Goal: Transaction & Acquisition: Purchase product/service

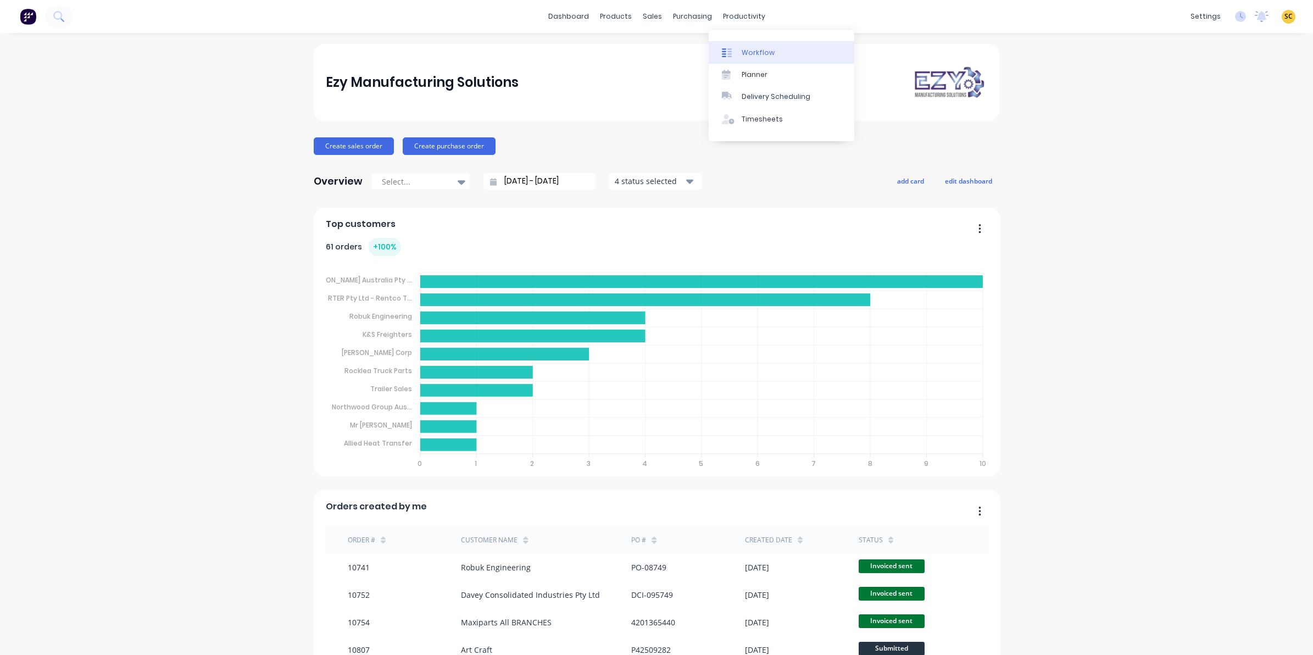
click at [750, 60] on link "Workflow" at bounding box center [782, 52] width 146 height 22
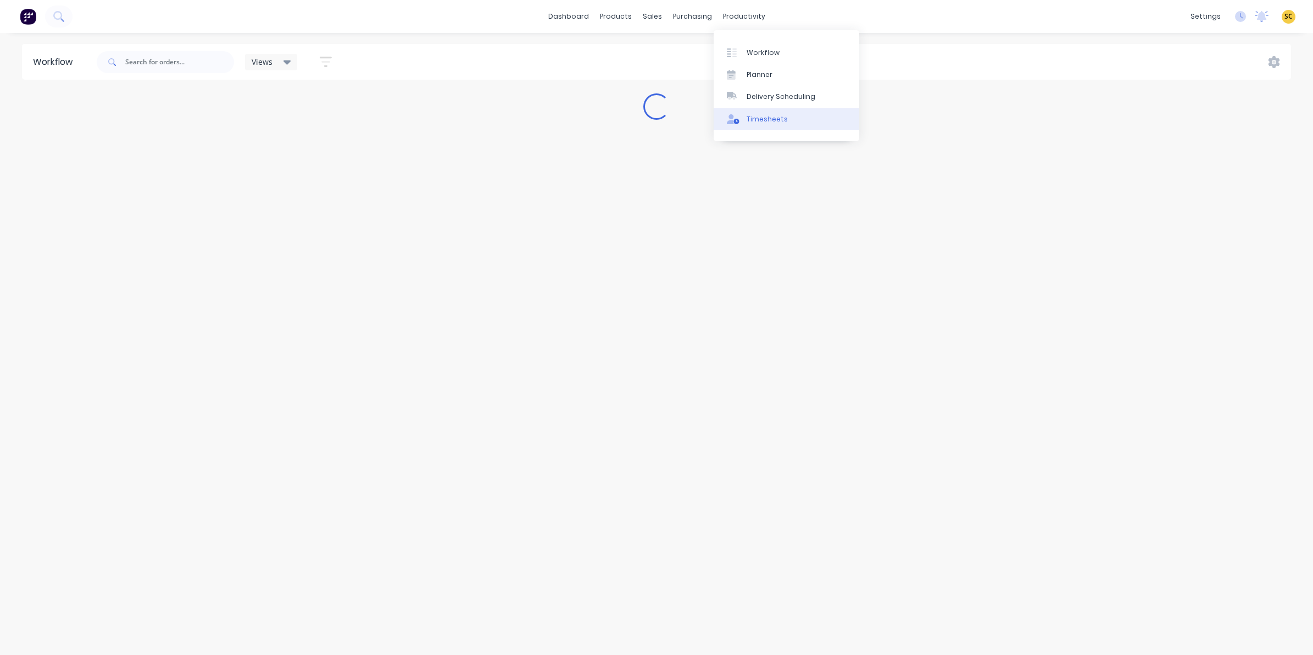
click at [761, 115] on div "Timesheets" at bounding box center [767, 119] width 41 height 10
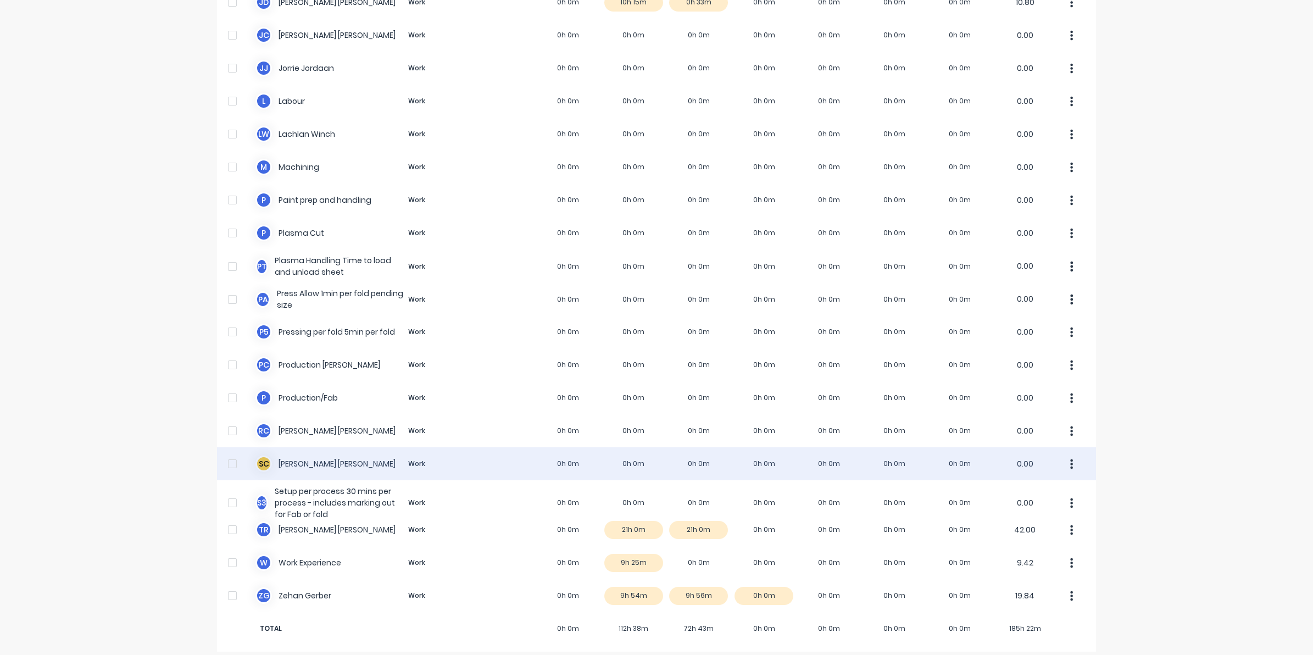
scroll to position [564, 0]
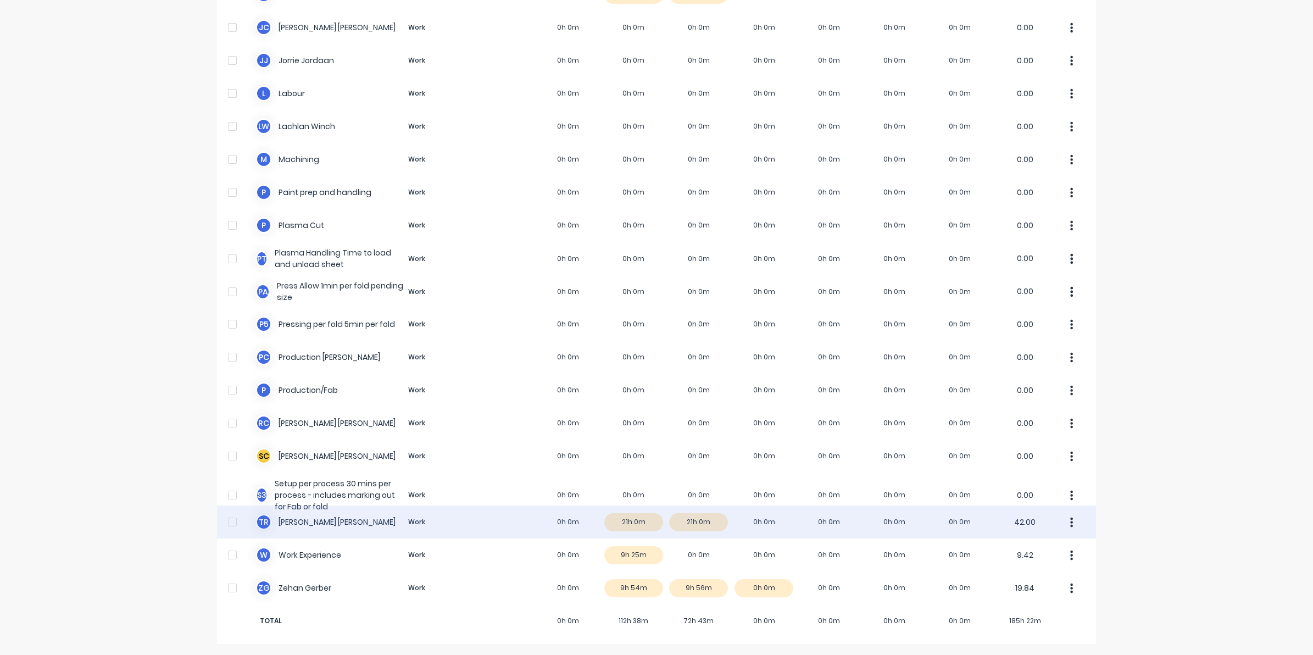
click at [619, 526] on div "T R Timothy Rademacher Work 0h 0m 21h 0m 21h 0m 0h 0m 0h 0m 0h 0m 0h 0m 42.00" at bounding box center [656, 521] width 879 height 33
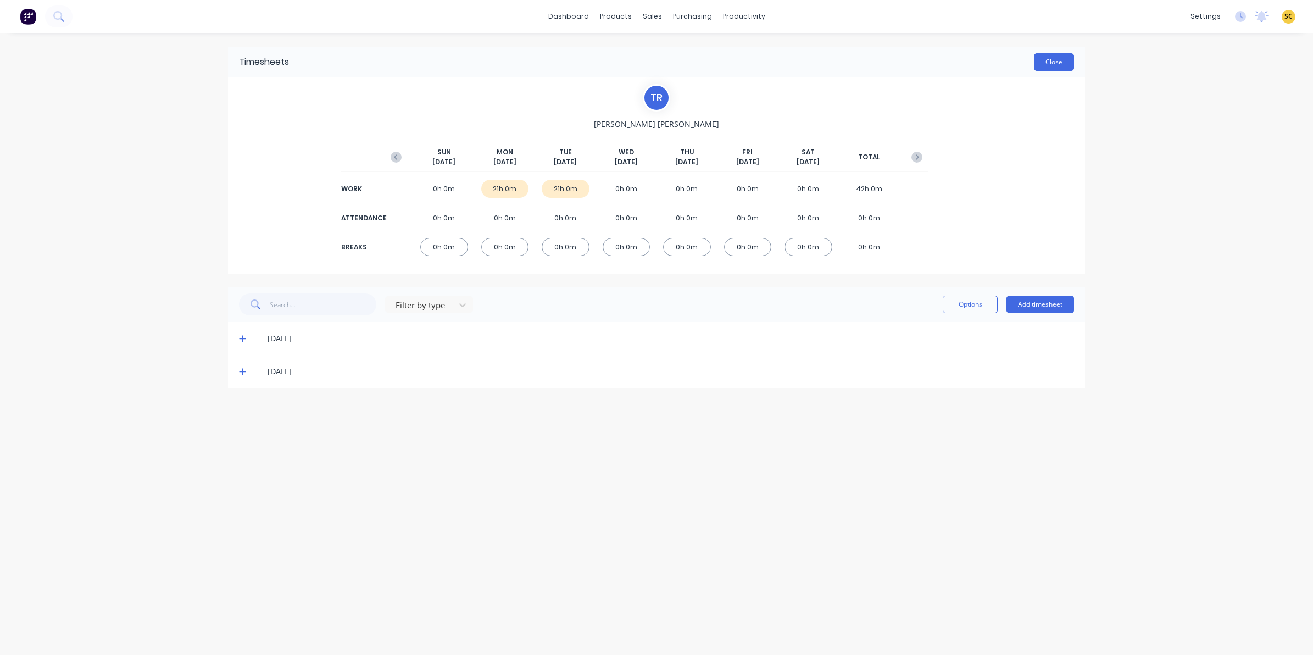
click at [1047, 62] on button "Close" at bounding box center [1054, 62] width 40 height 18
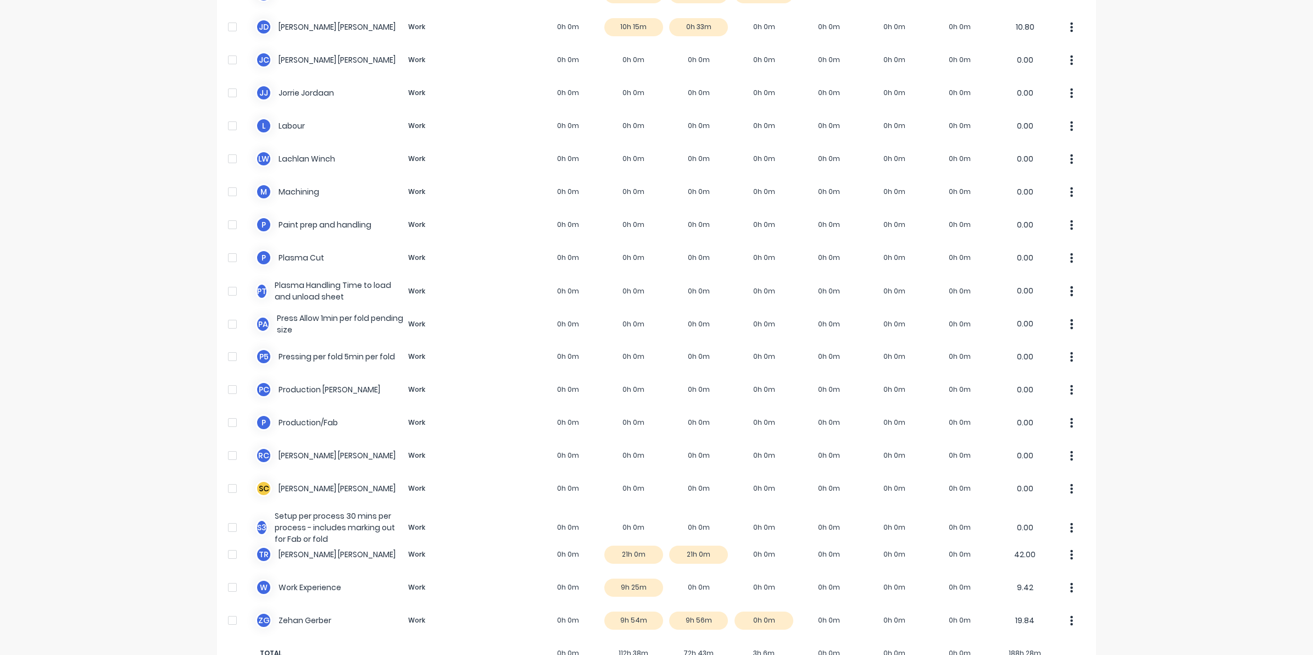
scroll to position [564, 0]
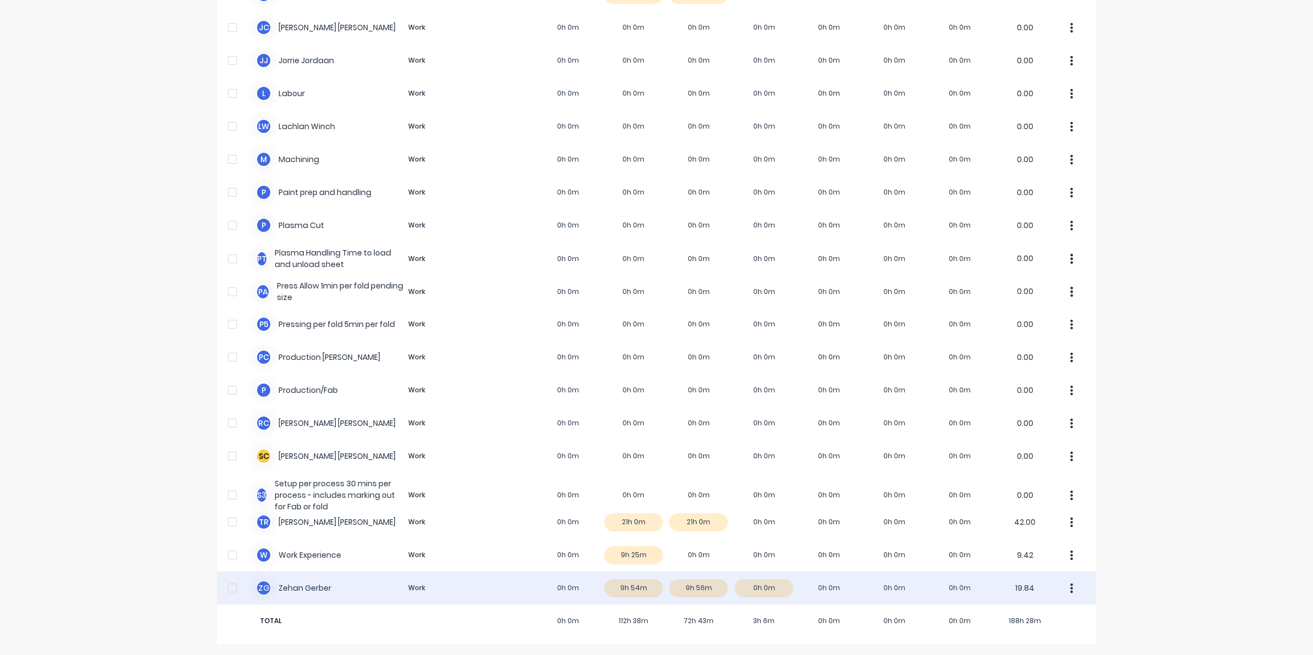
click at [699, 591] on div "Z G Zehan Gerber Work 0h 0m 9h 54m 9h 56m 0h 0m 0h 0m 0h 0m 0h 0m 19.84" at bounding box center [656, 587] width 879 height 33
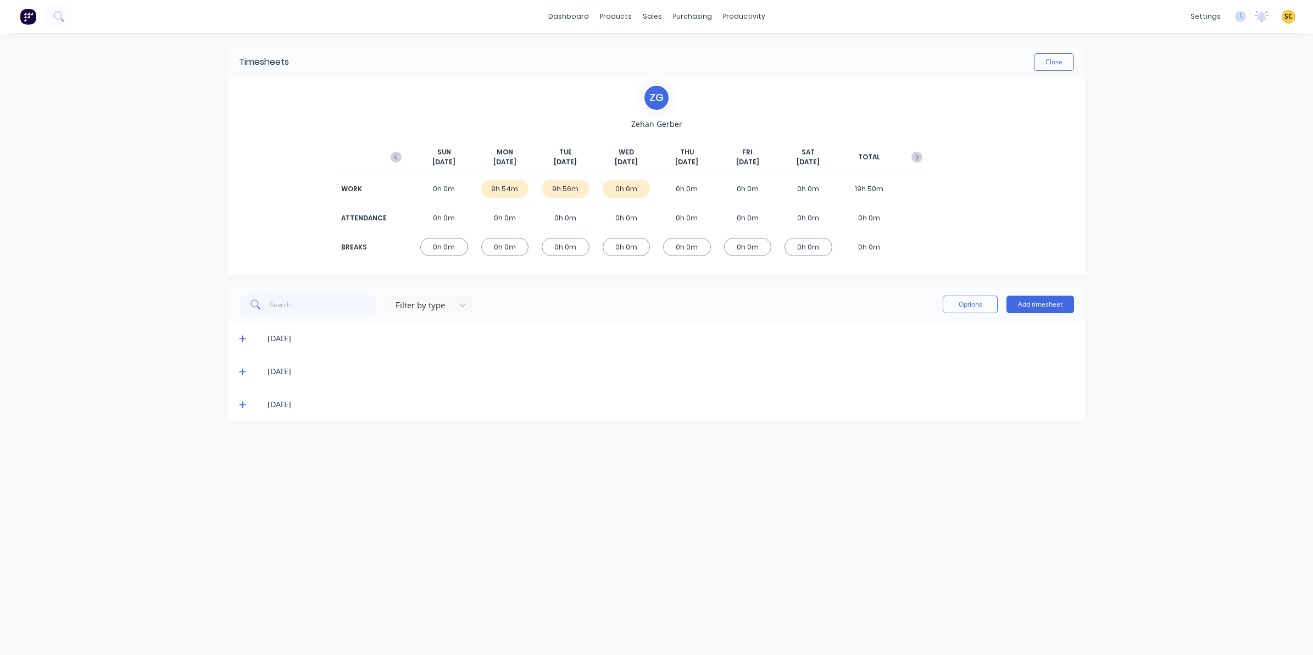
click at [245, 369] on icon at bounding box center [242, 371] width 7 height 8
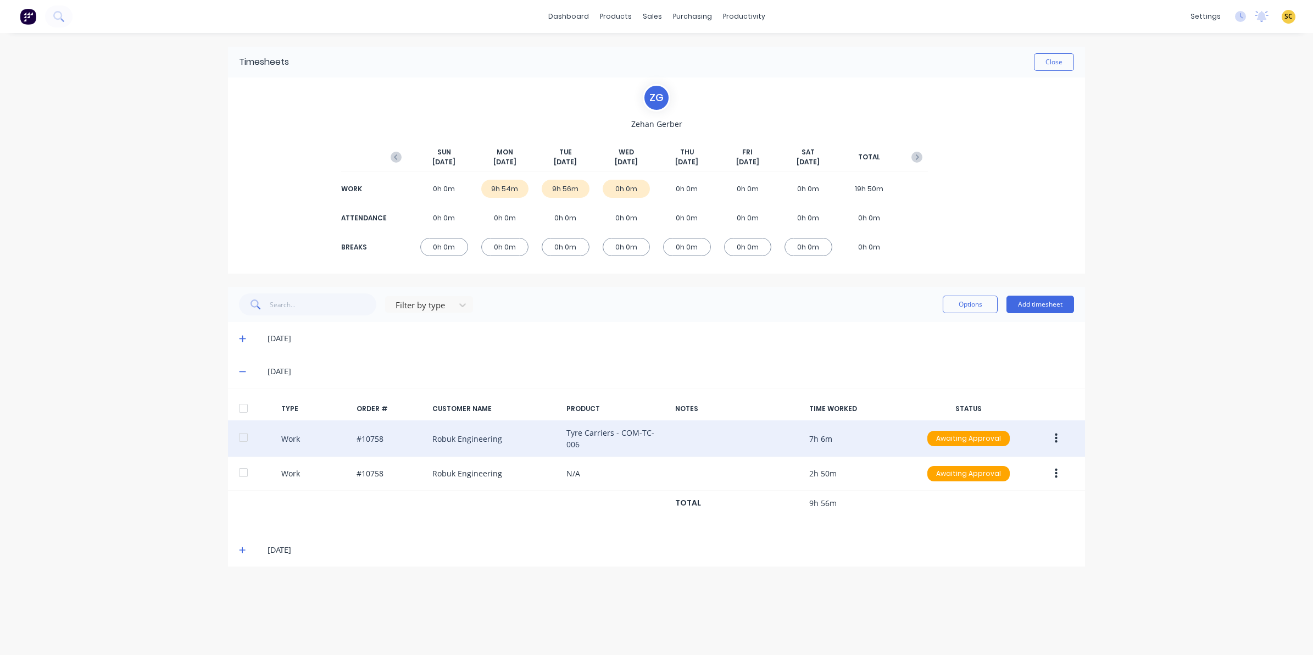
click at [1056, 434] on icon "button" at bounding box center [1056, 438] width 3 height 12
click at [1022, 402] on div "Edit" at bounding box center [1016, 397] width 85 height 16
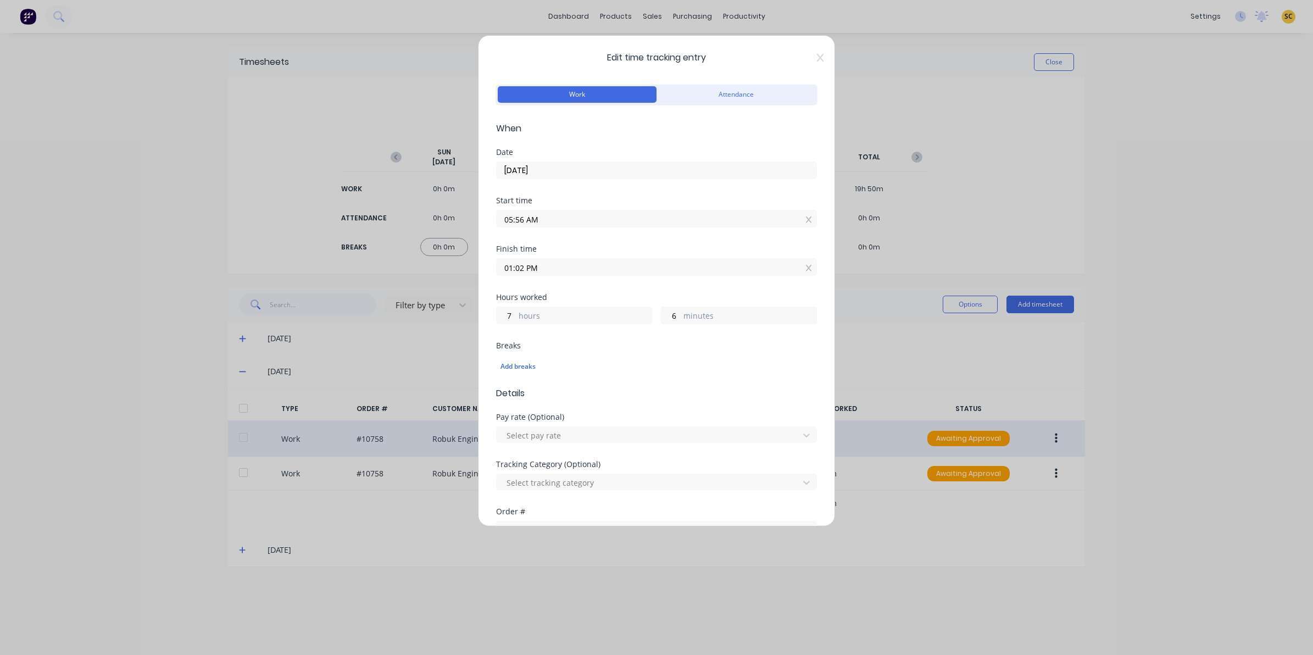
click at [815, 60] on div "Edit time tracking entry Work Attendance When Date 30/09/2025 Start time 05:56 …" at bounding box center [656, 280] width 357 height 491
click at [817, 59] on icon at bounding box center [820, 57] width 7 height 9
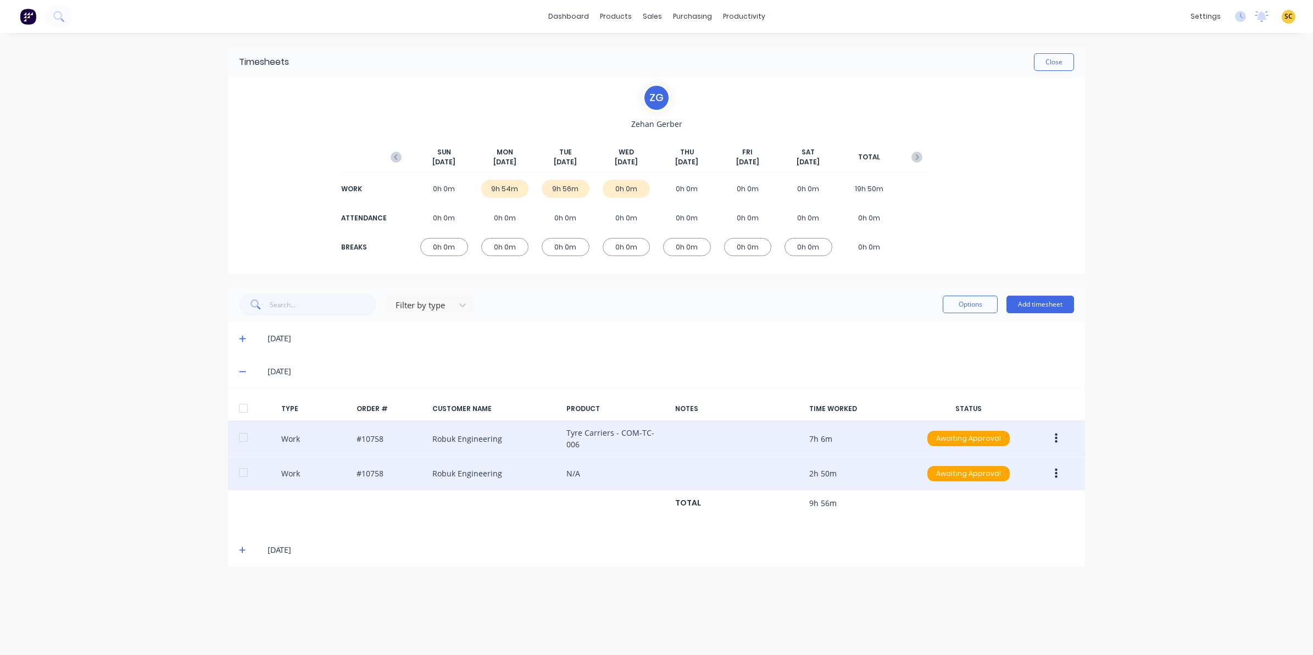
click at [1052, 468] on button "button" at bounding box center [1056, 474] width 26 height 20
click at [994, 432] on div "Edit" at bounding box center [1016, 432] width 85 height 16
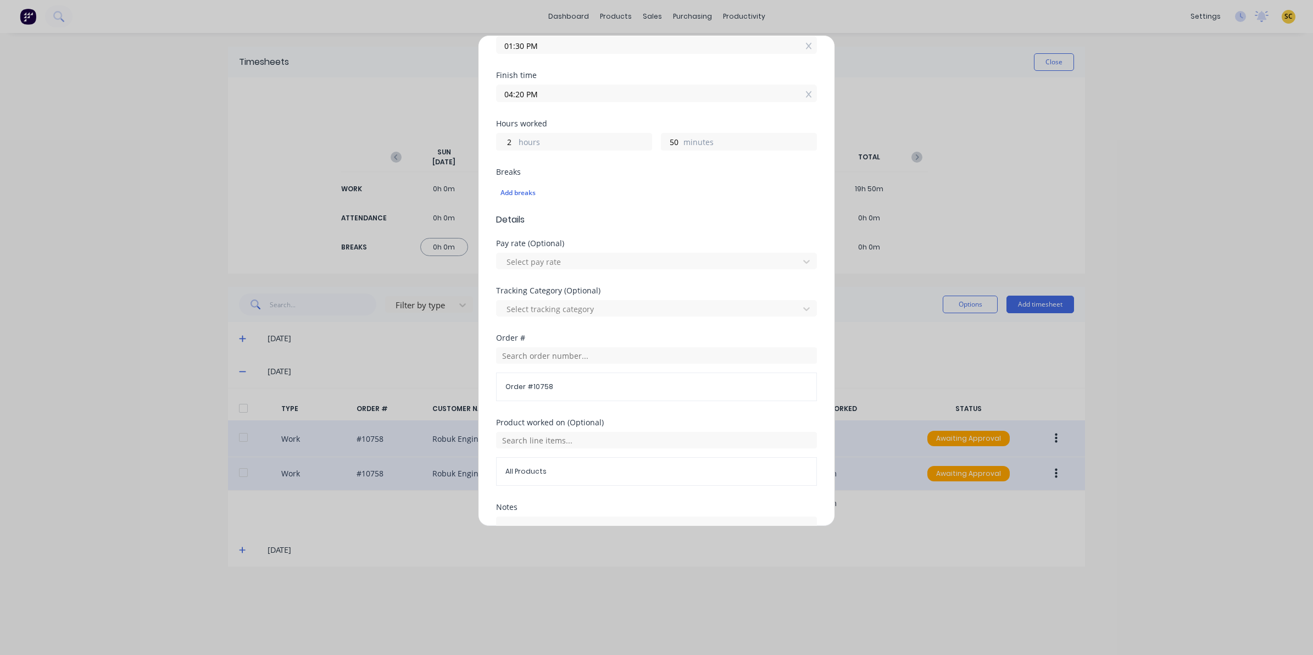
scroll to position [206, 0]
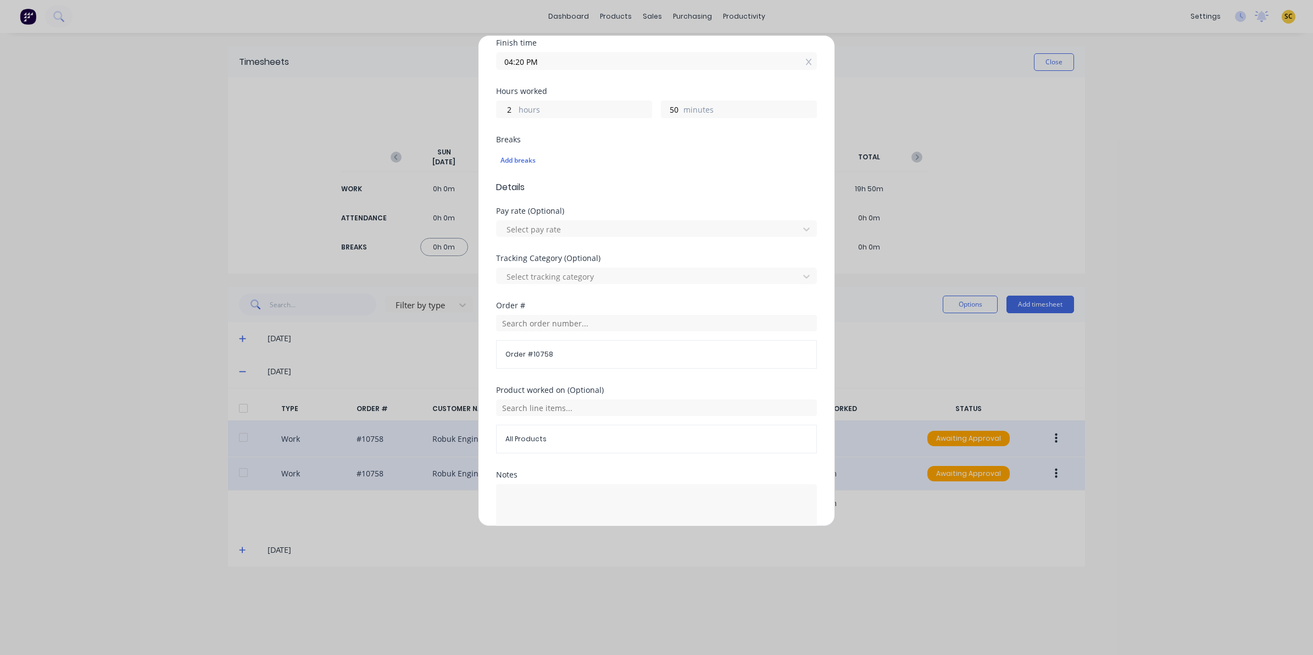
click at [809, 58] on div "Edit time tracking entry Work Attendance When Date 30/09/2025 Start time 01:30 …" at bounding box center [656, 280] width 357 height 491
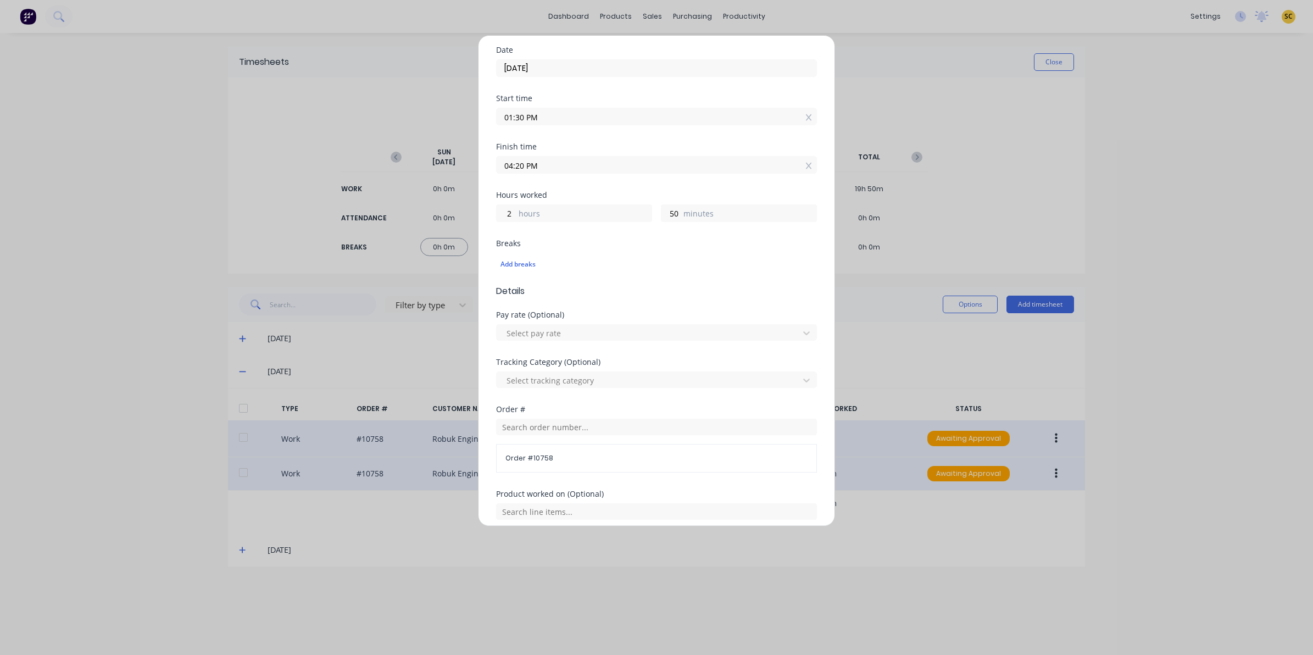
scroll to position [0, 0]
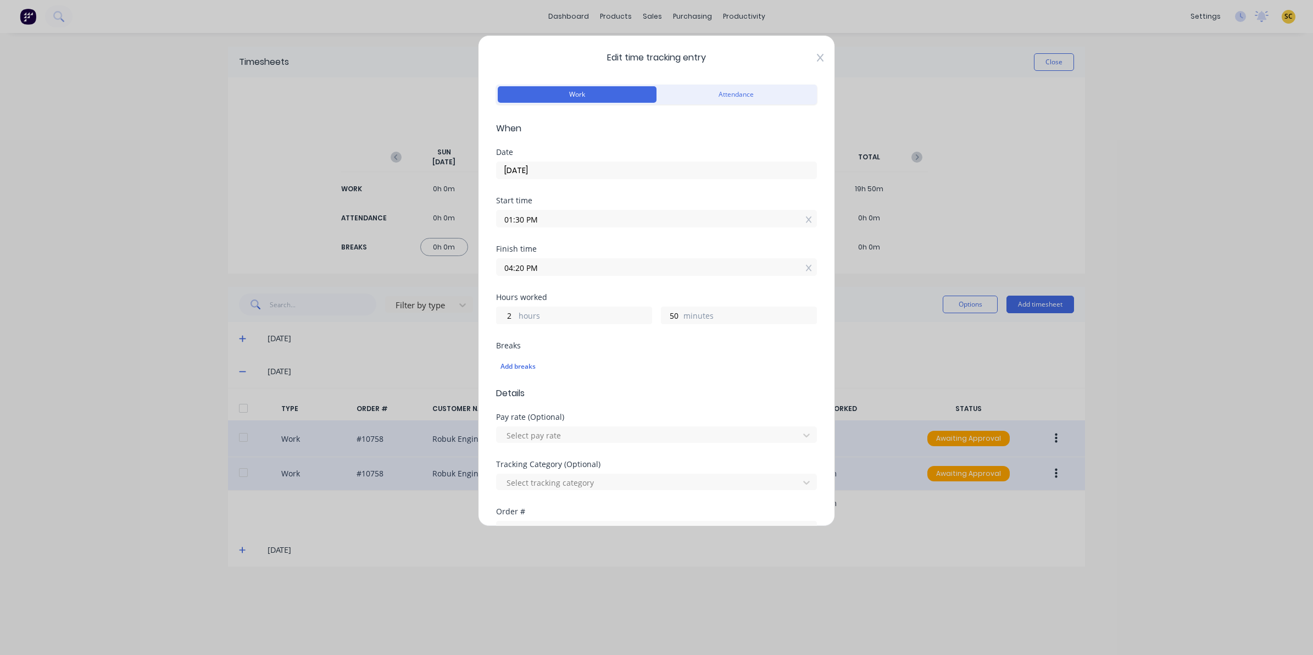
click at [817, 59] on icon at bounding box center [820, 57] width 7 height 9
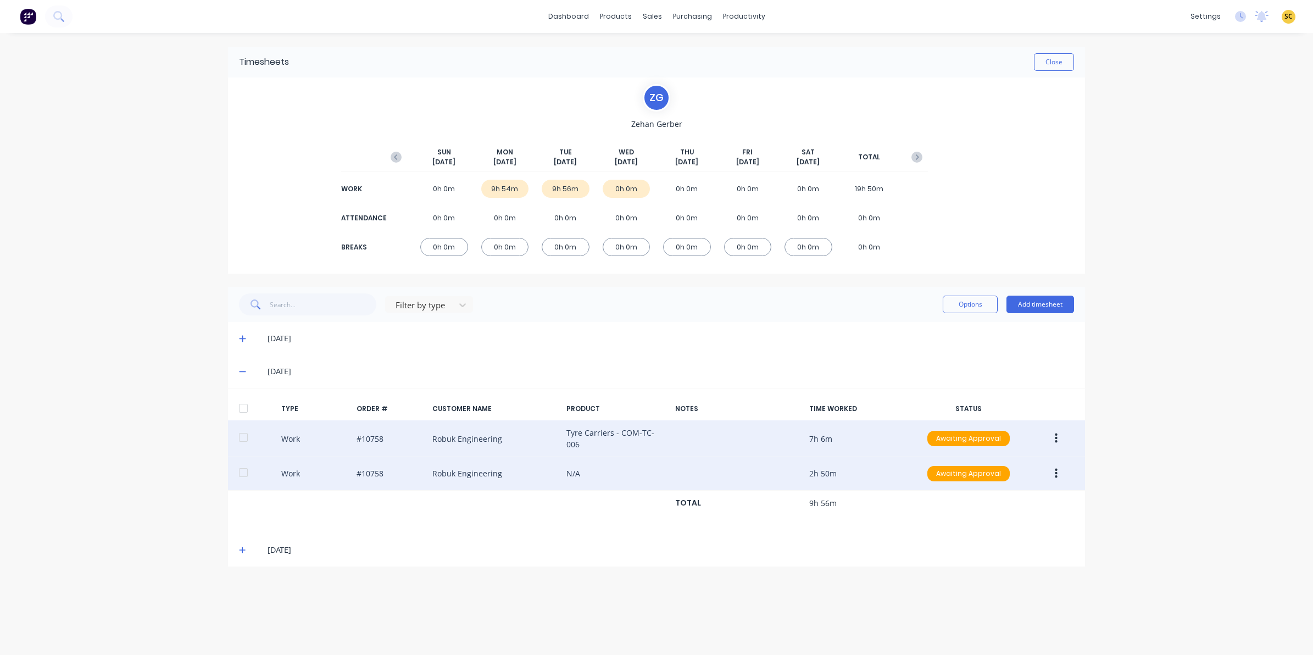
click at [243, 544] on span at bounding box center [244, 549] width 11 height 11
click at [1048, 62] on button "Close" at bounding box center [1054, 62] width 40 height 18
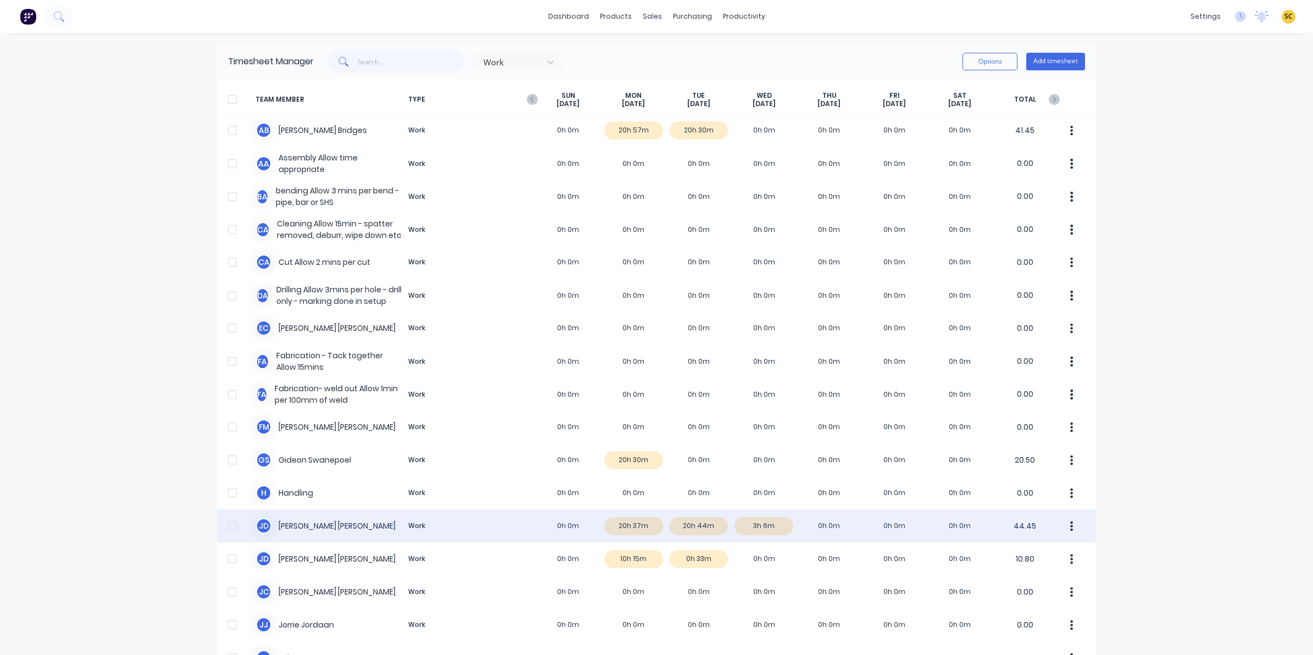
click at [683, 530] on div "J D Joel De Vries Work 0h 0m 20h 37m 20h 44m 3h 6m 0h 0m 0h 0m 0h 0m 44.45" at bounding box center [656, 525] width 879 height 33
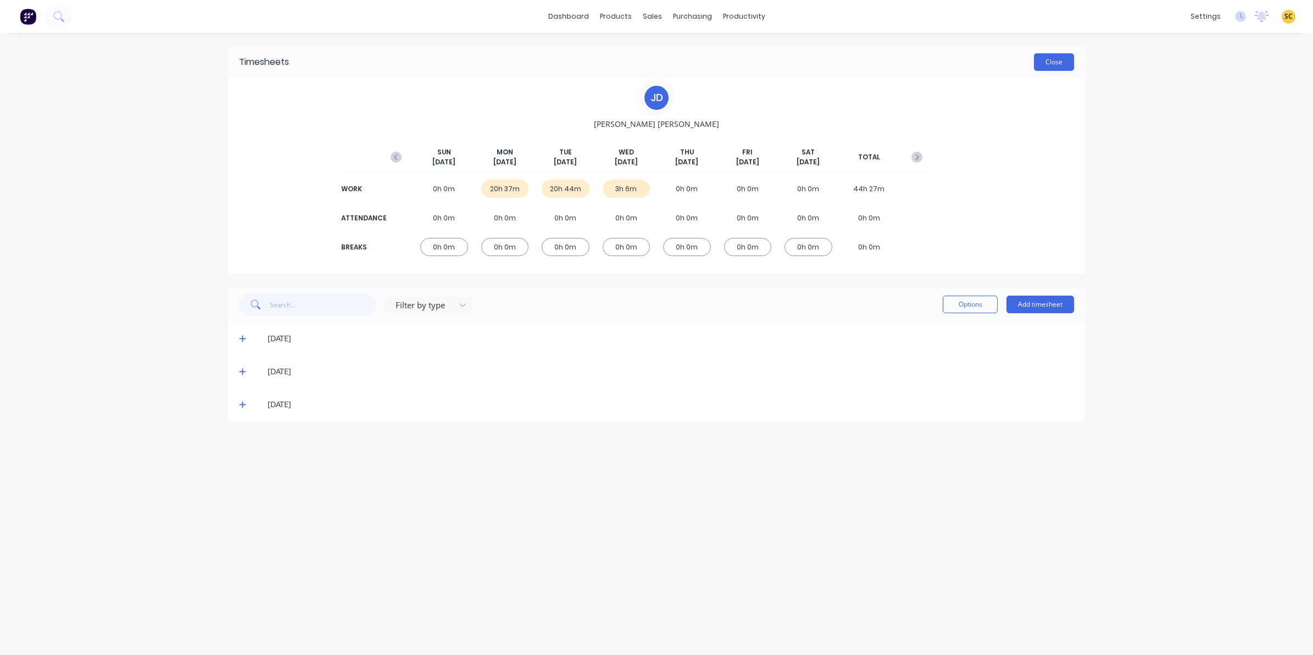
click at [1048, 59] on button "Close" at bounding box center [1054, 62] width 40 height 18
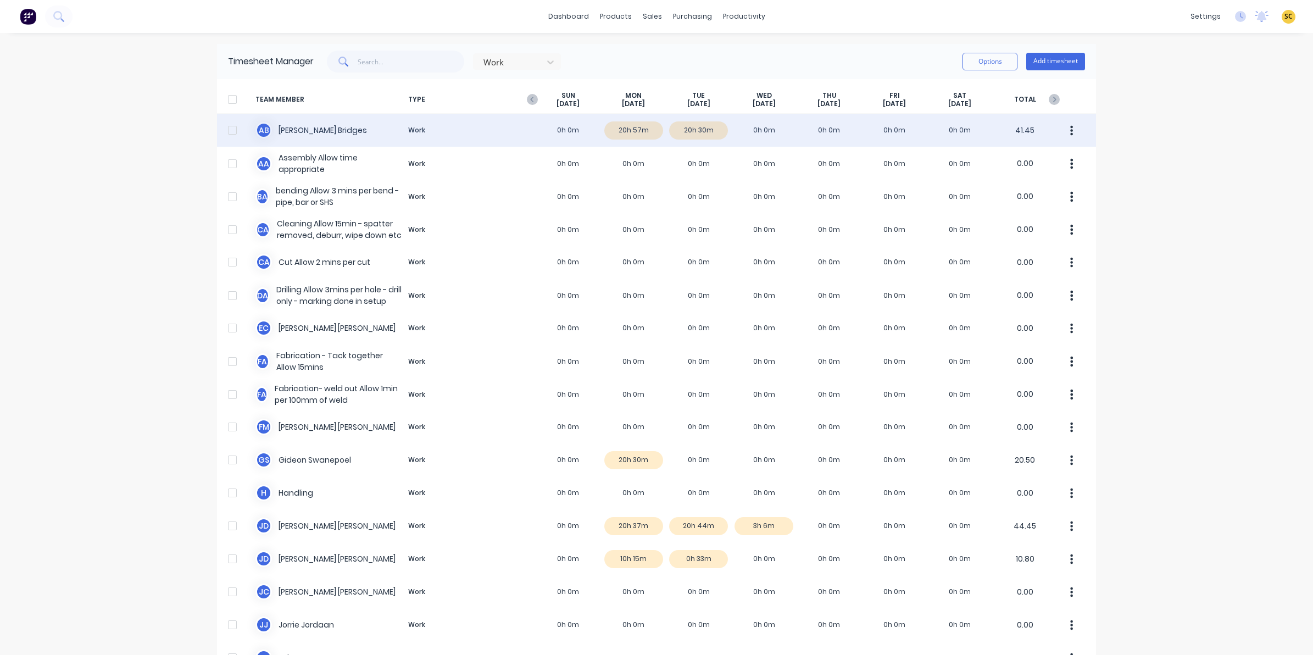
click at [704, 125] on div "A B Ashley Bridges Work 0h 0m 20h 57m 20h 30m 0h 0m 0h 0m 0h 0m 0h 0m 41.45" at bounding box center [656, 130] width 879 height 33
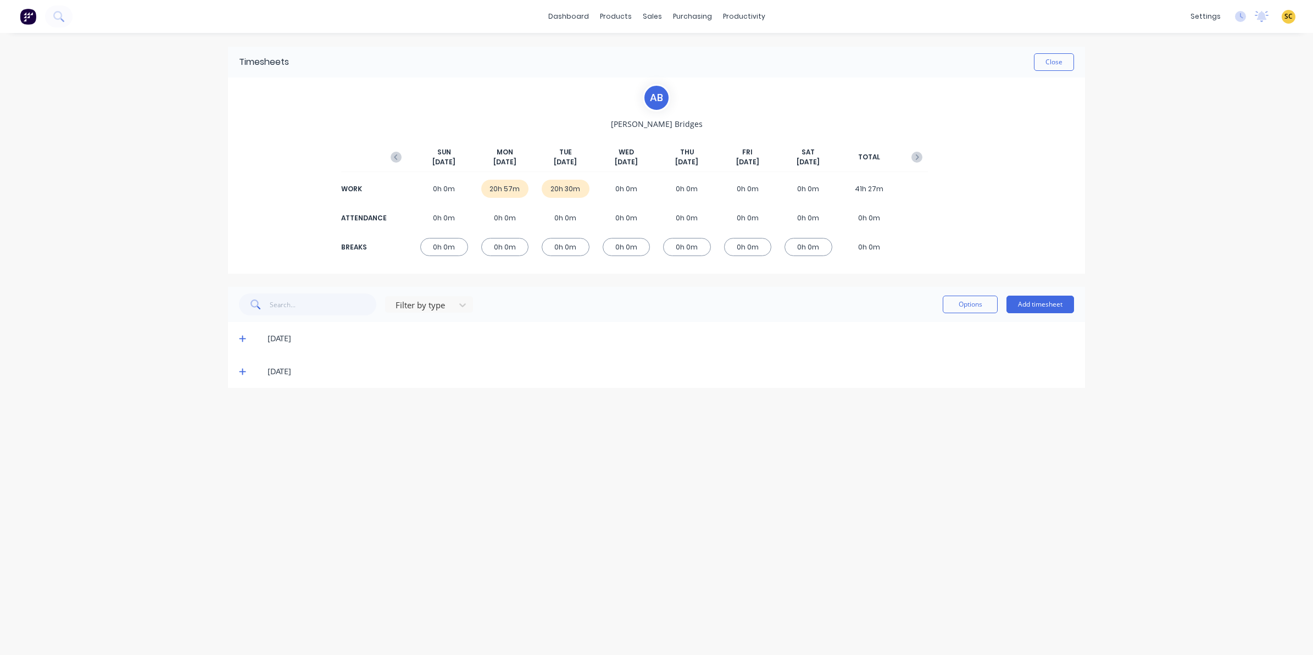
click at [241, 371] on icon at bounding box center [242, 372] width 7 height 7
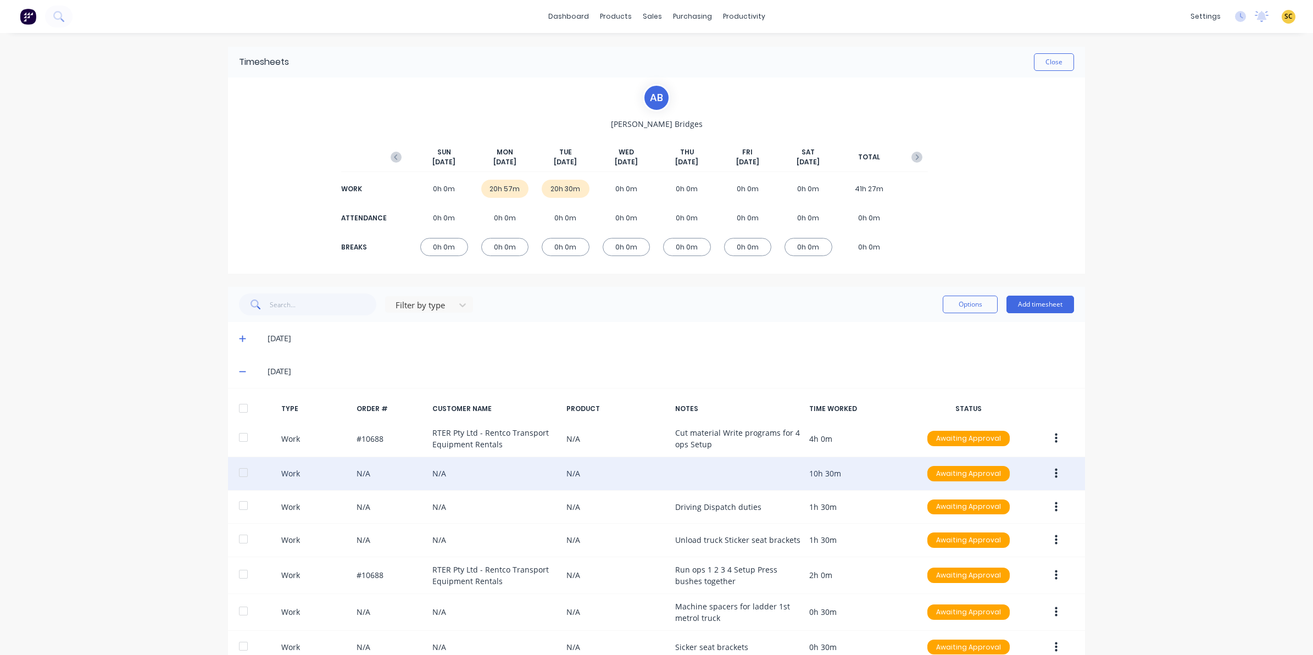
click at [1053, 474] on button "button" at bounding box center [1056, 474] width 26 height 20
click at [988, 434] on div "Edit" at bounding box center [1016, 432] width 85 height 16
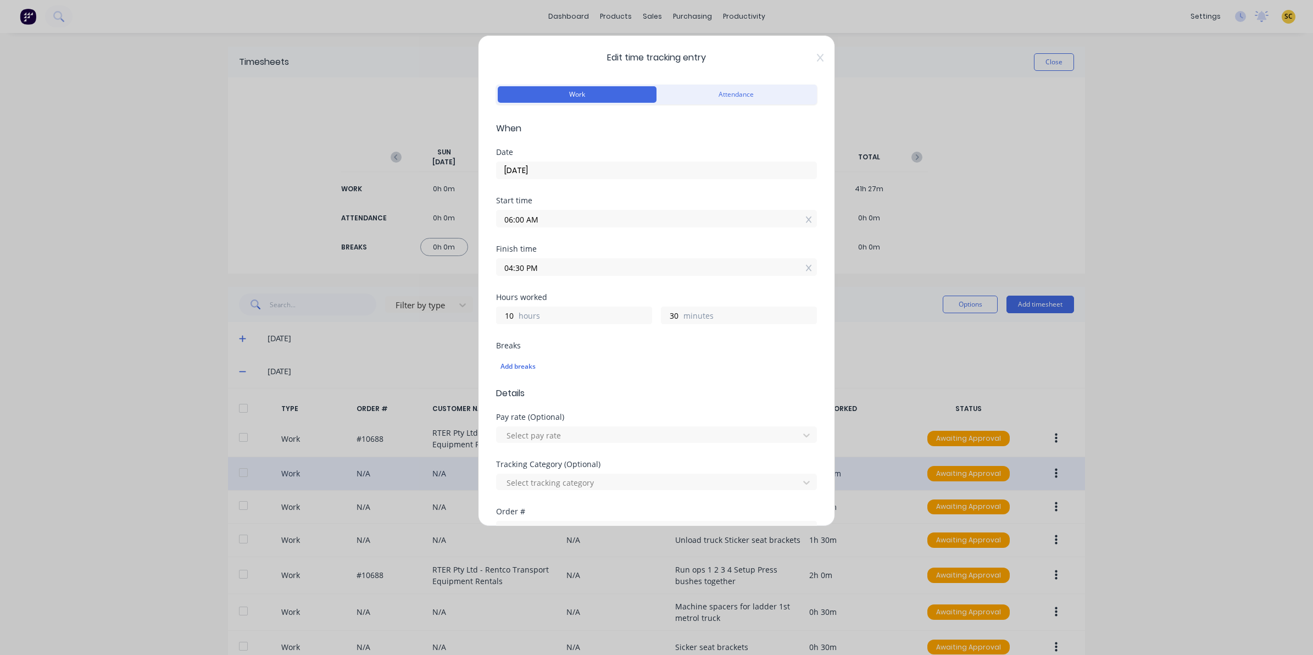
click at [804, 56] on span "Edit time tracking entry" at bounding box center [656, 57] width 321 height 13
click at [817, 59] on icon at bounding box center [820, 57] width 7 height 9
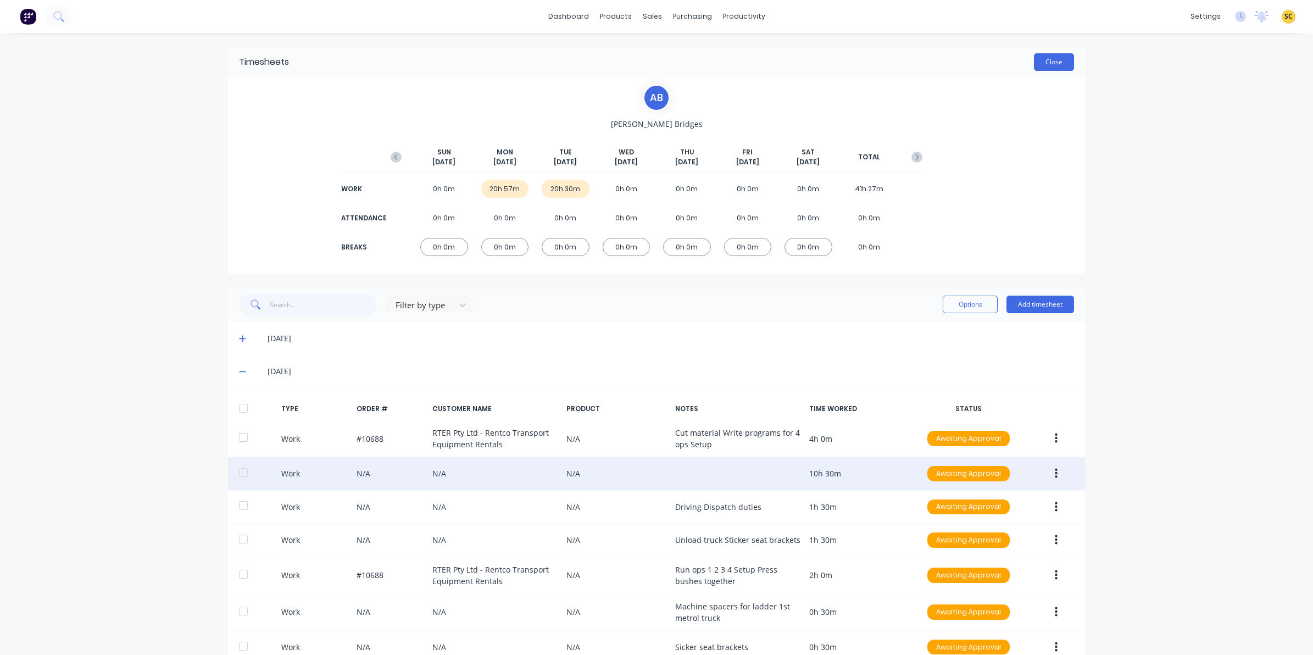
click at [1038, 64] on button "Close" at bounding box center [1054, 62] width 40 height 18
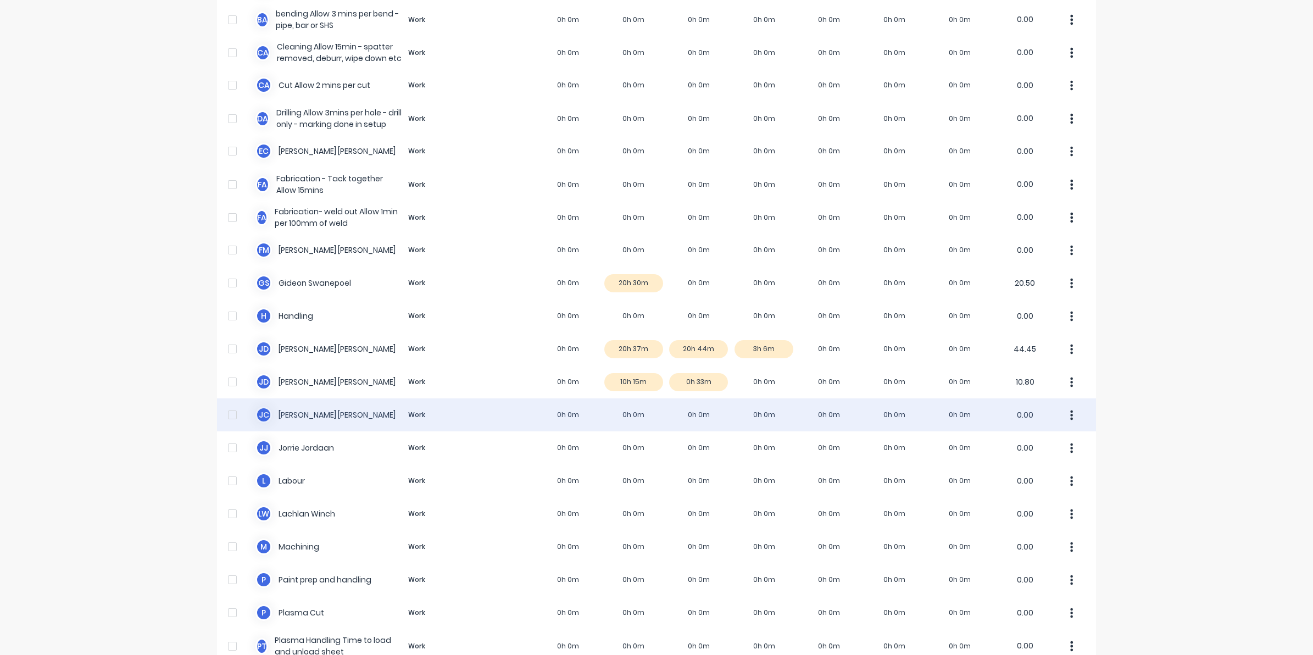
scroll to position [206, 0]
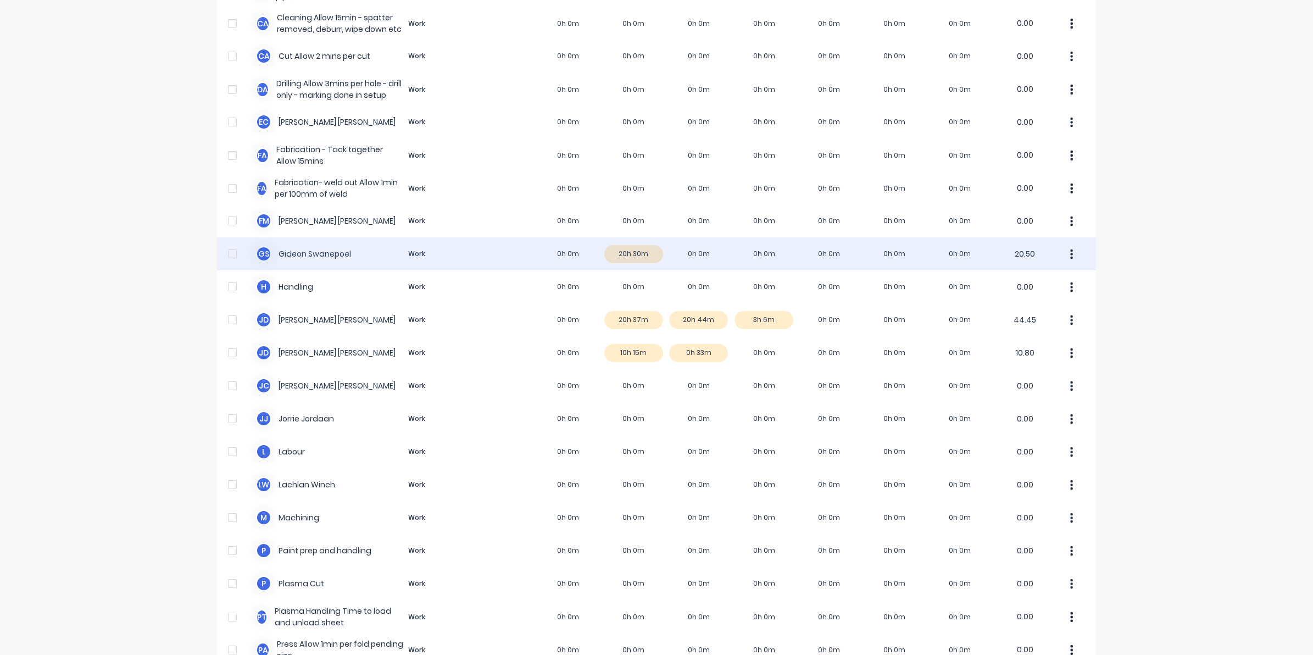
click at [647, 253] on div "G S Gideon Swanepoel Work 0h 0m 20h 30m 0h 0m 0h 0m 0h 0m 0h 0m 0h 0m 20.50" at bounding box center [656, 253] width 879 height 33
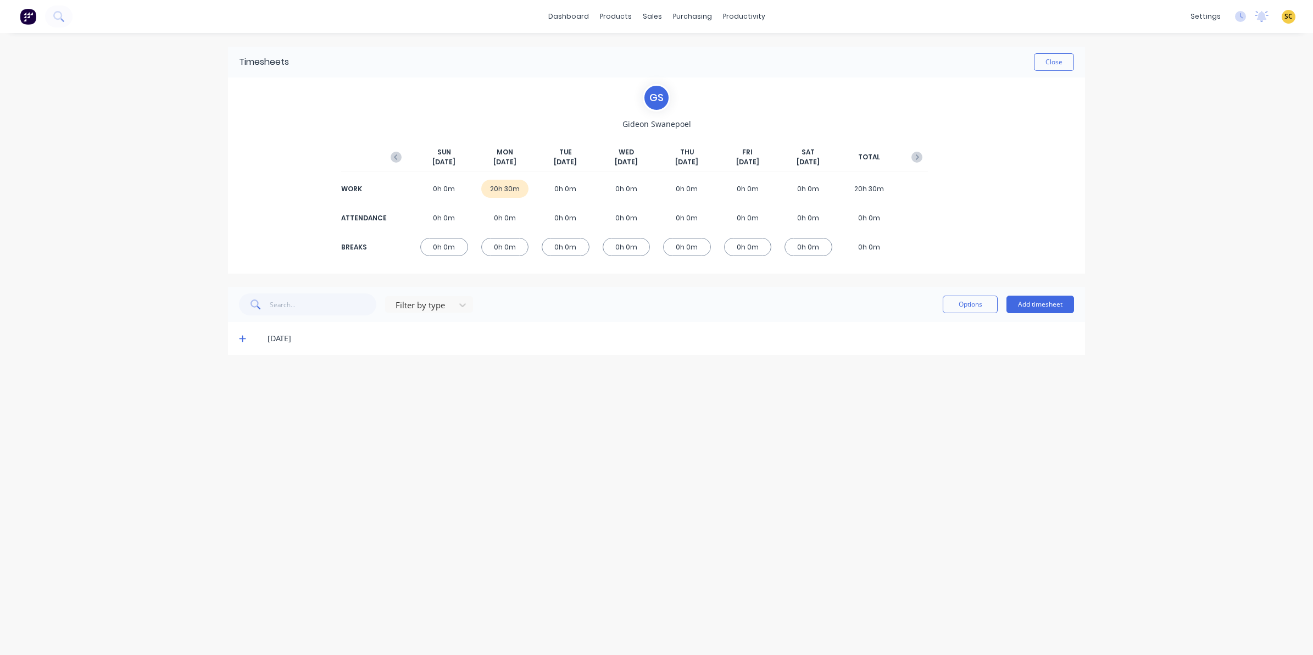
click at [241, 342] on span at bounding box center [244, 338] width 11 height 11
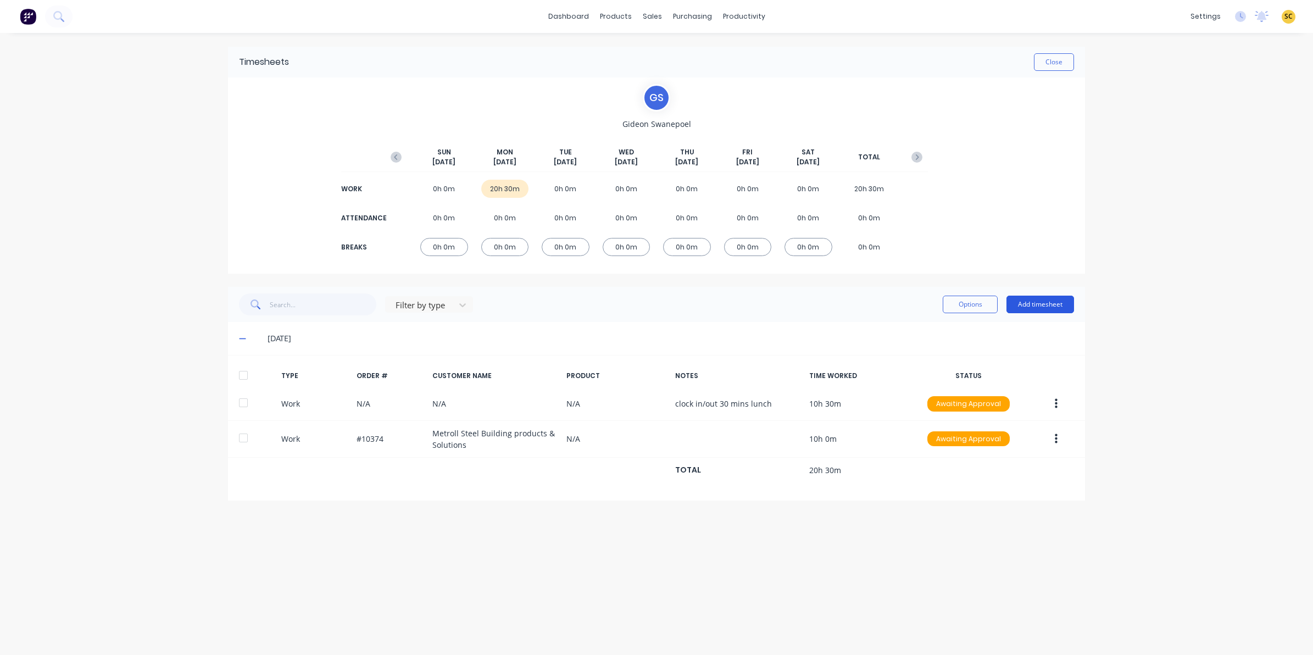
click at [1055, 305] on button "Add timesheet" at bounding box center [1040, 305] width 68 height 18
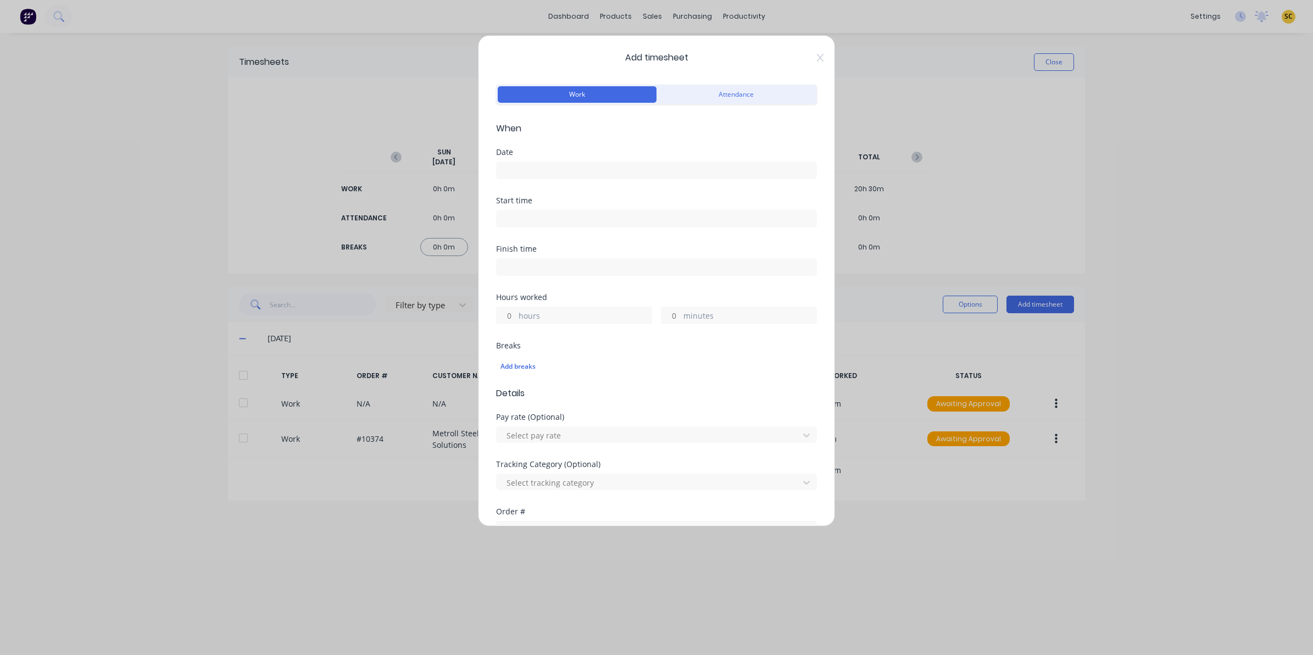
click at [525, 171] on input at bounding box center [657, 170] width 320 height 16
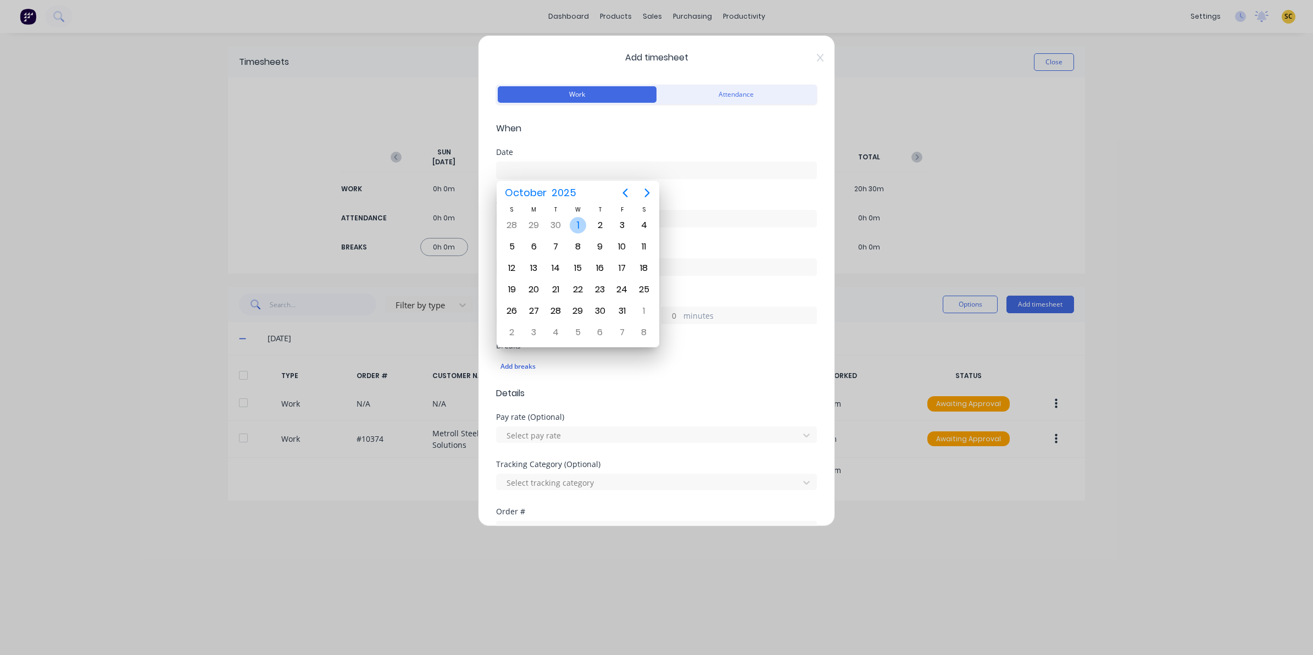
click at [572, 227] on div "1" at bounding box center [578, 225] width 16 height 16
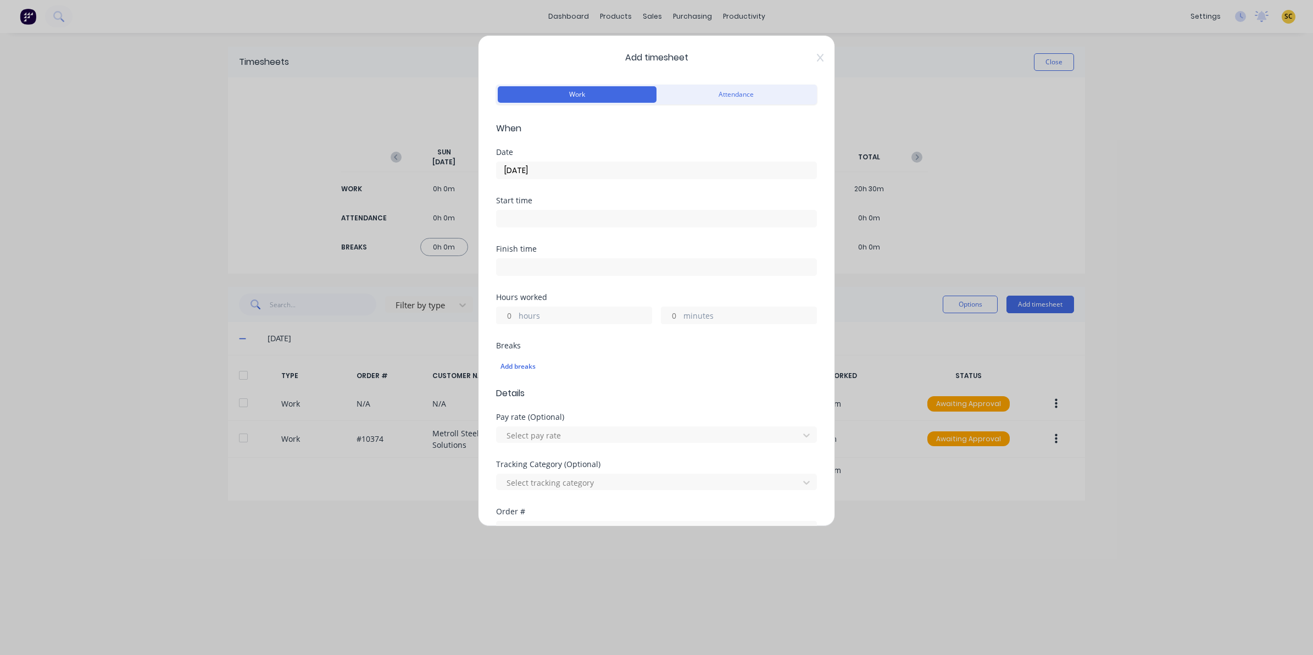
click at [556, 170] on input "01/10/2025" at bounding box center [657, 170] width 320 height 16
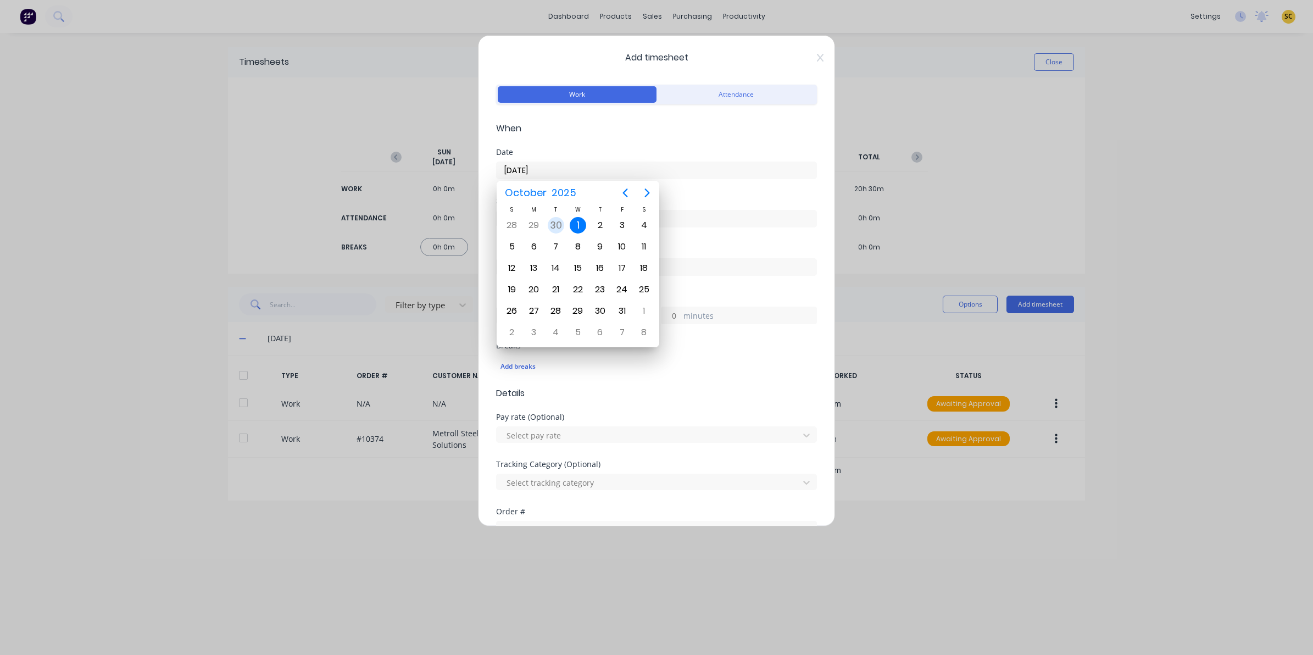
click at [554, 226] on div "30" at bounding box center [556, 225] width 16 height 16
type input "30/09/2025"
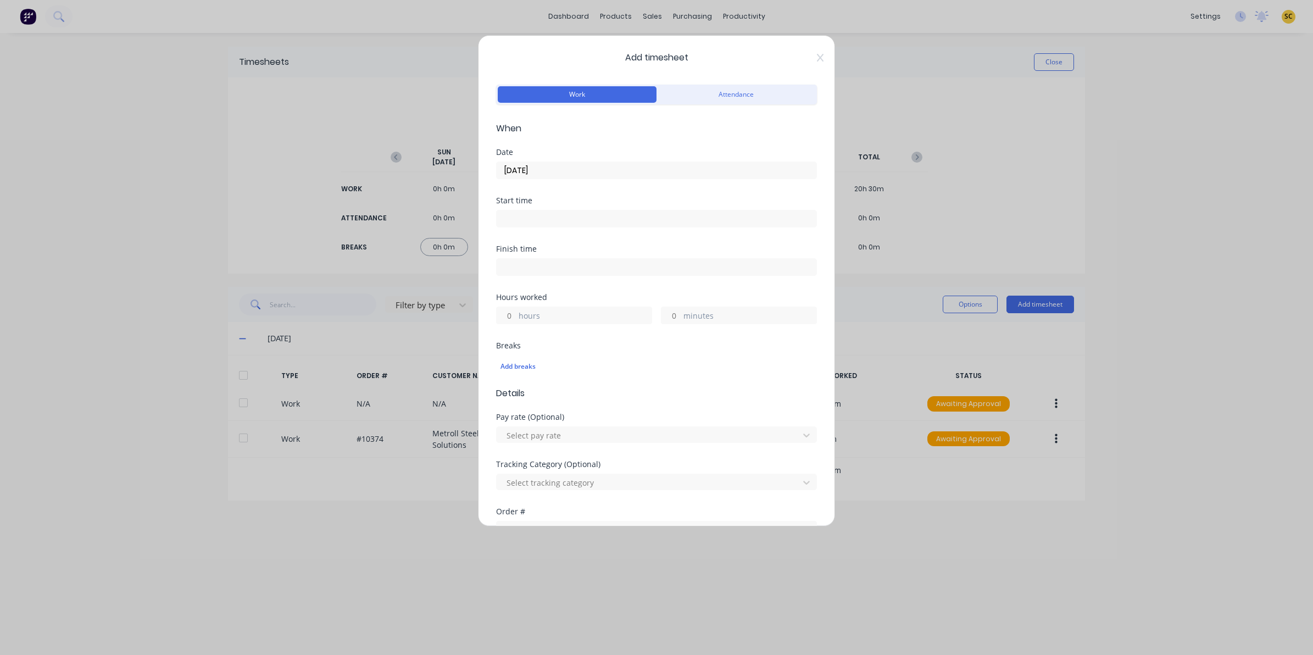
click at [542, 215] on input at bounding box center [657, 218] width 320 height 16
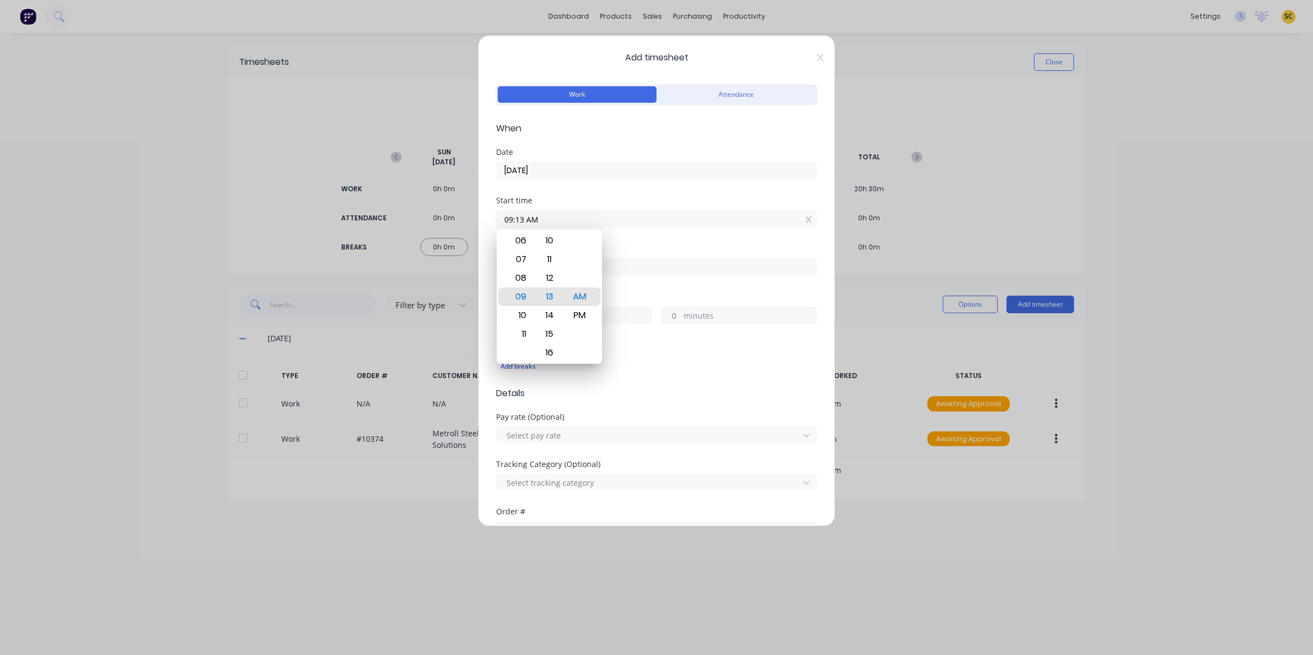
drag, startPoint x: 542, startPoint y: 215, endPoint x: 337, endPoint y: 231, distance: 206.1
click at [337, 230] on div "Add timesheet Work Attendance When Date 30/09/2025 Start time 09:13 AM Finish t…" at bounding box center [656, 327] width 1313 height 655
type input "08:00 AM"
click at [664, 268] on input at bounding box center [657, 267] width 320 height 16
type input "09:13 AM"
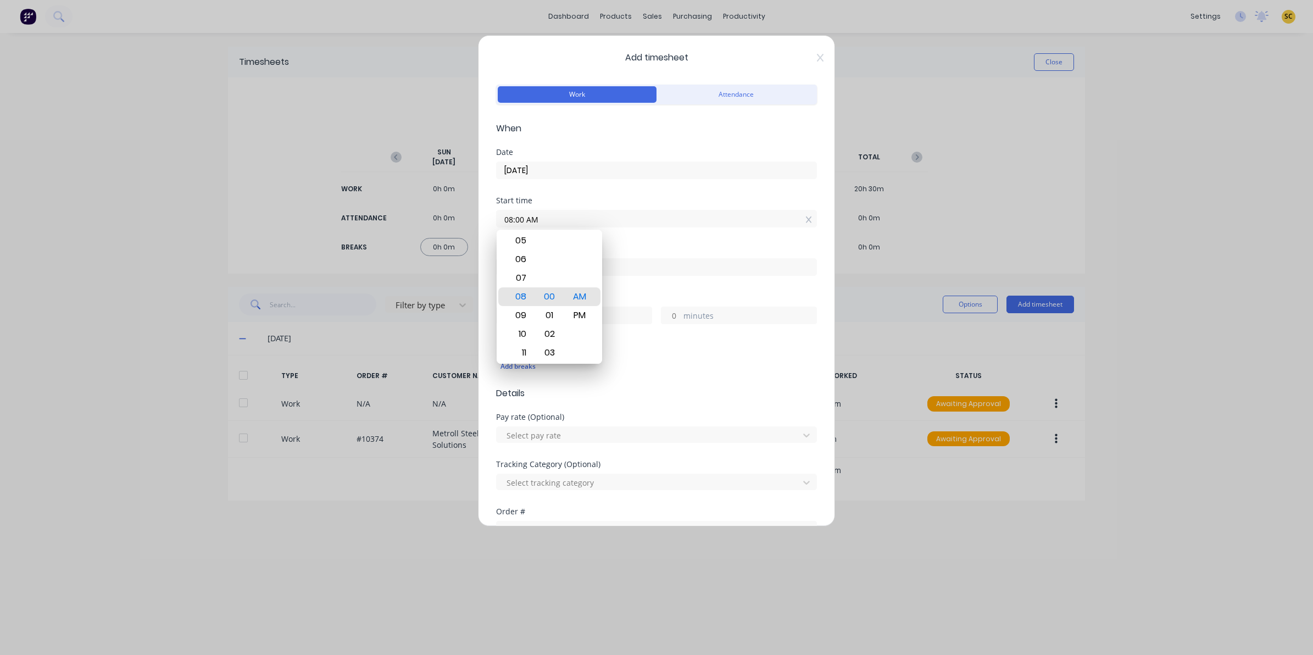
type input "1"
type input "13"
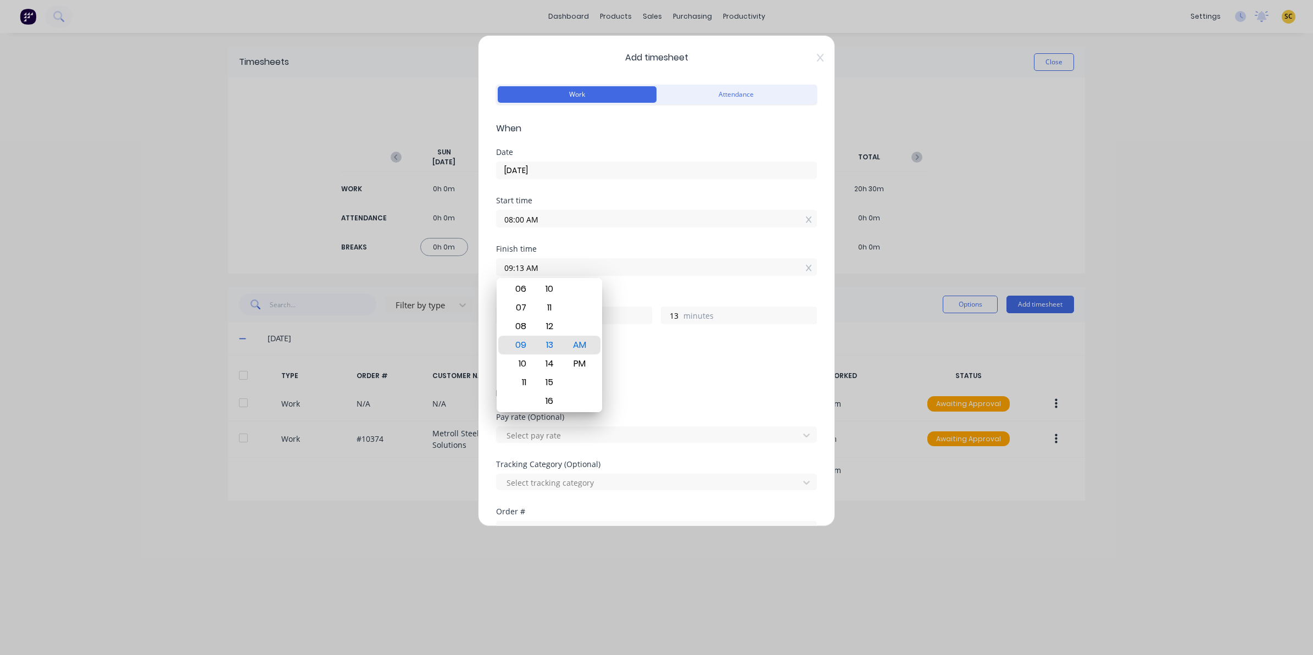
drag, startPoint x: 645, startPoint y: 269, endPoint x: 113, endPoint y: 231, distance: 534.2
click at [132, 242] on div "Add timesheet Work Attendance When Date 30/09/2025 Start time 08:00 AM Finish t…" at bounding box center [656, 327] width 1313 height 655
type input "04:30 PM"
type input "8"
type input "30"
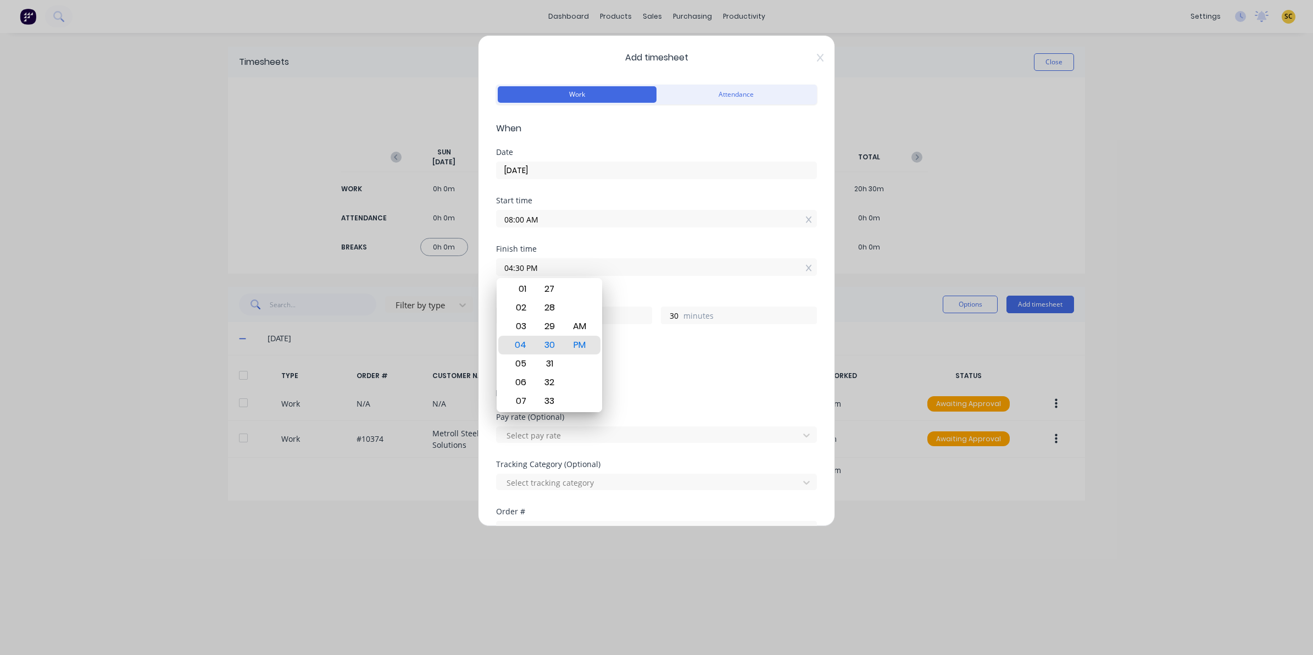
click at [683, 405] on form "Work Attendance When Date 30/09/2025 Start time 08:00 AM Finish time 04:30 PM H…" at bounding box center [656, 395] width 321 height 627
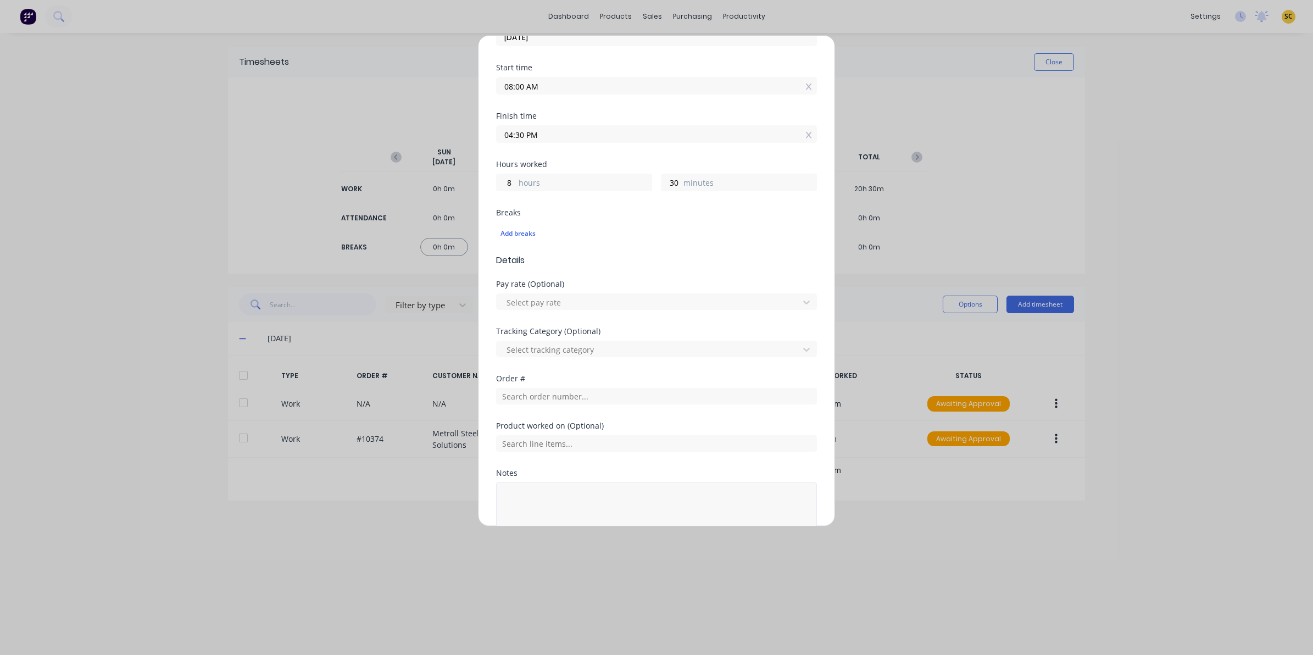
scroll to position [199, 0]
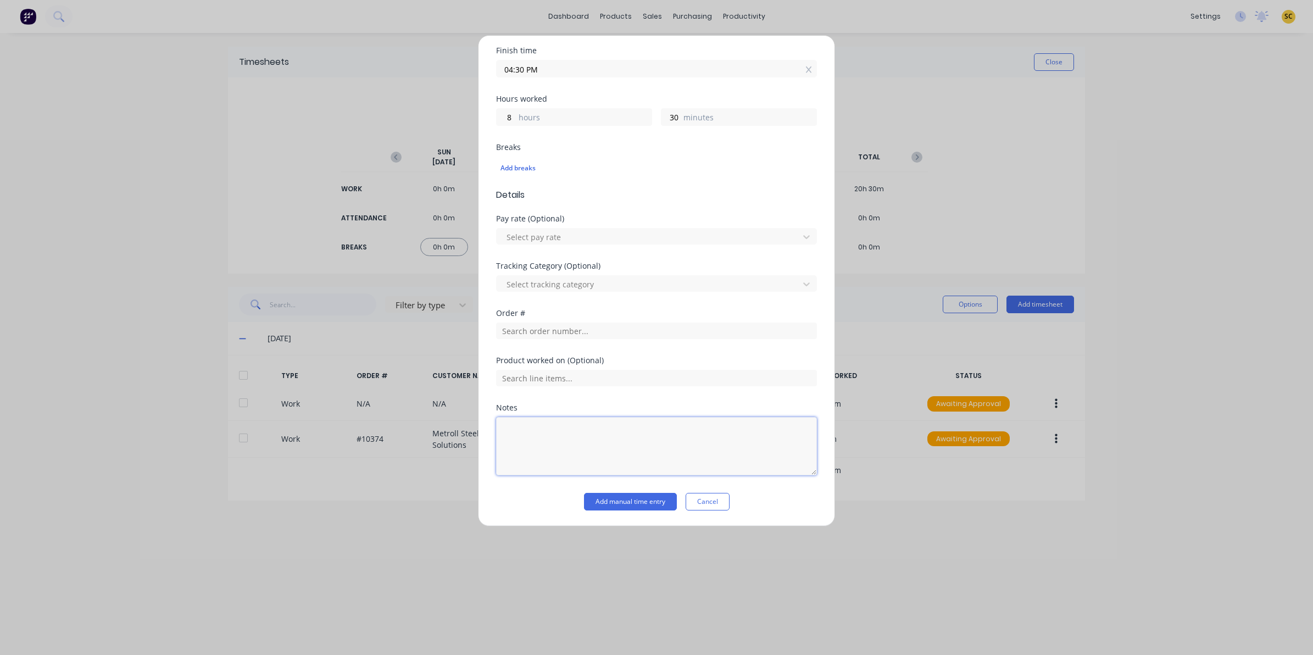
click at [520, 443] on textarea at bounding box center [656, 446] width 321 height 58
click at [641, 456] on textarea "clock in/out - 30 mins lunch" at bounding box center [656, 446] width 321 height 58
type textarea "clock in/out - 30 mins lunch"
click at [617, 505] on button "Add manual time entry" at bounding box center [630, 502] width 93 height 18
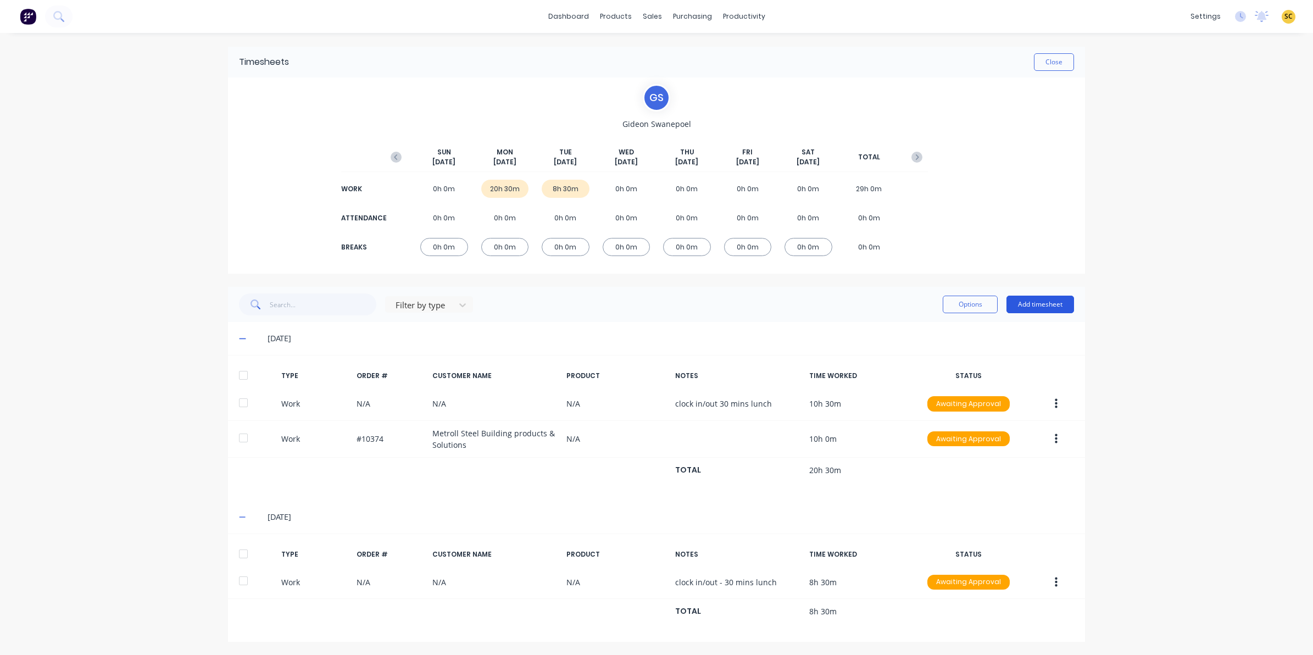
click at [1059, 307] on button "Add timesheet" at bounding box center [1040, 305] width 68 height 18
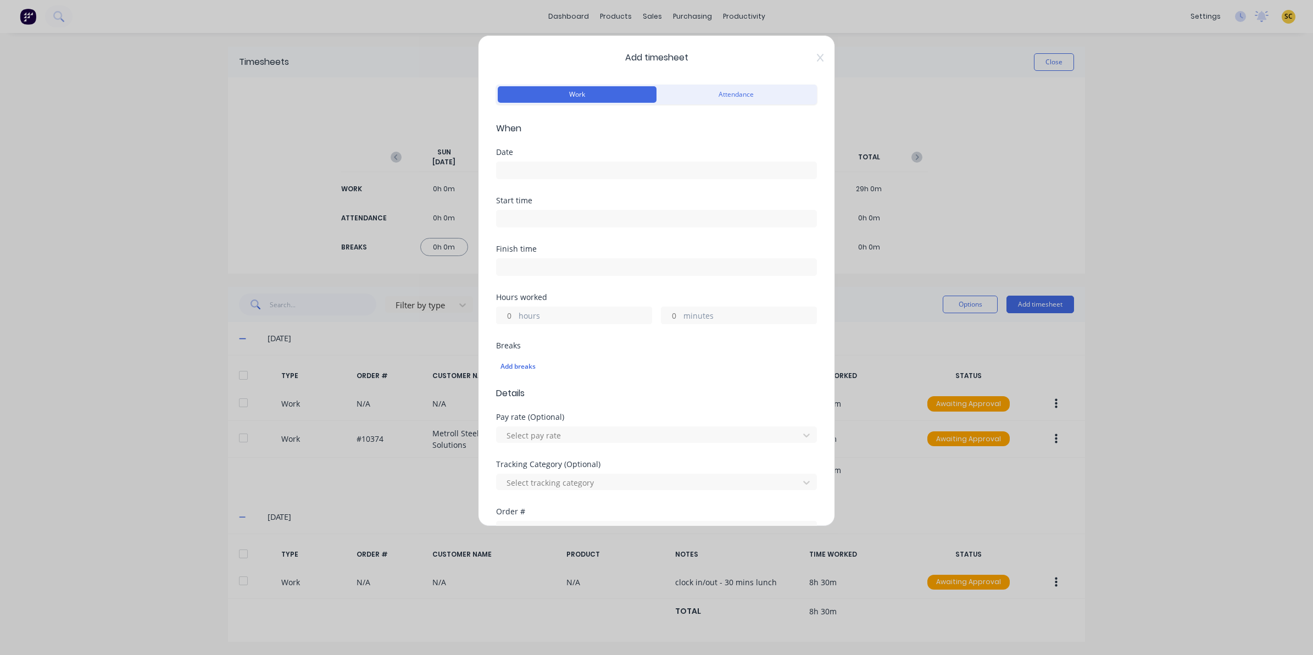
click at [561, 155] on div "Date" at bounding box center [656, 152] width 321 height 8
click at [562, 165] on input at bounding box center [657, 170] width 320 height 16
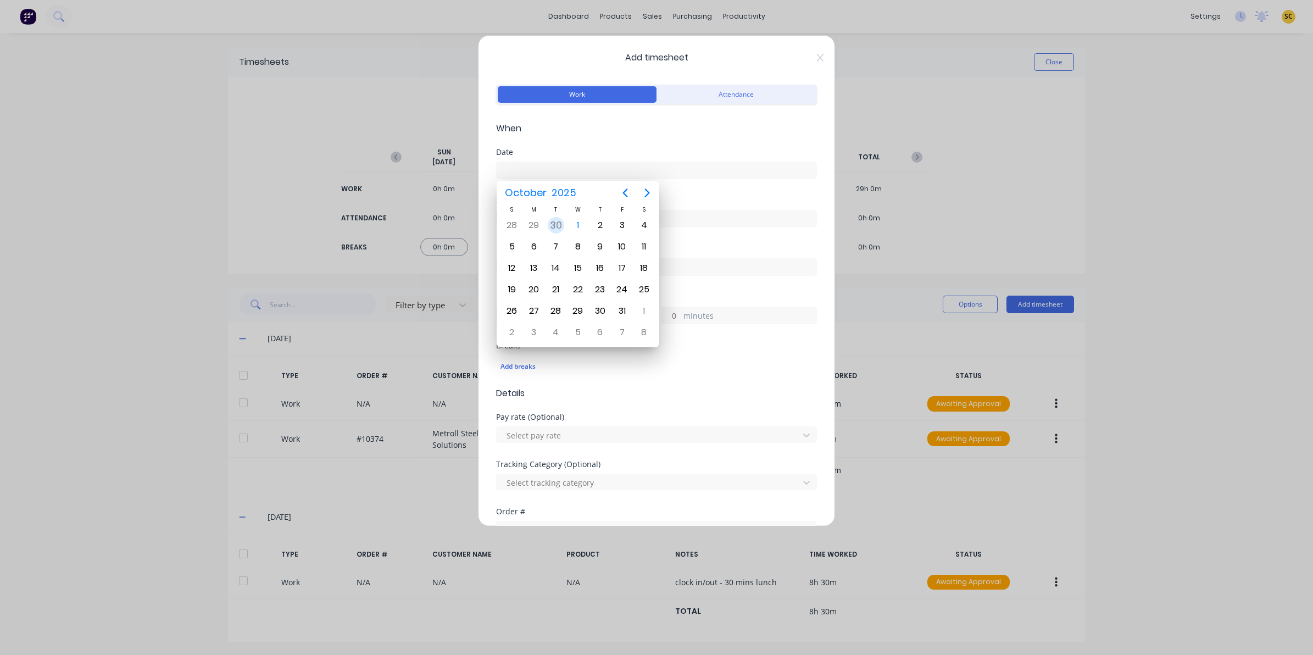
click at [556, 224] on div "30" at bounding box center [556, 225] width 16 height 16
type input "30/09/2025"
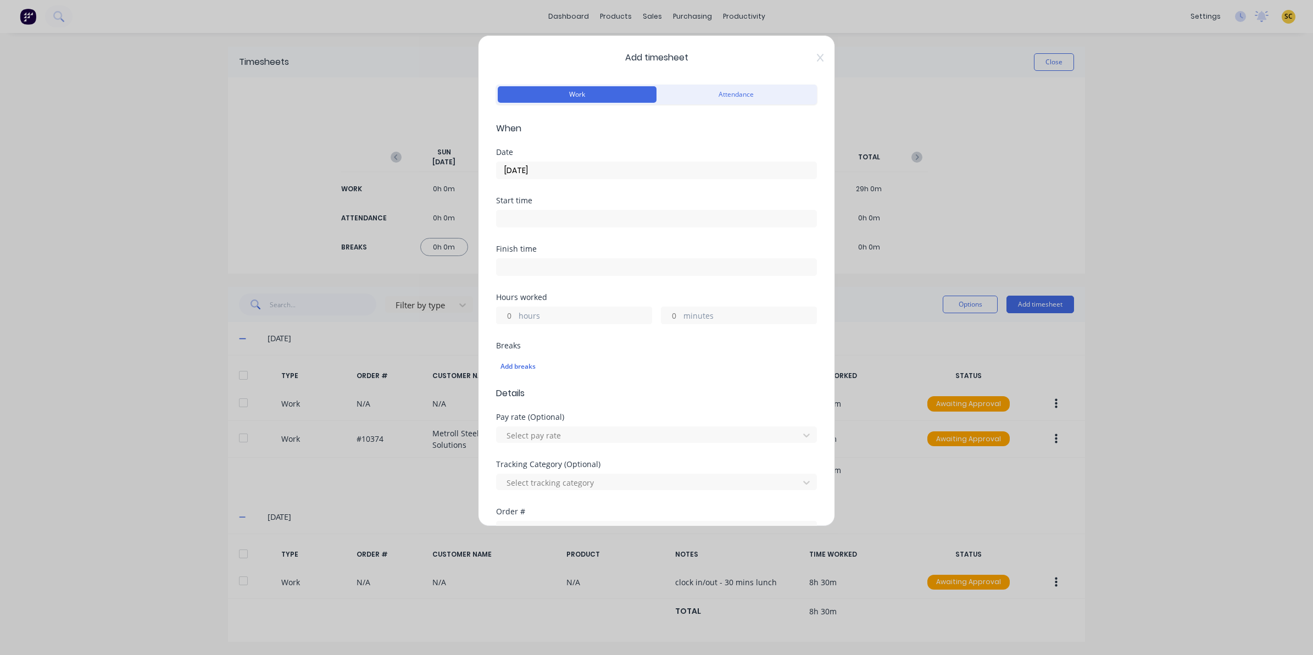
click at [550, 218] on input at bounding box center [657, 218] width 320 height 16
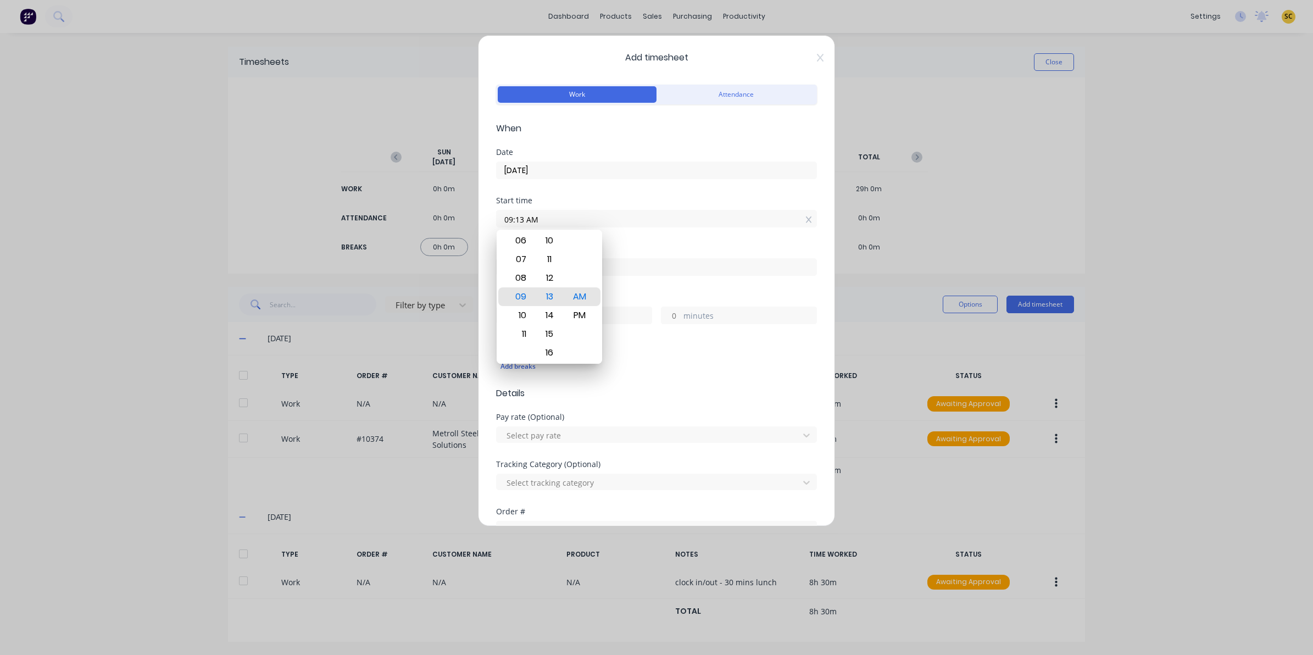
drag, startPoint x: 550, startPoint y: 218, endPoint x: 205, endPoint y: 235, distance: 345.4
click at [229, 235] on div "Add timesheet Work Attendance When Date 30/09/2025 Start time 09:13 AM Finish t…" at bounding box center [656, 327] width 1313 height 655
type input "08:00 AM"
click at [699, 264] on input at bounding box center [657, 267] width 320 height 16
type input "09:13 AM"
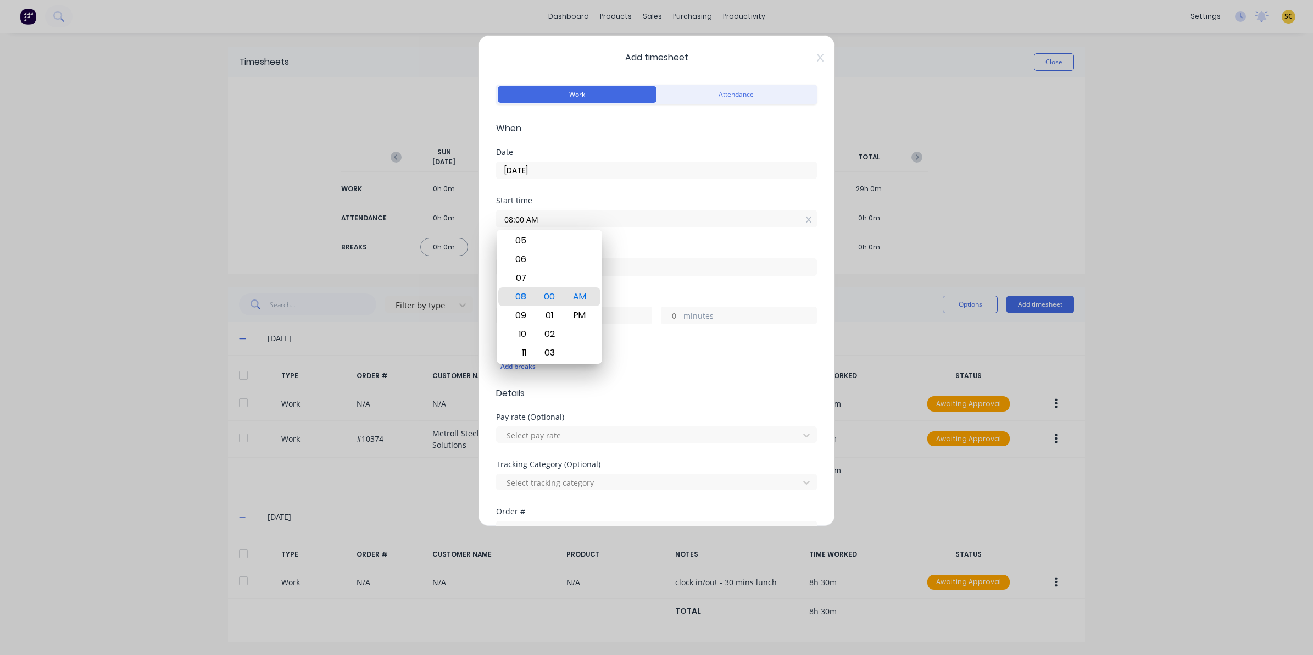
type input "1"
type input "13"
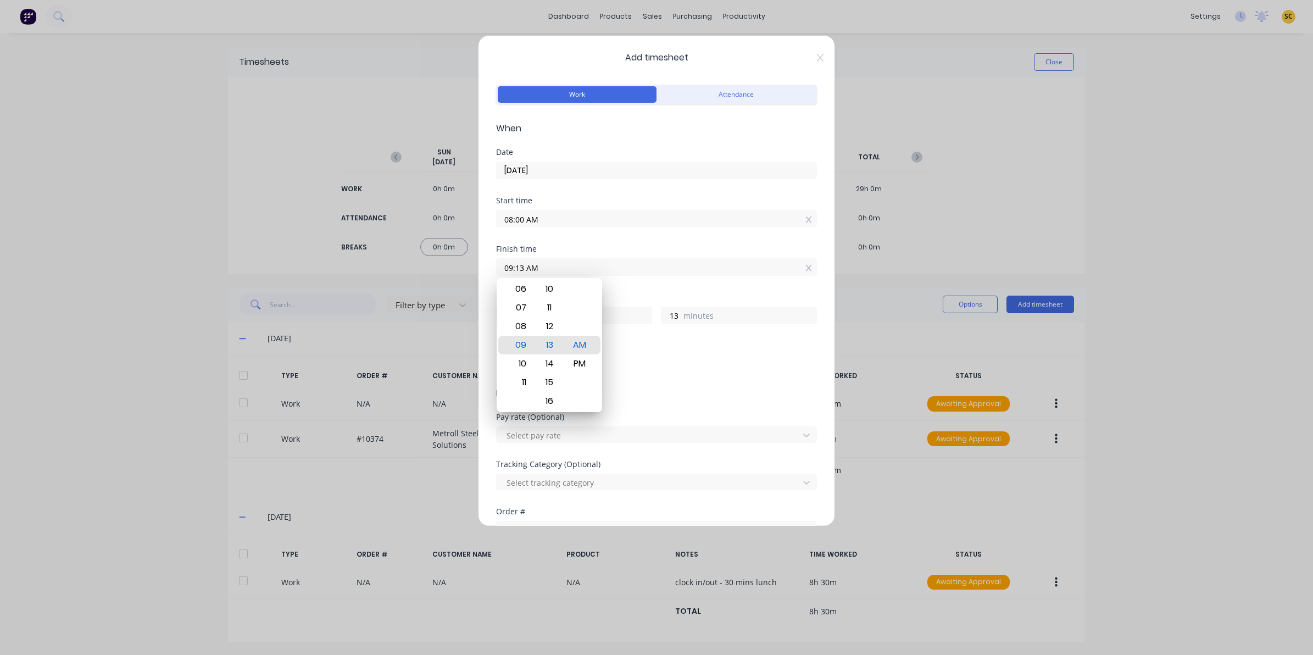
drag, startPoint x: 642, startPoint y: 266, endPoint x: 226, endPoint y: 242, distance: 416.6
click at [231, 245] on div "Add timesheet Work Attendance When Date 30/09/2025 Start time 08:00 AM Finish t…" at bounding box center [656, 327] width 1313 height 655
type input "04:00 AM"
type input "20"
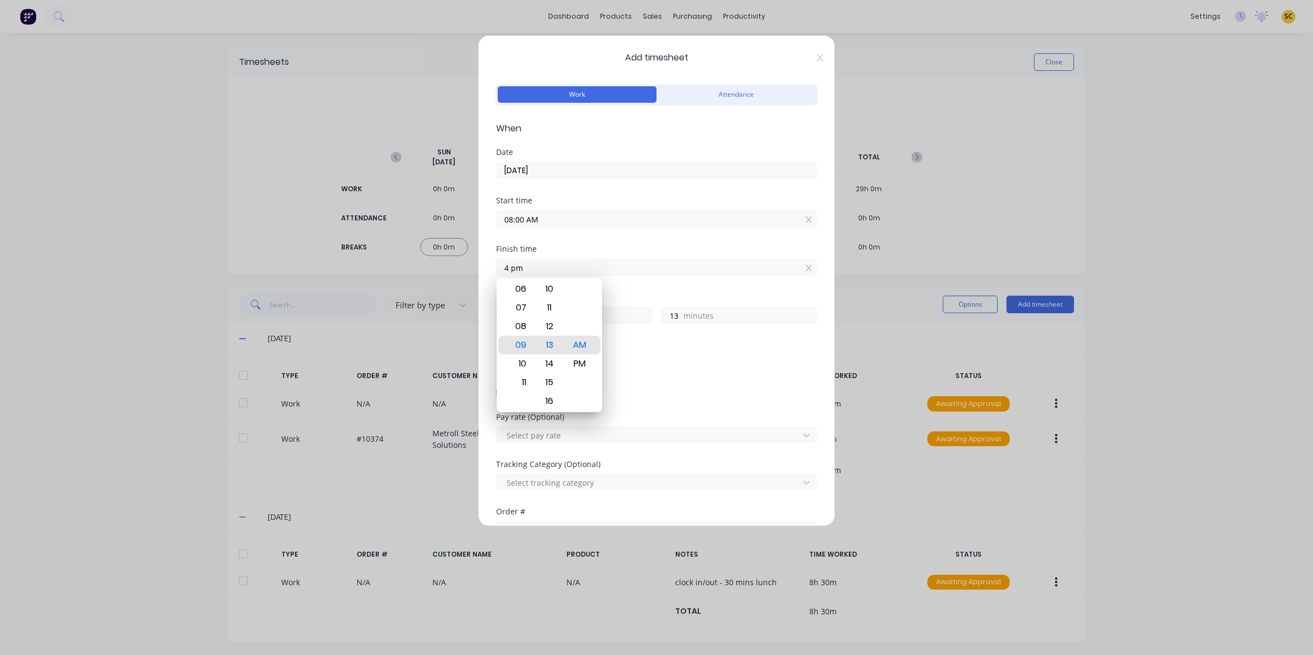
type input "0"
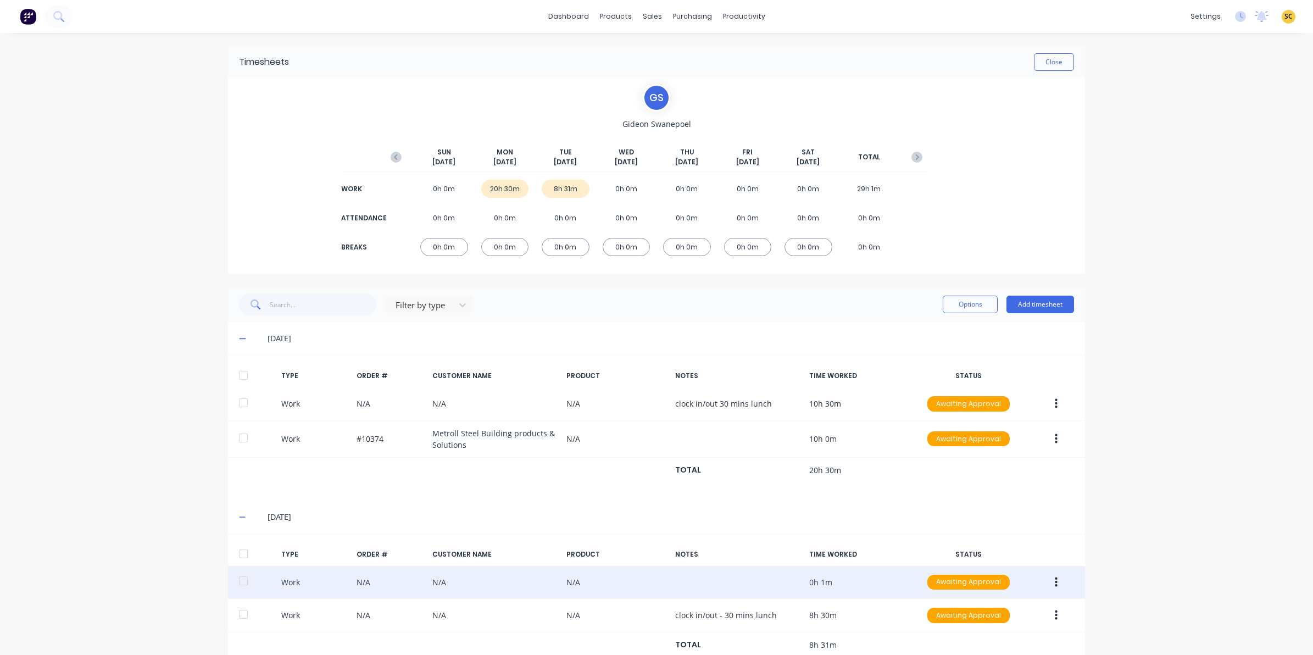
click at [1052, 575] on button "button" at bounding box center [1056, 582] width 26 height 20
click at [977, 540] on div "Edit" at bounding box center [1016, 541] width 85 height 16
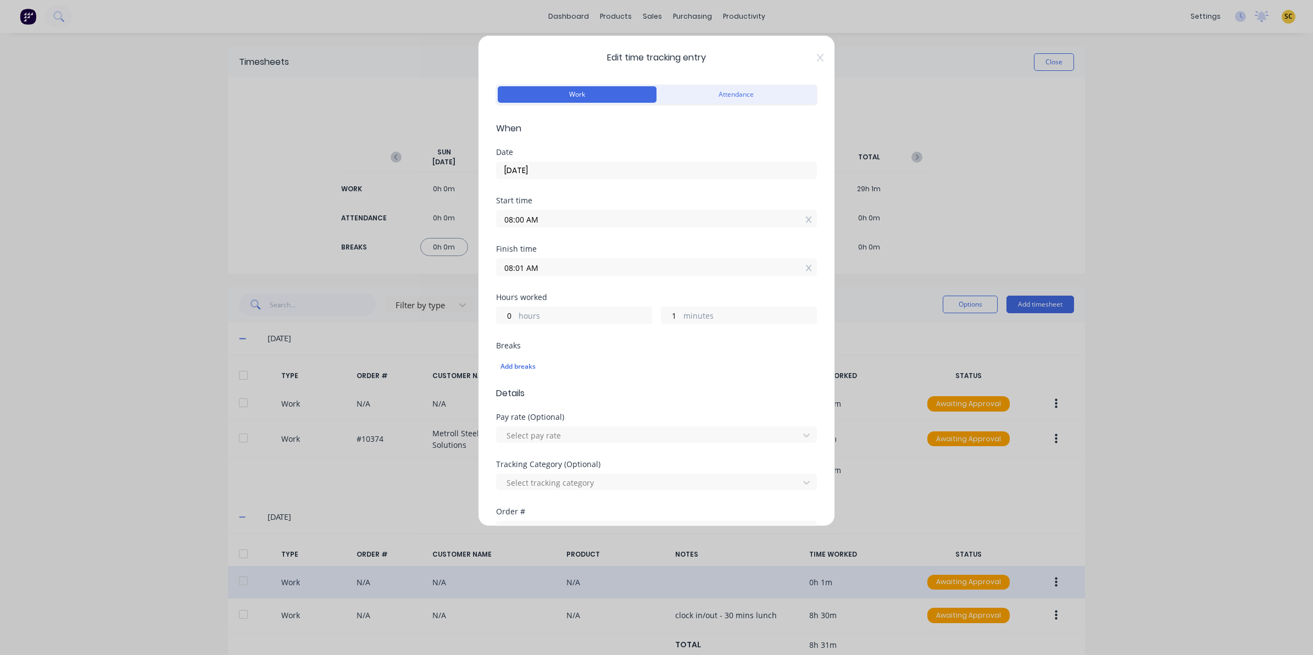
click at [575, 271] on input "08:01 AM" at bounding box center [657, 267] width 320 height 16
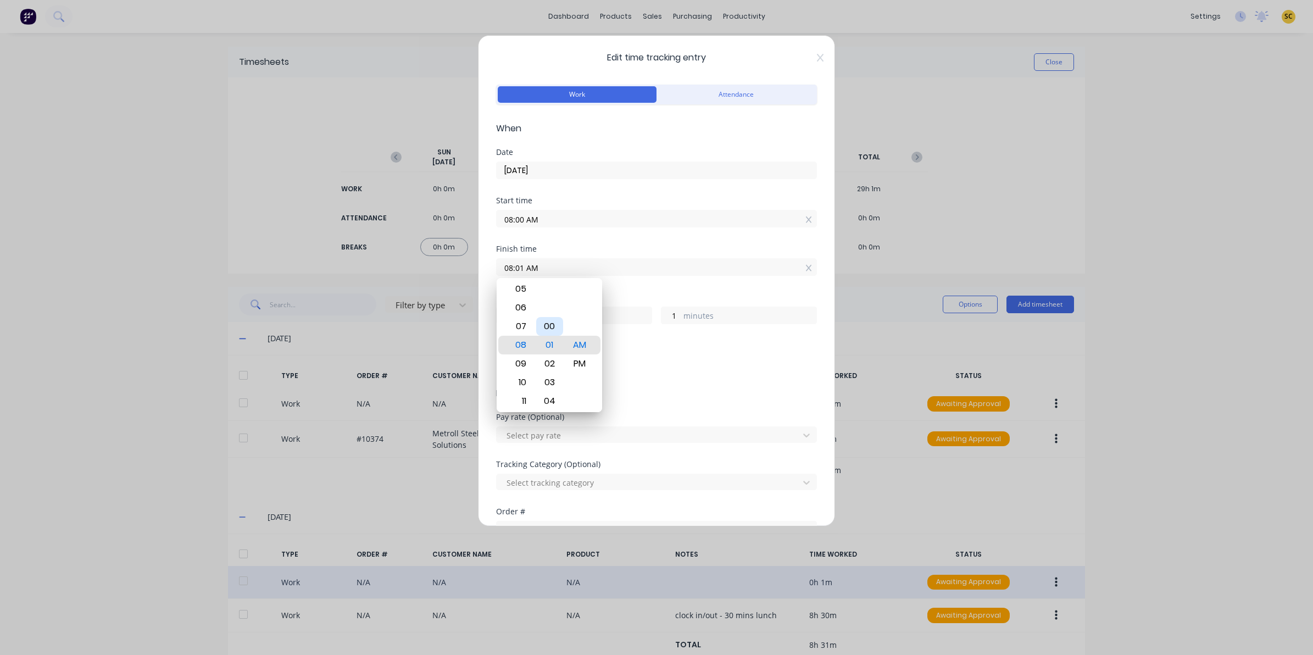
click at [548, 330] on div "00" at bounding box center [549, 326] width 27 height 19
type input "08:00 AM"
type input "0"
type input "10:00 AM"
type input "2"
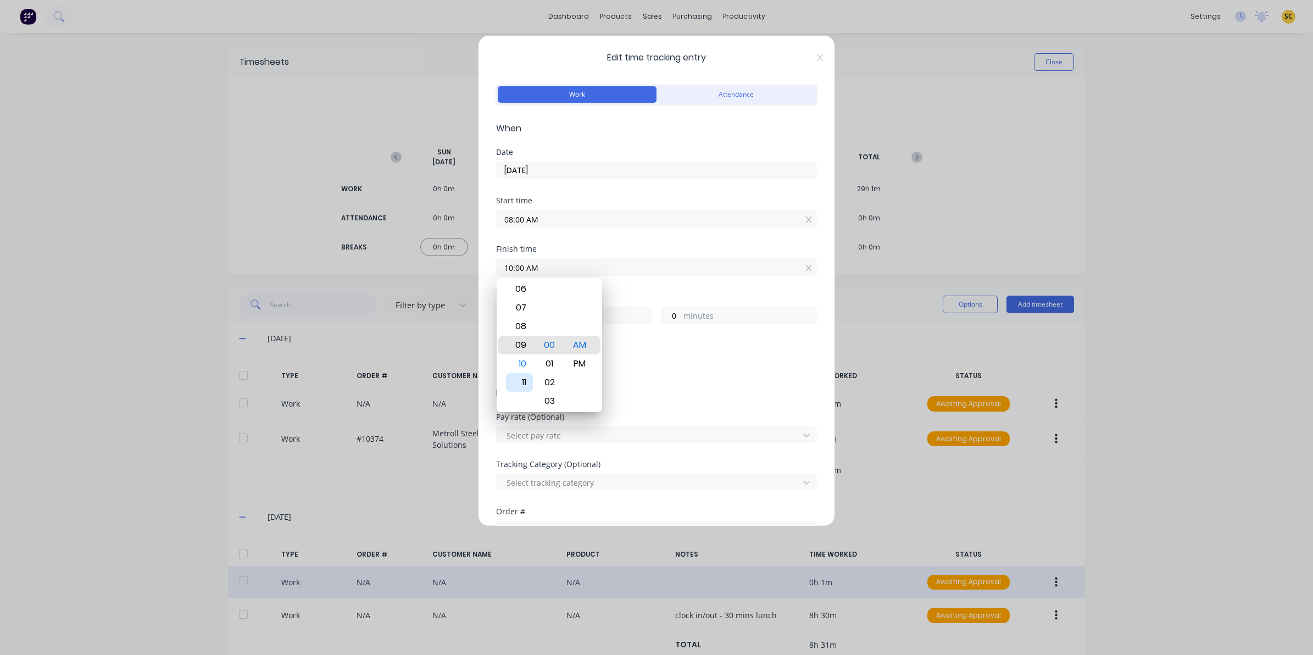
type input "09:00 AM"
type input "1"
type input "07:00 AM"
type input "23"
click at [522, 288] on div "04" at bounding box center [519, 289] width 27 height 19
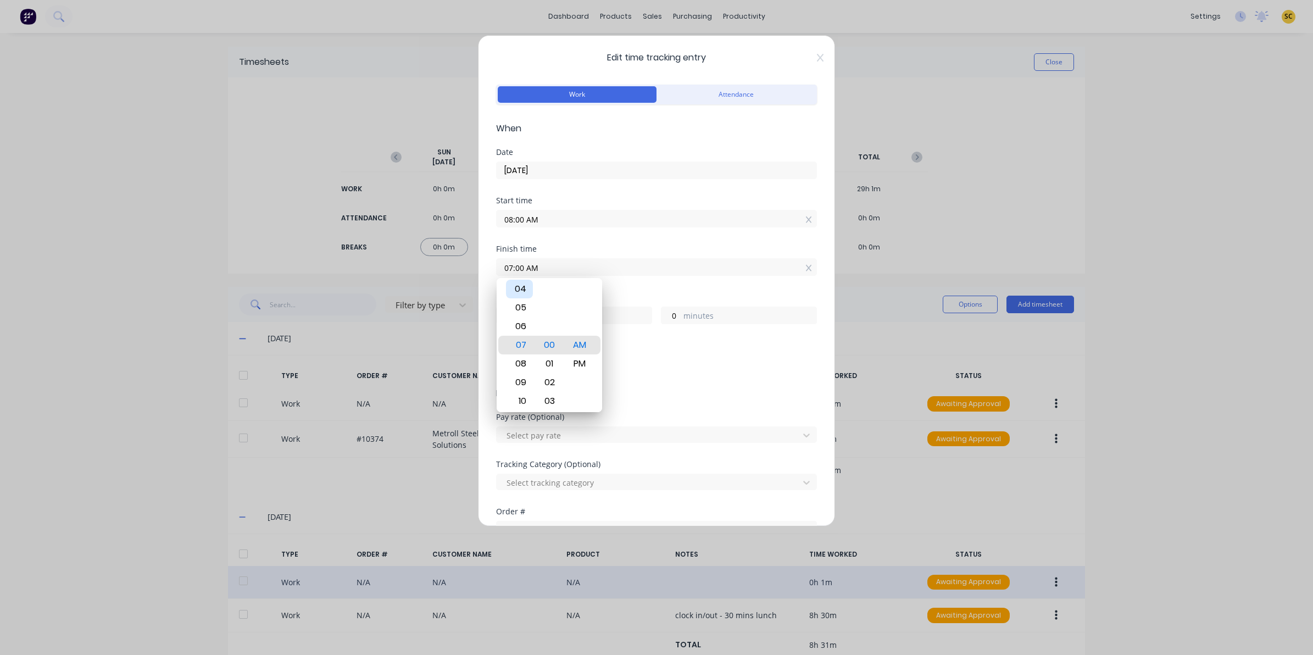
type input "04:00 AM"
type input "20"
click at [797, 491] on div at bounding box center [806, 483] width 20 height 18
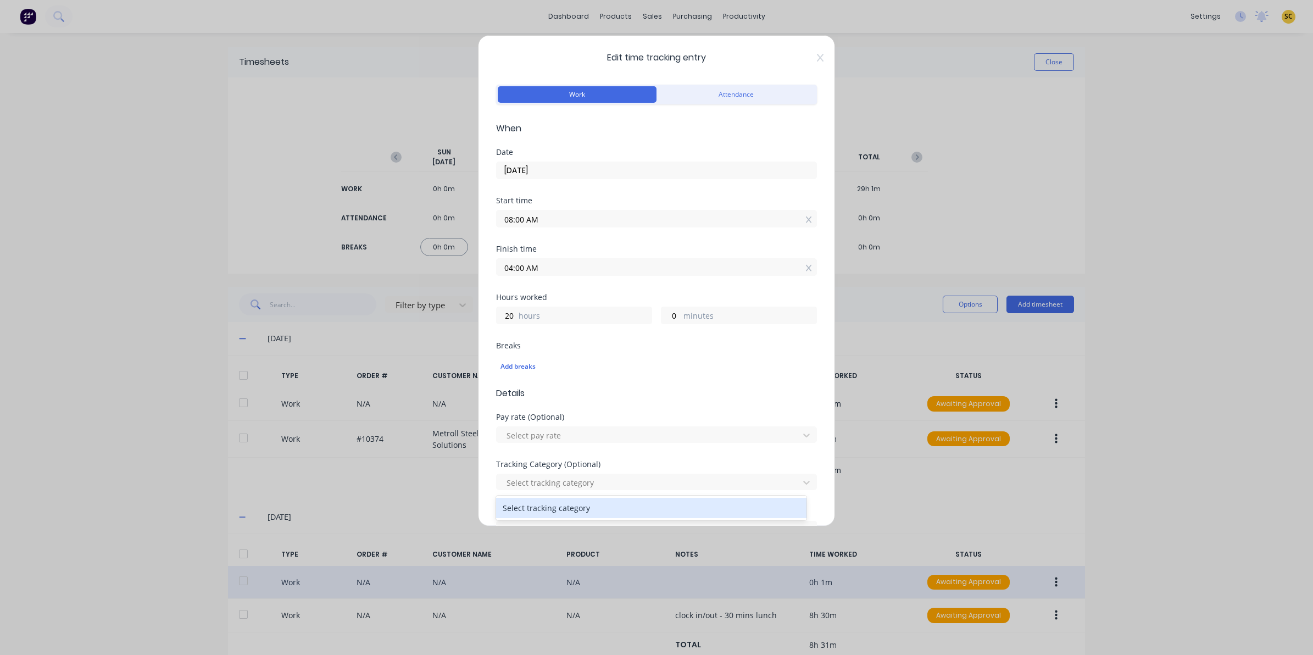
click at [563, 268] on input "04:00 AM" at bounding box center [657, 267] width 320 height 16
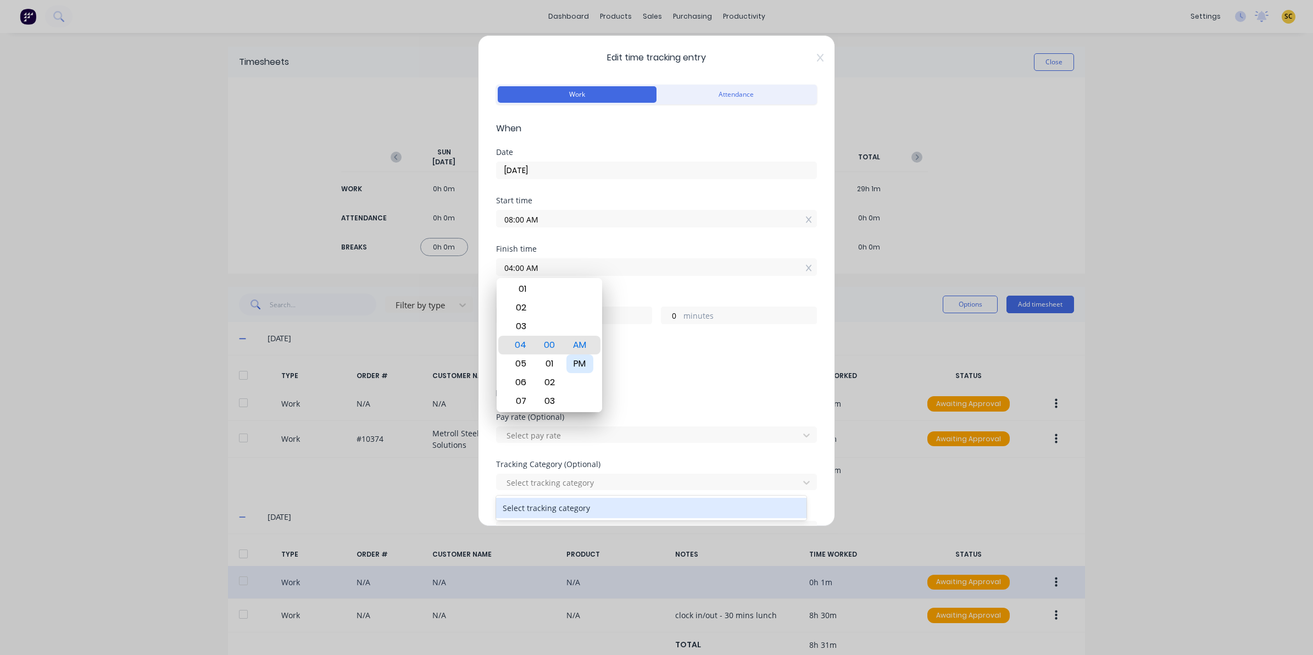
click at [583, 369] on div "PM" at bounding box center [579, 363] width 27 height 19
type input "04:00 PM"
type input "8"
click at [676, 441] on div at bounding box center [649, 435] width 288 height 14
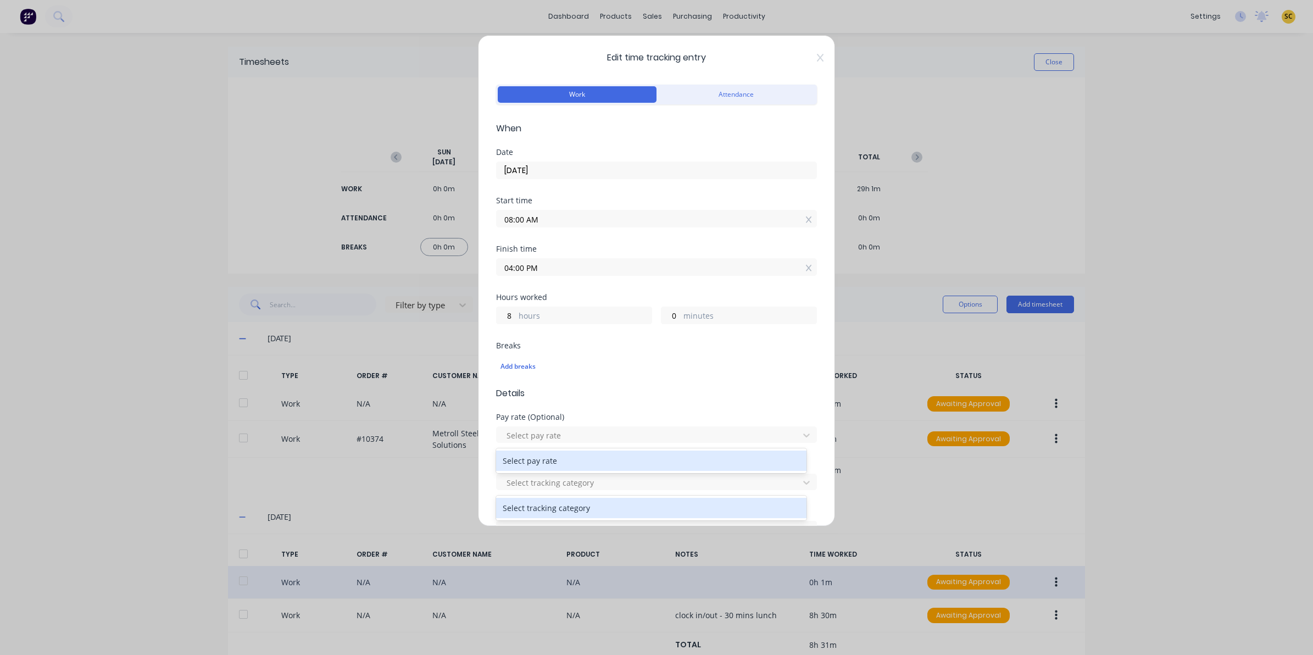
scroll to position [237, 0]
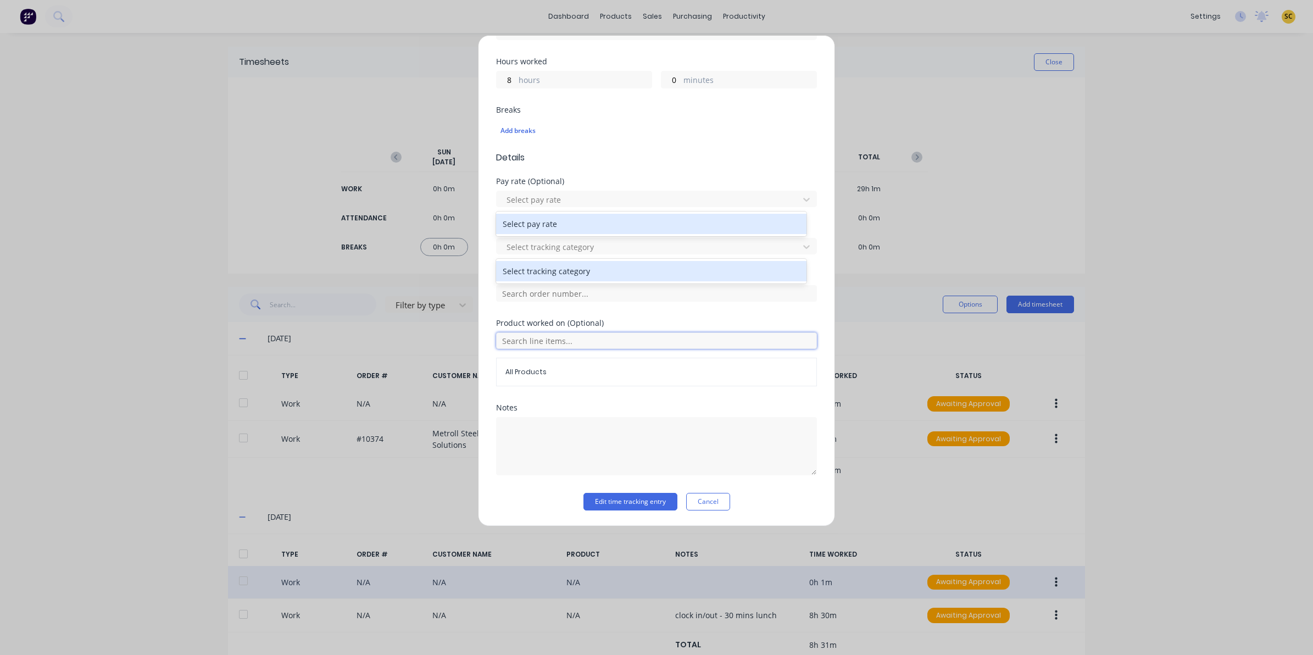
click at [559, 339] on input "text" at bounding box center [656, 340] width 321 height 16
type input "10374"
click at [701, 495] on button "Cancel" at bounding box center [708, 502] width 44 height 18
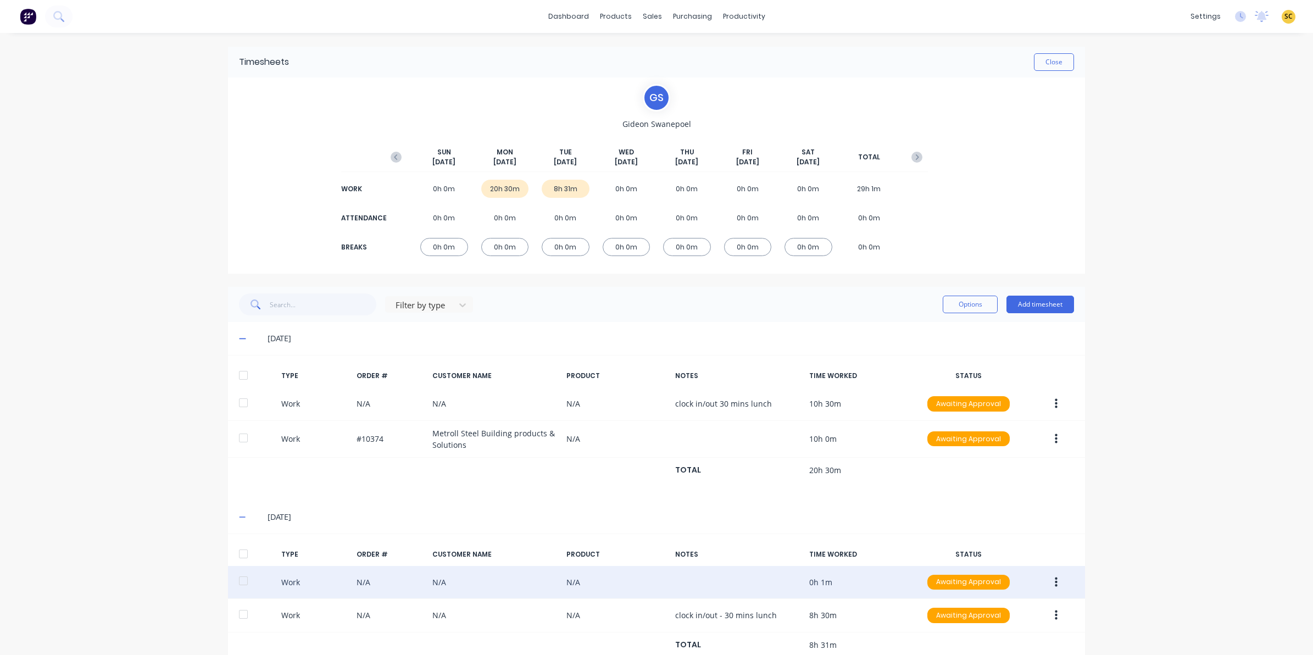
click at [1055, 582] on button "button" at bounding box center [1056, 582] width 26 height 20
click at [984, 545] on div "Edit" at bounding box center [1016, 541] width 85 height 16
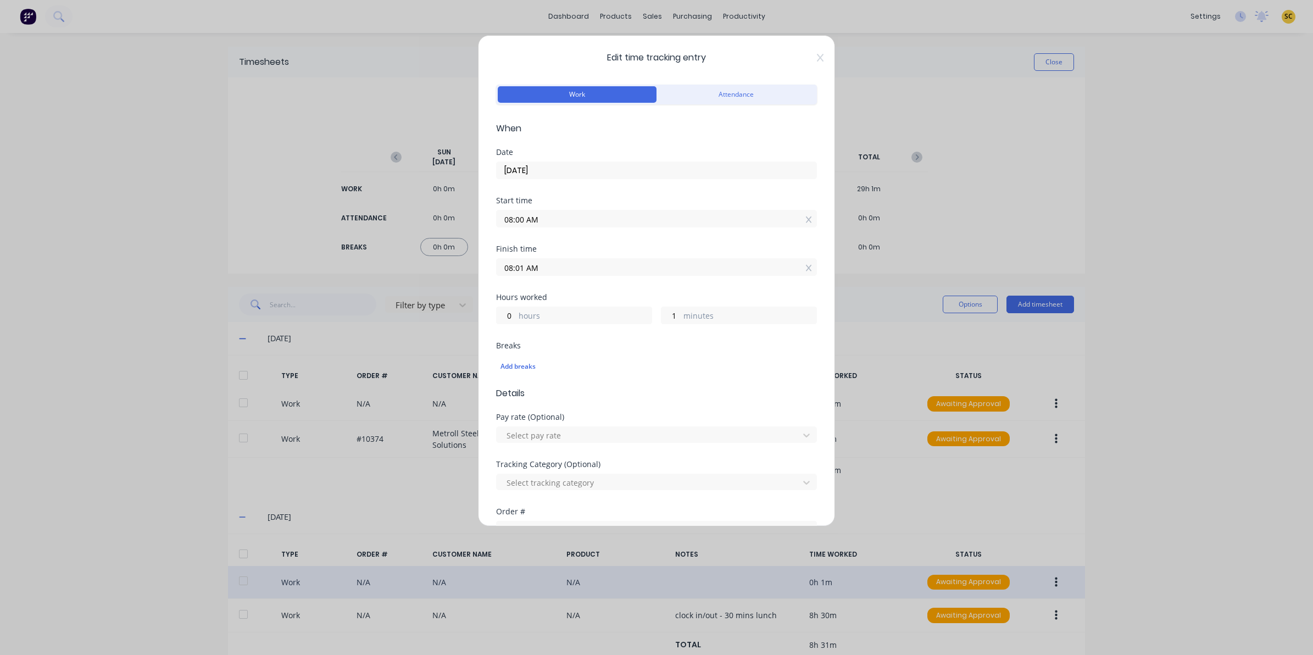
drag, startPoint x: 592, startPoint y: 240, endPoint x: 606, endPoint y: 266, distance: 30.0
click at [597, 246] on form "Work Attendance When Date 30/09/2025 Start time 08:00 AM Finish time 08:01 AM H…" at bounding box center [656, 414] width 321 height 664
click at [608, 267] on input "08:01 AM" at bounding box center [657, 267] width 320 height 16
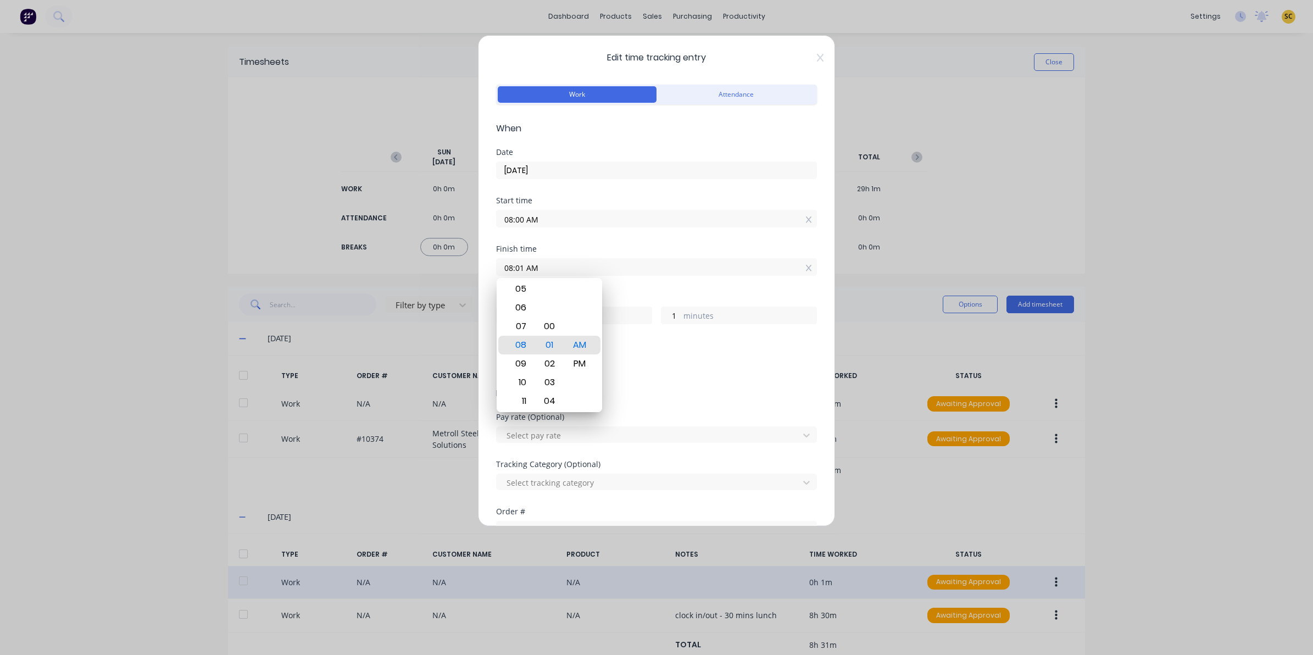
drag, startPoint x: 608, startPoint y: 267, endPoint x: 342, endPoint y: 283, distance: 265.8
click at [342, 283] on div "Edit time tracking entry Work Attendance When Date 30/09/2025 Start time 08:00 …" at bounding box center [656, 327] width 1313 height 655
type input "04:00 AM"
type input "20"
type input "0"
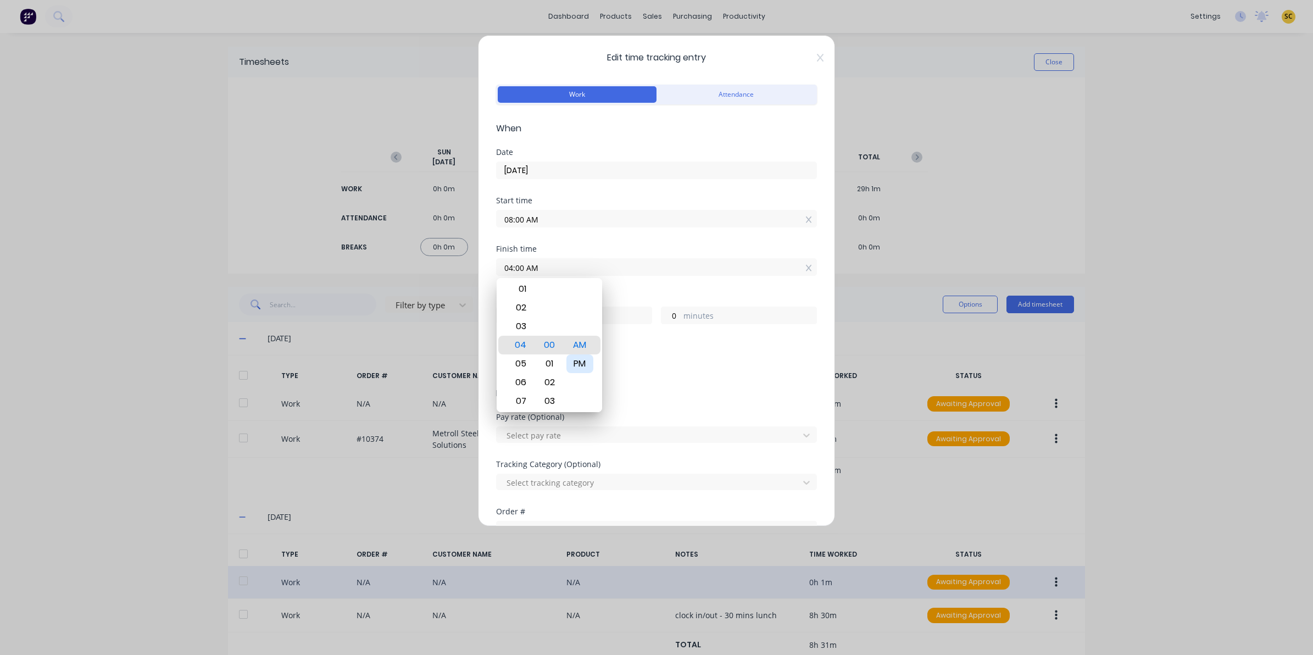
click at [583, 366] on div "PM" at bounding box center [579, 363] width 27 height 19
type input "04:00 PM"
type input "8"
click at [589, 514] on div "Order #" at bounding box center [656, 512] width 321 height 8
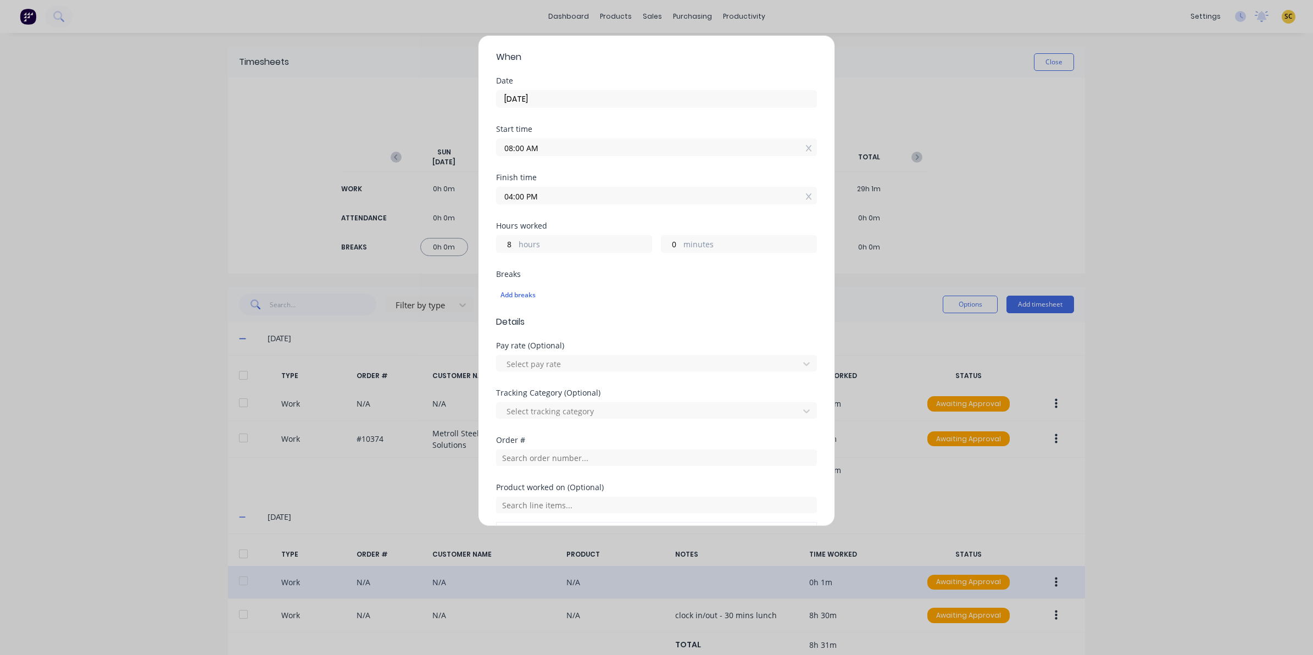
scroll to position [137, 0]
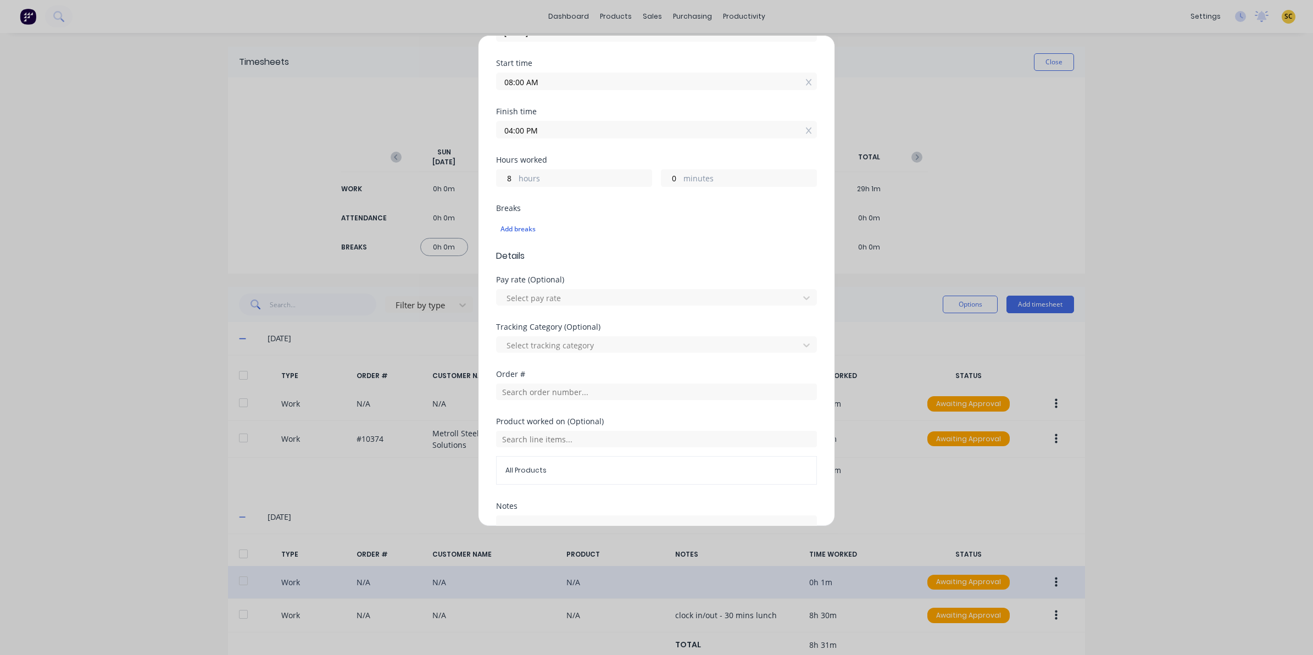
click at [519, 417] on div "Product worked on (Optional)" at bounding box center [656, 421] width 321 height 8
click at [509, 394] on div "Order #" at bounding box center [656, 393] width 321 height 47
click at [509, 393] on input "text" at bounding box center [656, 391] width 321 height 16
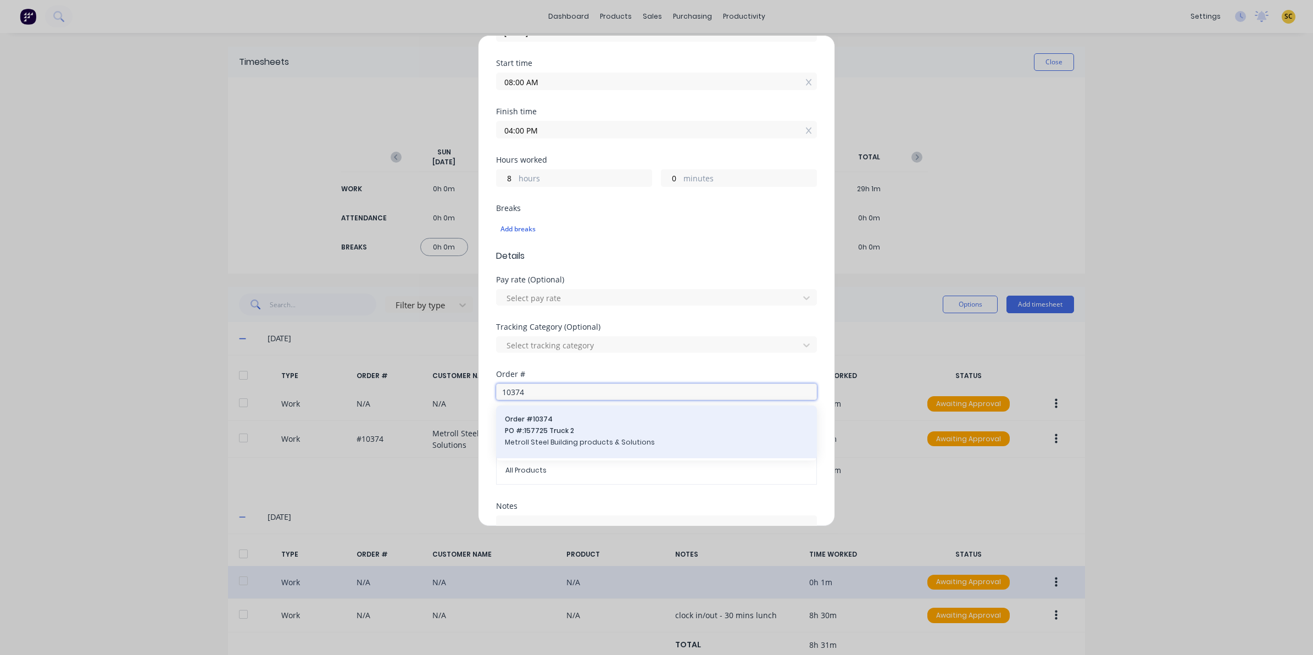
type input "10374"
click at [540, 439] on span "Metroll Steel Building products & Solutions" at bounding box center [656, 442] width 303 height 10
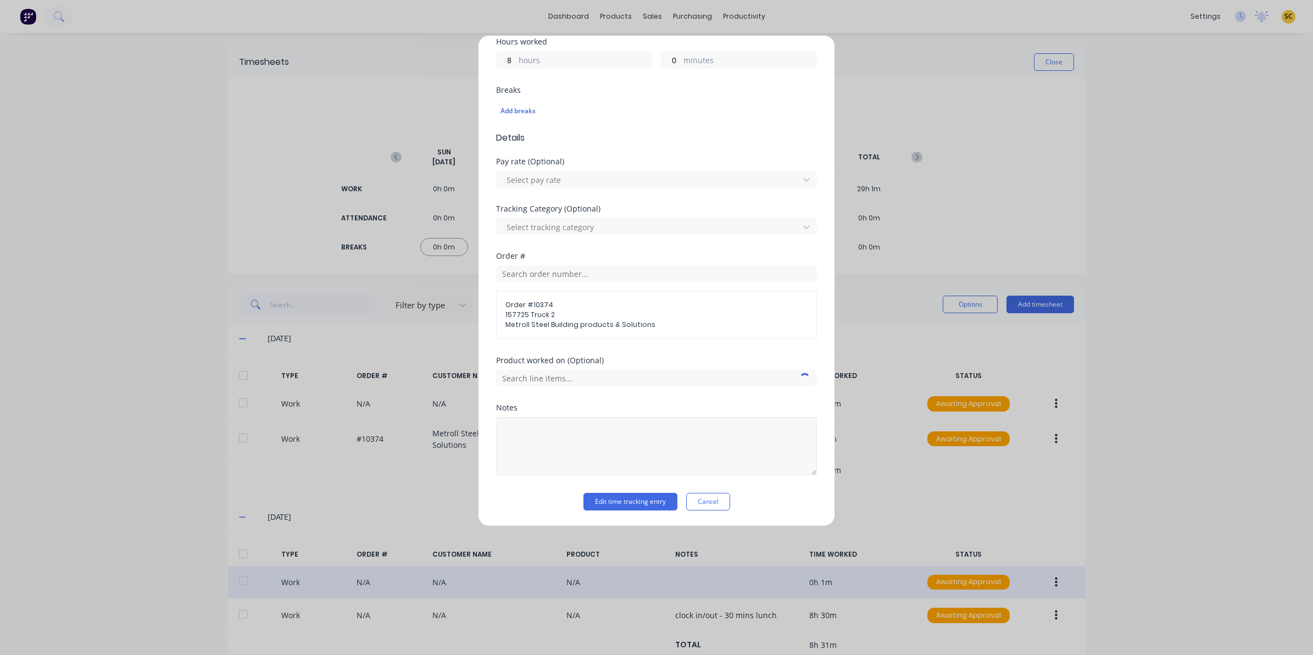
scroll to position [257, 0]
click at [545, 438] on textarea at bounding box center [656, 446] width 321 height 58
type textarea "stairs"
drag, startPoint x: 463, startPoint y: 515, endPoint x: 470, endPoint y: 515, distance: 7.1
click at [463, 515] on div "Edit time tracking entry Work Attendance When Date 30/09/2025 Start time 08:00 …" at bounding box center [656, 327] width 1313 height 655
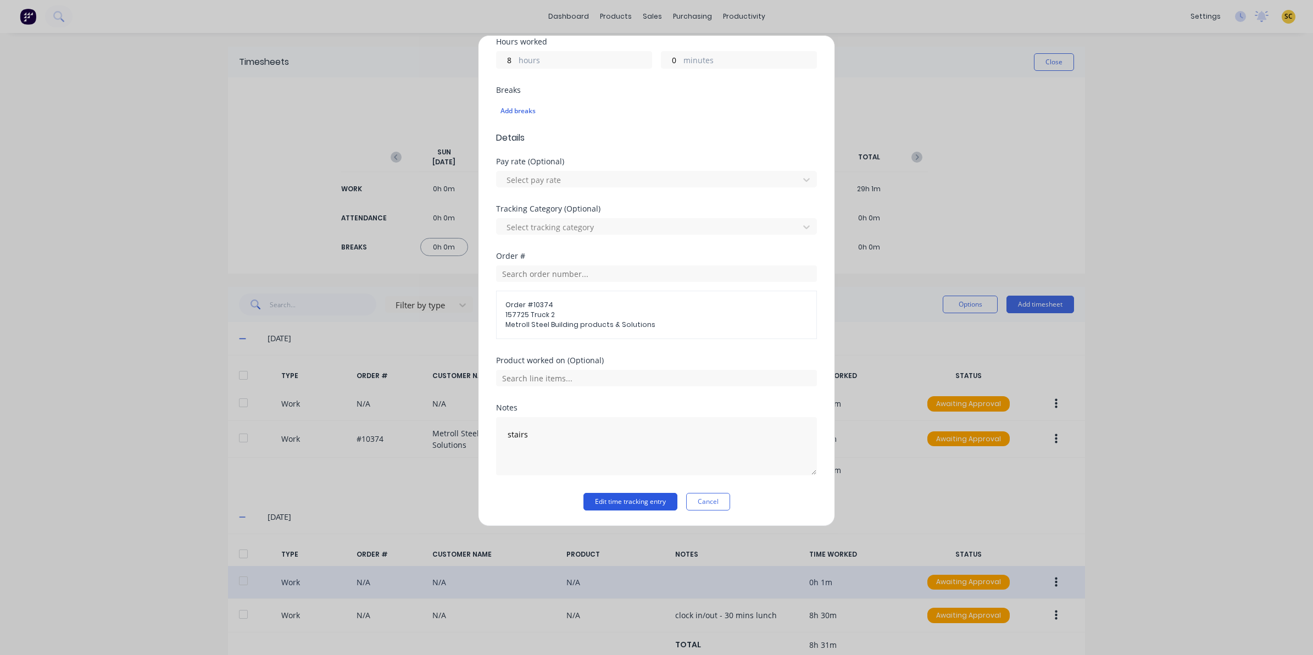
click at [655, 500] on button "Edit time tracking entry" at bounding box center [630, 502] width 94 height 18
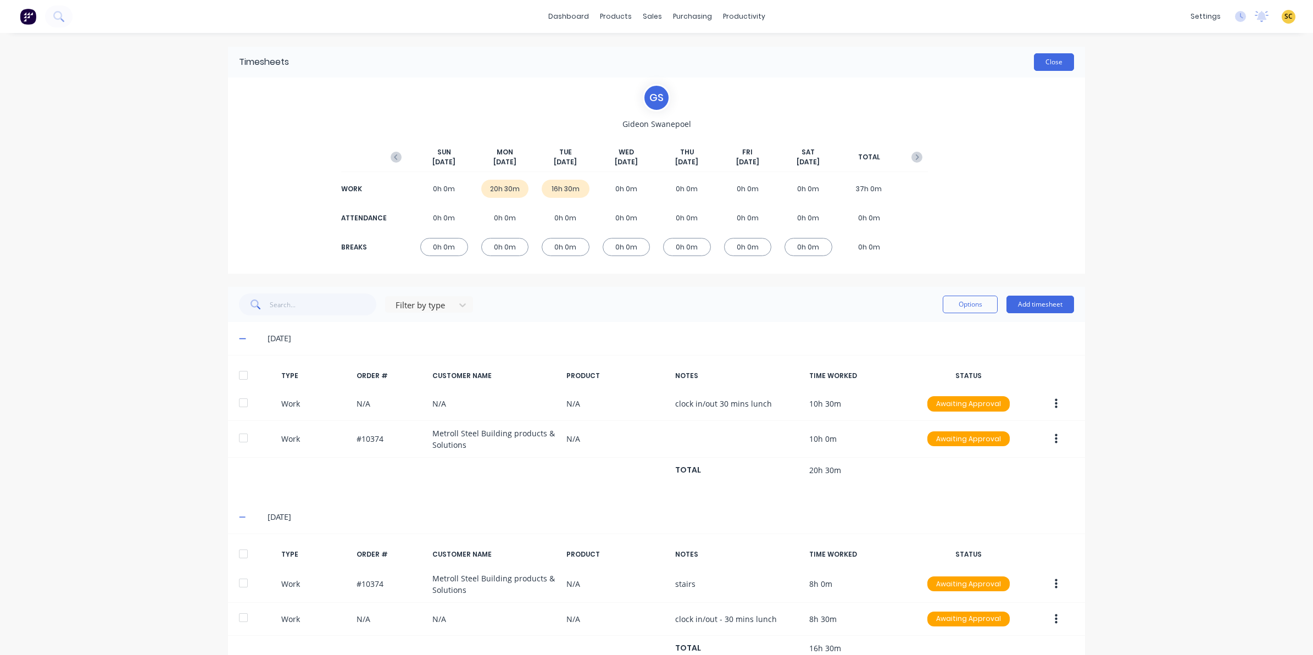
click at [1047, 60] on button "Close" at bounding box center [1054, 62] width 40 height 18
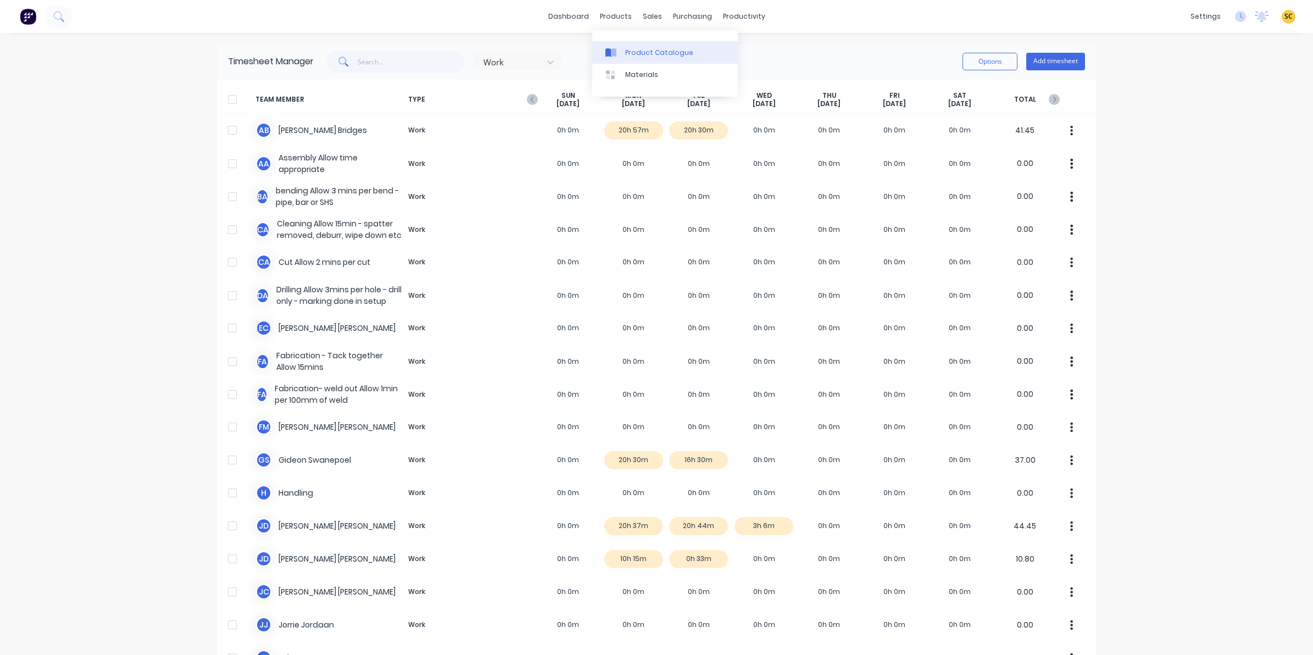
click at [629, 48] on div "Product Catalogue" at bounding box center [659, 53] width 68 height 10
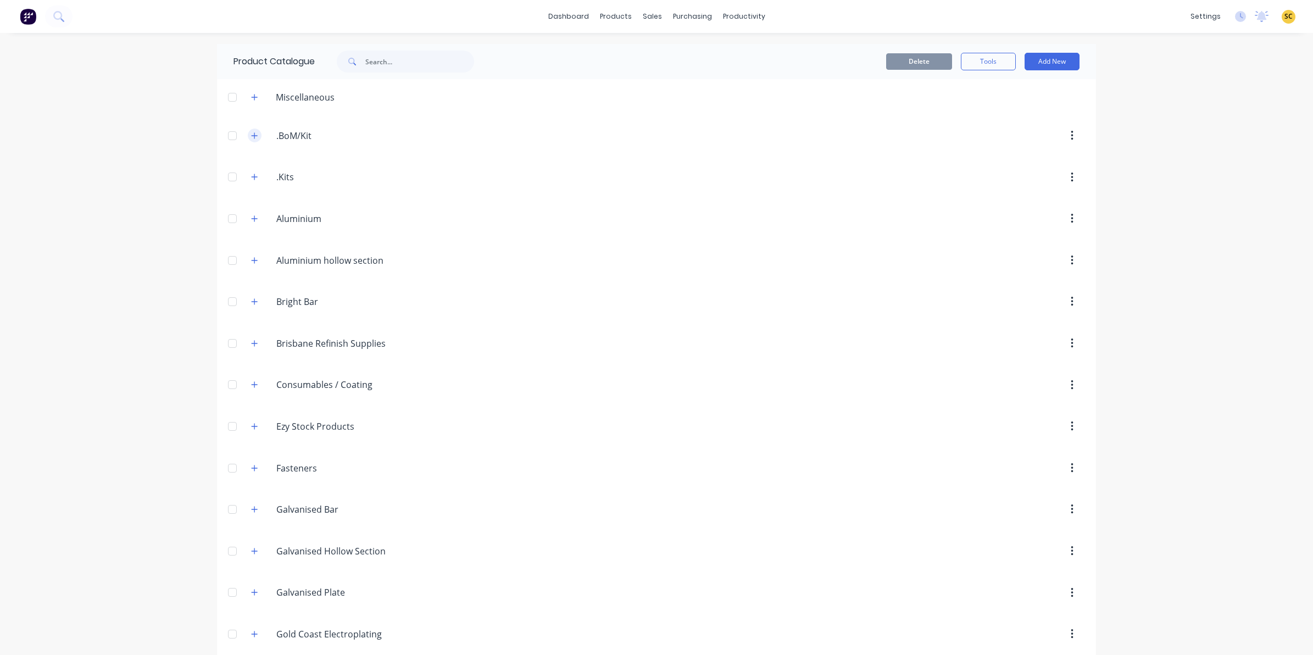
click at [251, 137] on icon "button" at bounding box center [254, 136] width 7 height 8
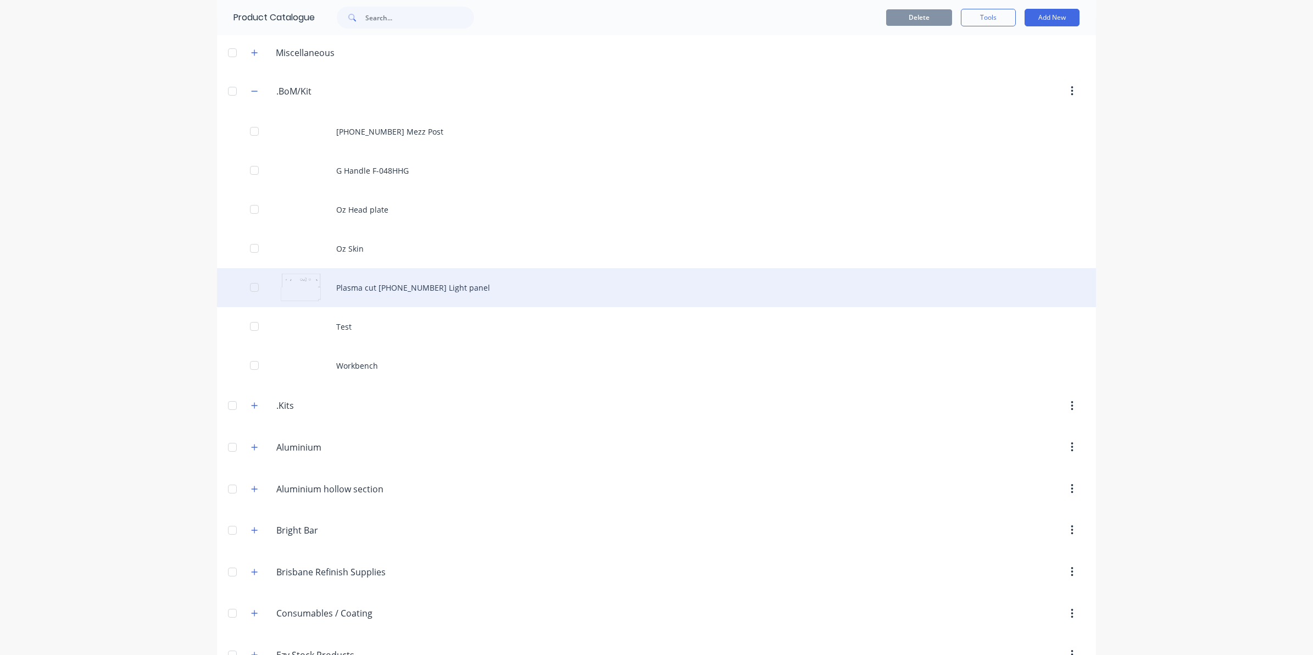
scroll to position [69, 0]
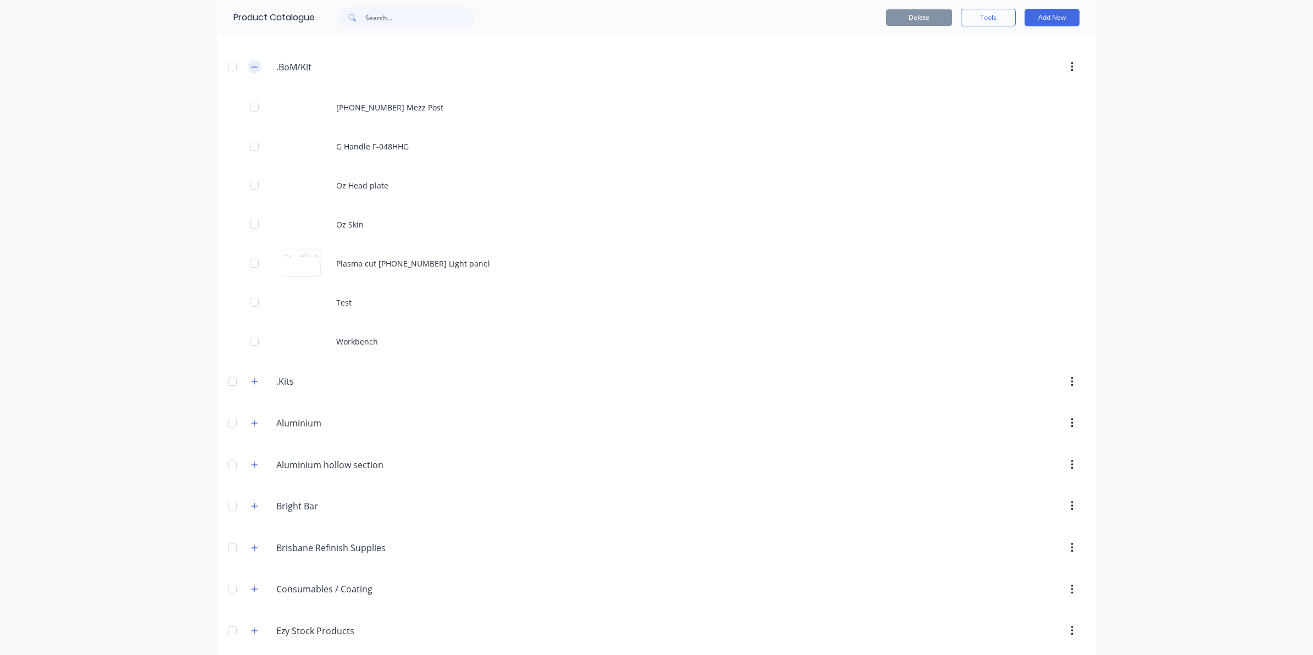
click at [251, 68] on icon "button" at bounding box center [254, 67] width 7 height 8
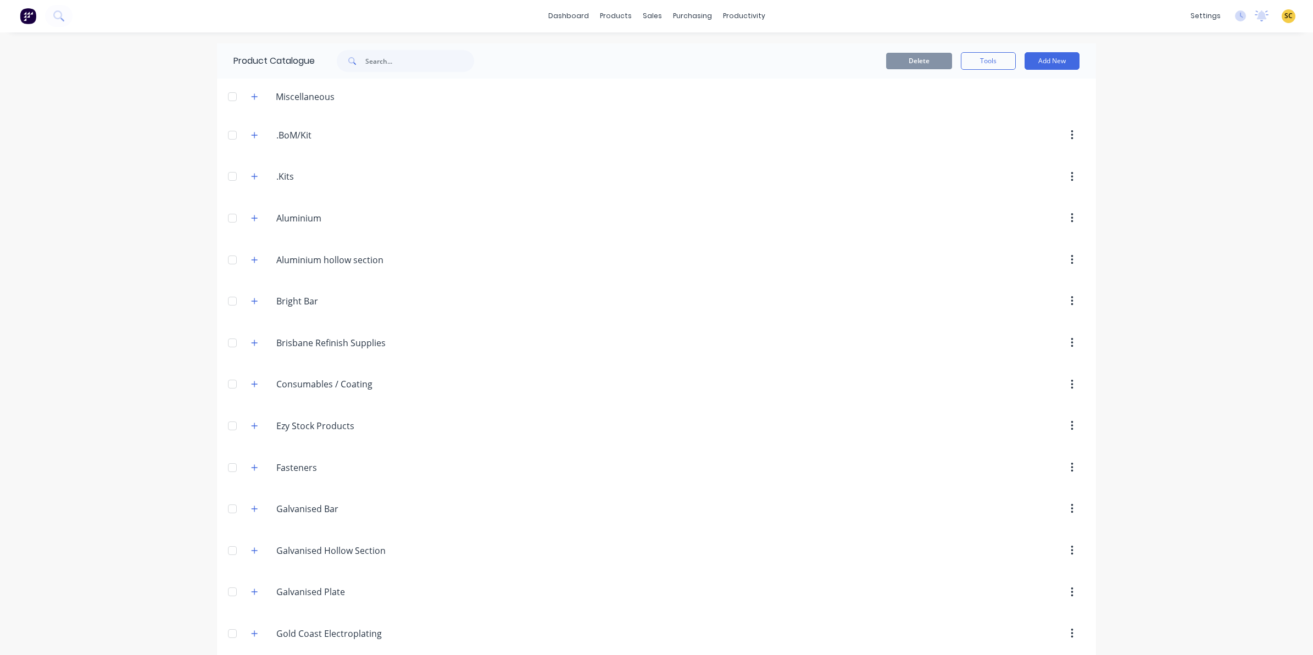
scroll to position [0, 0]
click at [251, 97] on icon "button" at bounding box center [254, 97] width 7 height 8
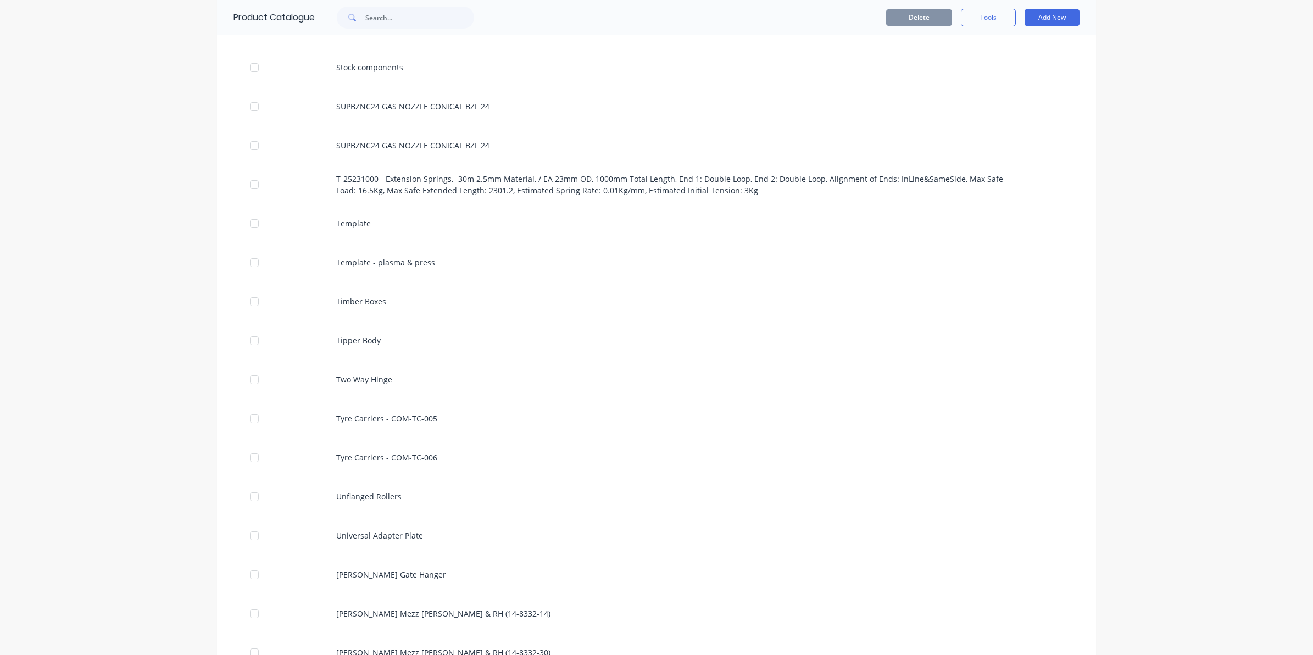
scroll to position [4394, 0]
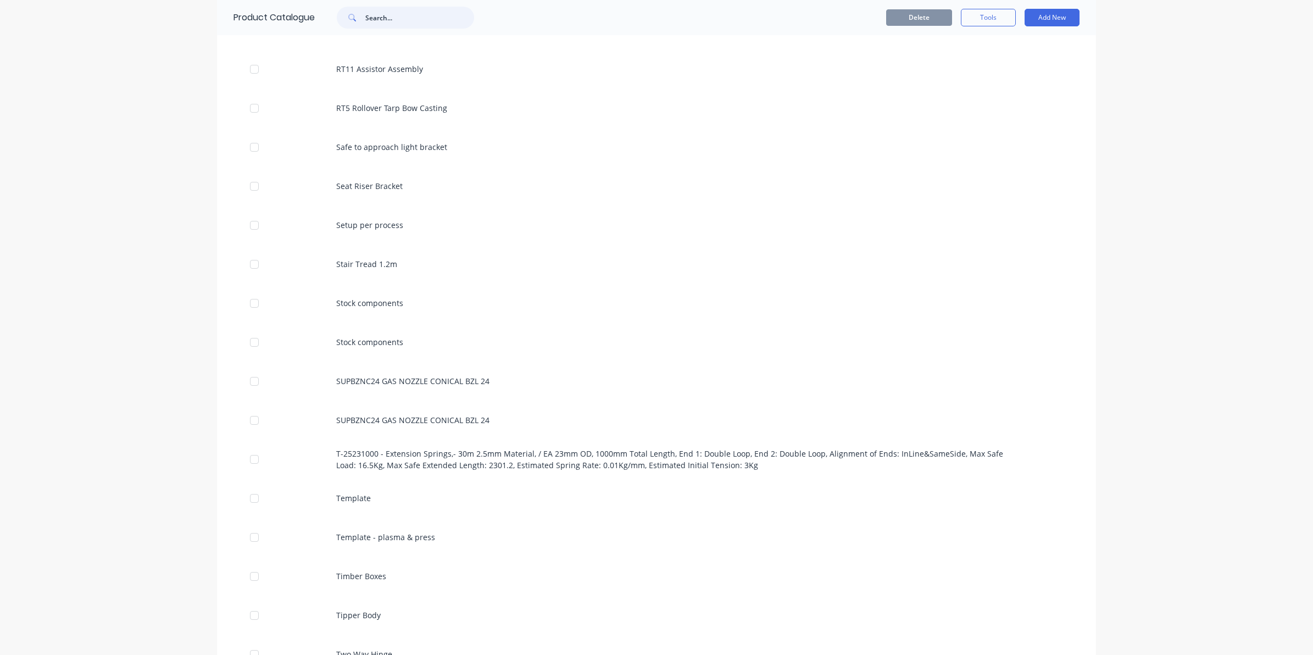
click at [393, 23] on input "text" at bounding box center [419, 18] width 109 height 22
type input "long"
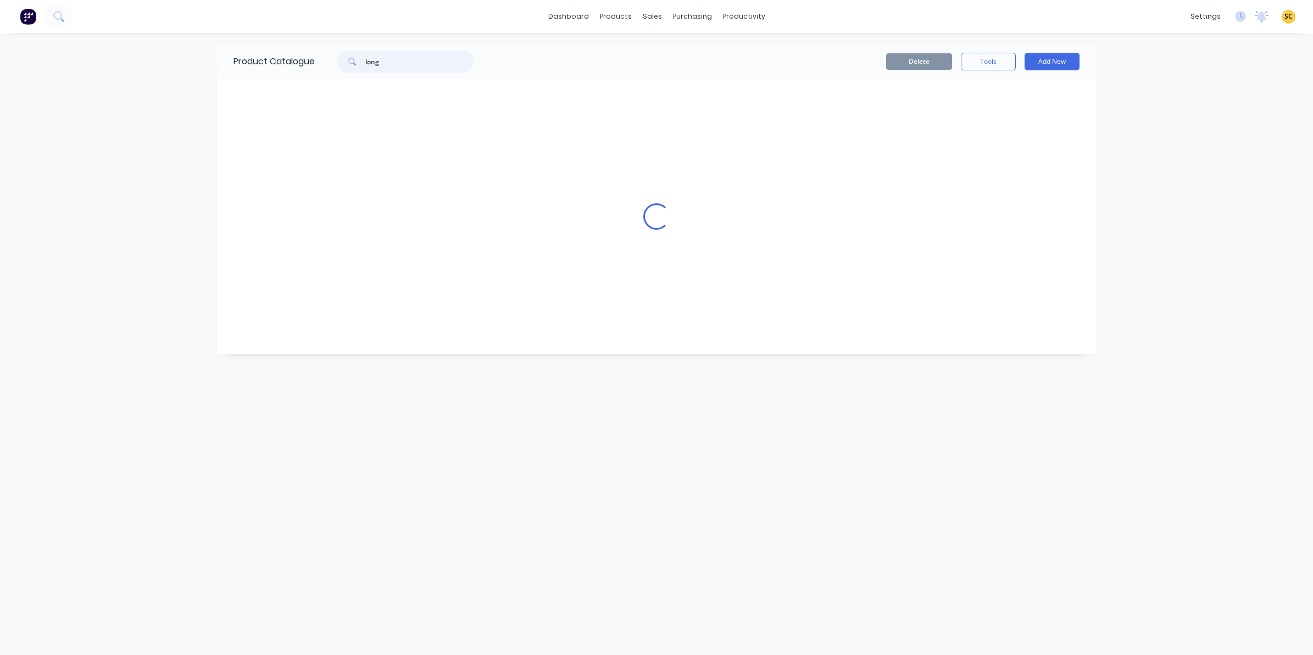
scroll to position [0, 0]
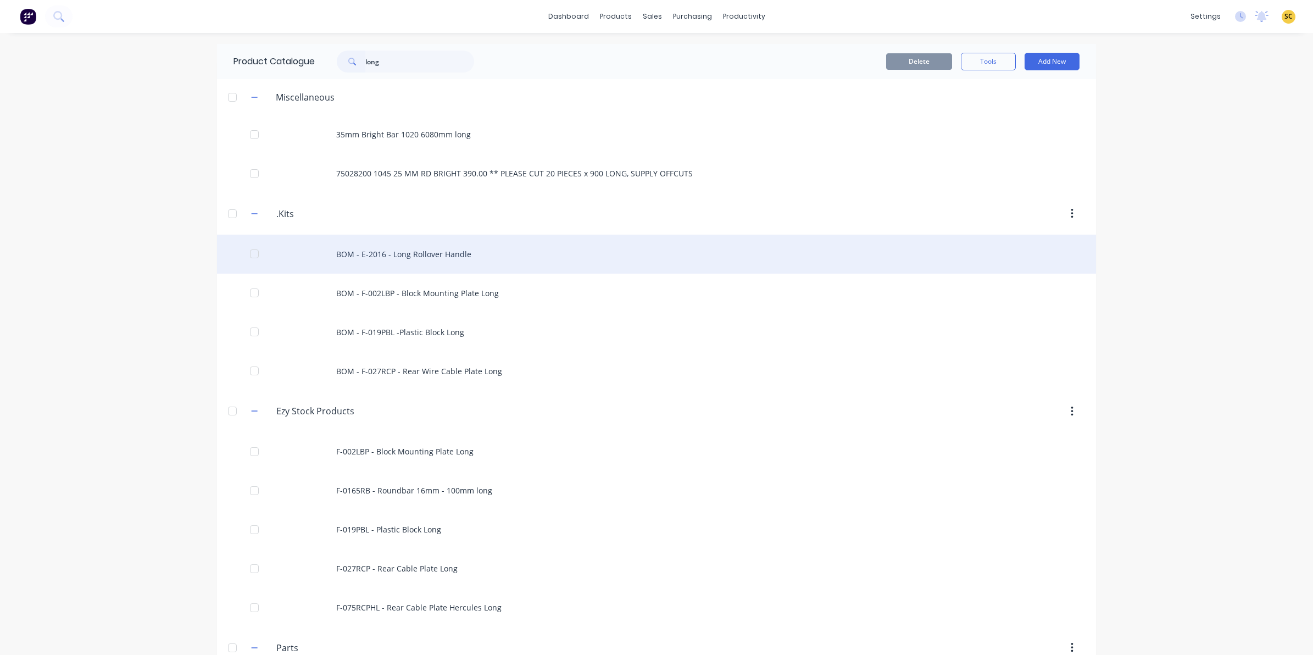
click at [365, 257] on div "BOM - E-2016 - Long Rollover Handle" at bounding box center [656, 254] width 879 height 39
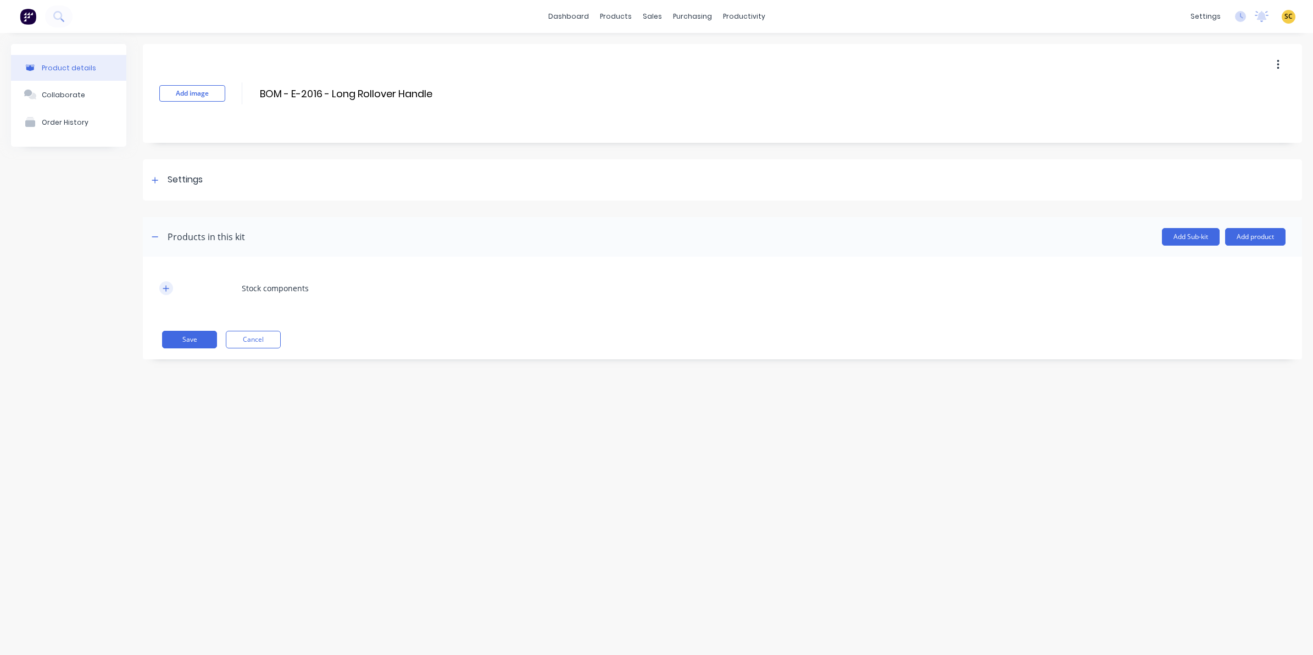
click at [168, 290] on button "button" at bounding box center [166, 288] width 14 height 14
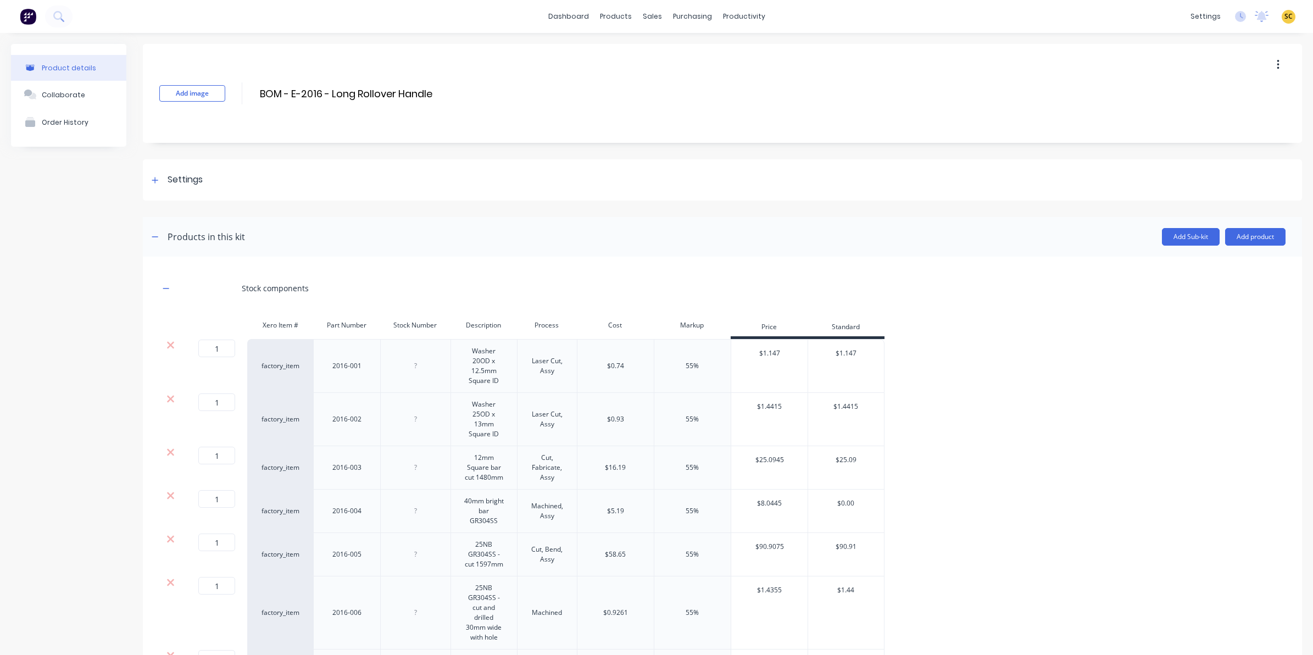
scroll to position [132, 0]
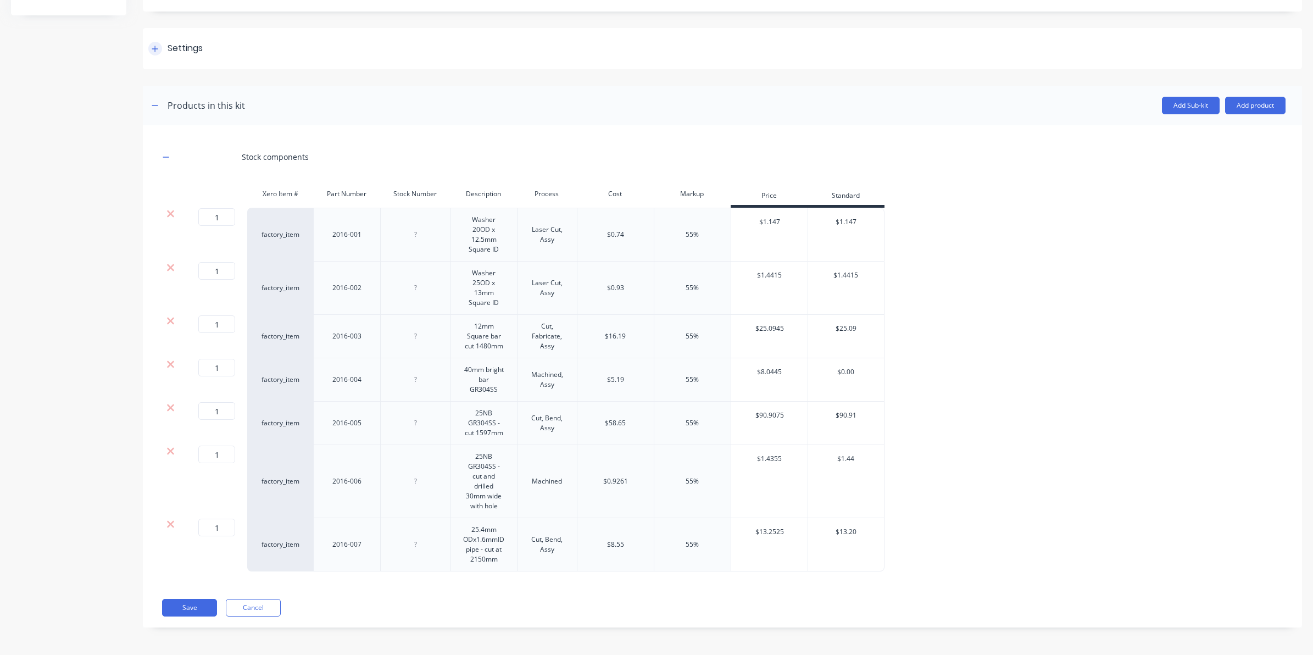
click at [155, 51] on icon at bounding box center [155, 49] width 7 height 8
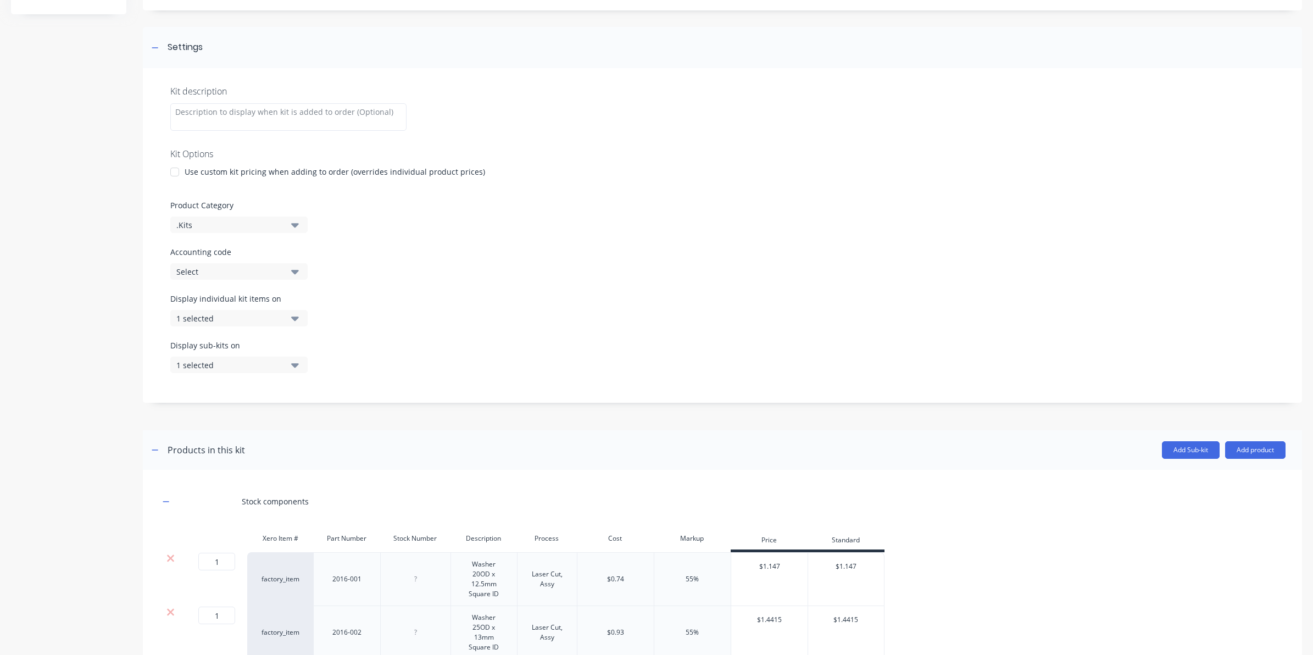
click at [643, 311] on div "Display individual kit items on 1 selected" at bounding box center [722, 316] width 1104 height 47
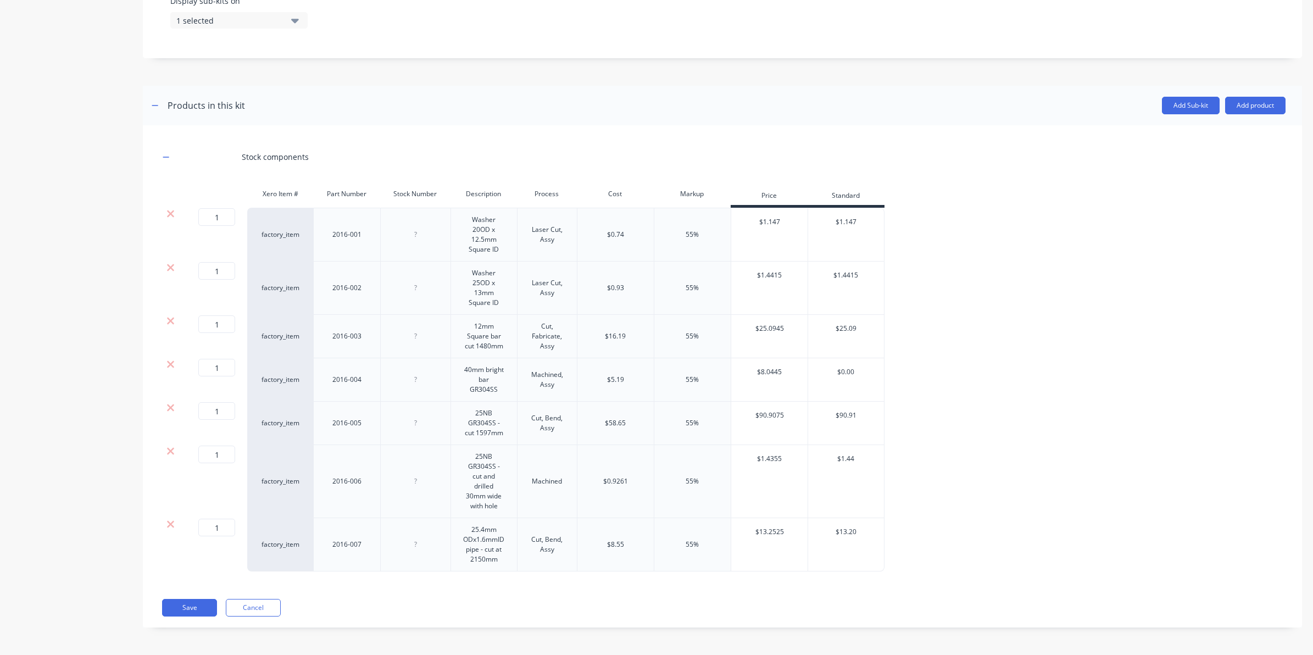
scroll to position [409, 0]
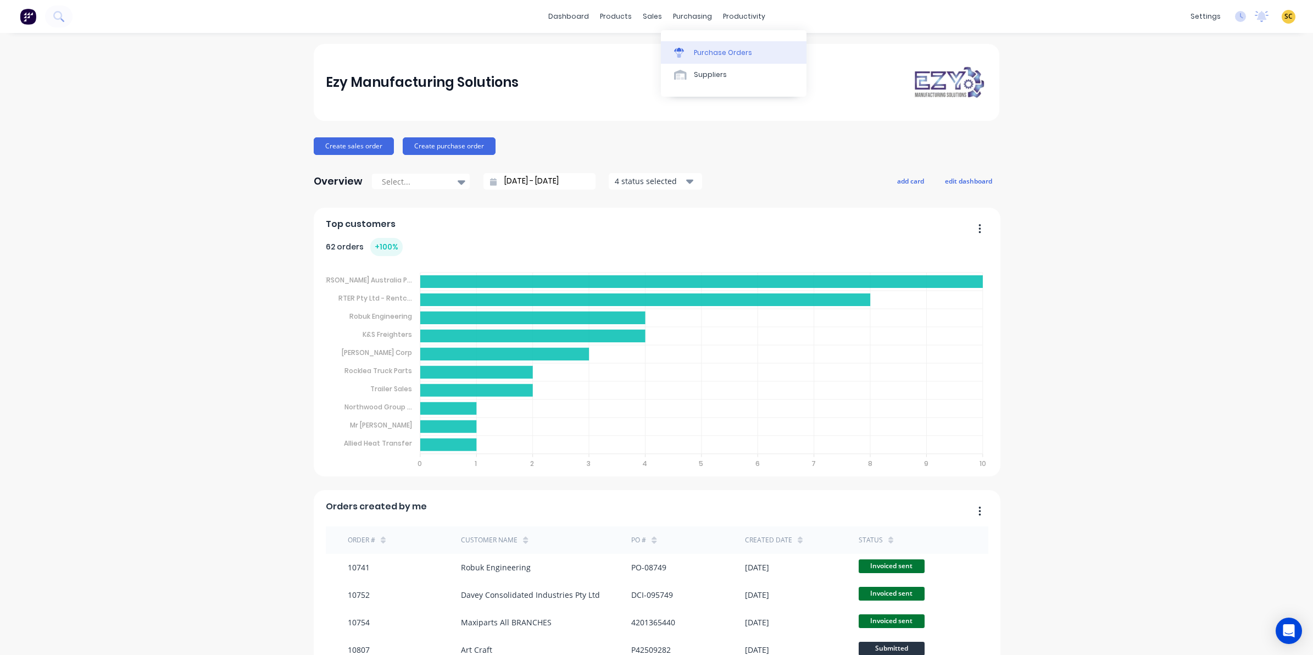
drag, startPoint x: 691, startPoint y: 42, endPoint x: 688, endPoint y: 47, distance: 6.1
click at [691, 42] on link "Purchase Orders" at bounding box center [734, 52] width 146 height 22
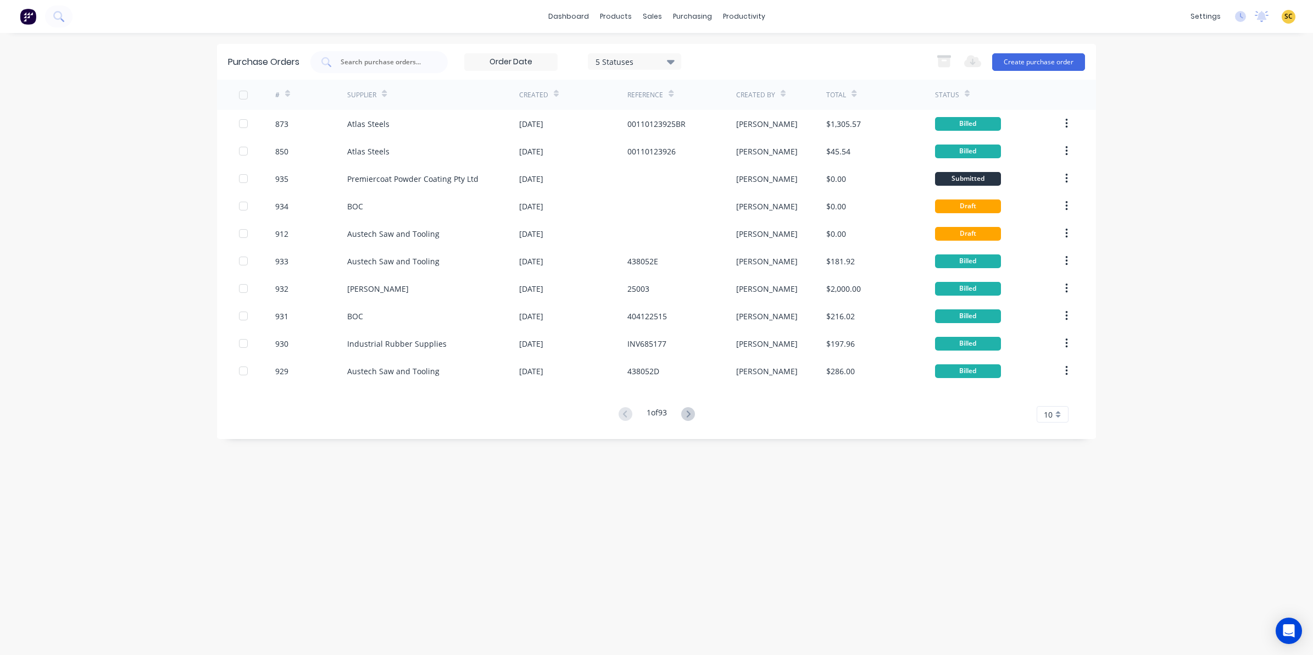
click at [1028, 51] on div "Export to Excel (XLSX) Create purchase order" at bounding box center [1008, 62] width 154 height 22
click at [1043, 69] on button "Create purchase order" at bounding box center [1038, 62] width 93 height 18
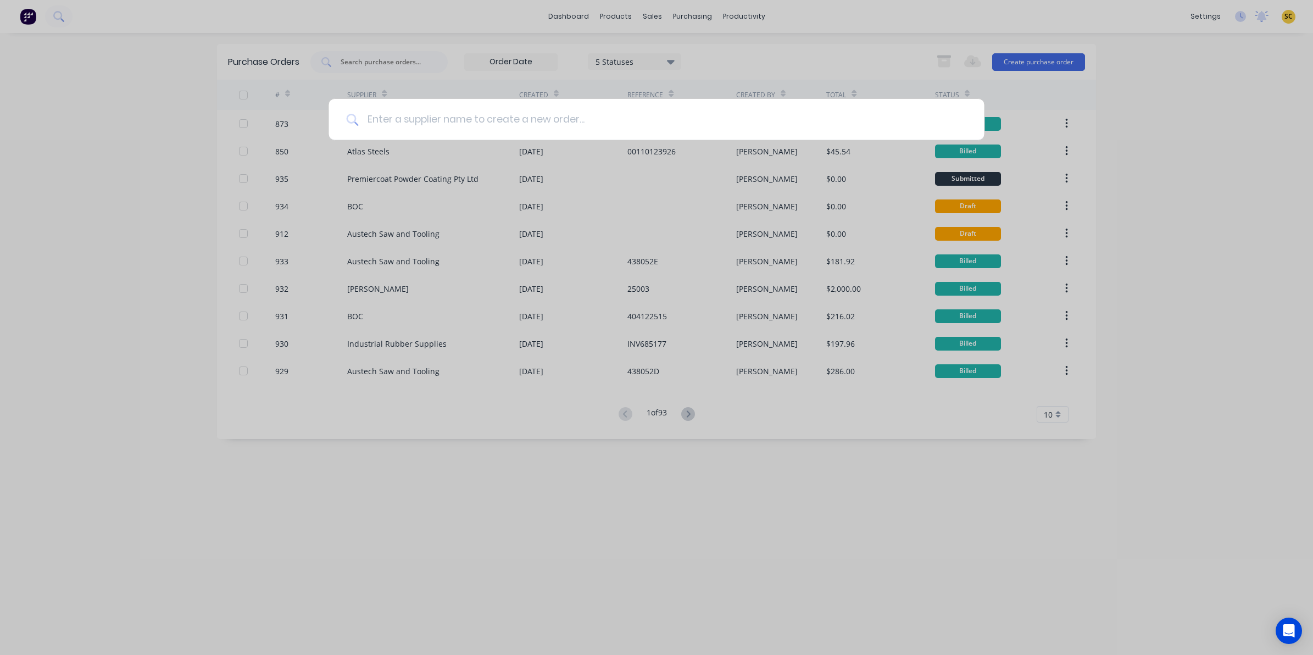
click at [437, 127] on input at bounding box center [662, 119] width 608 height 41
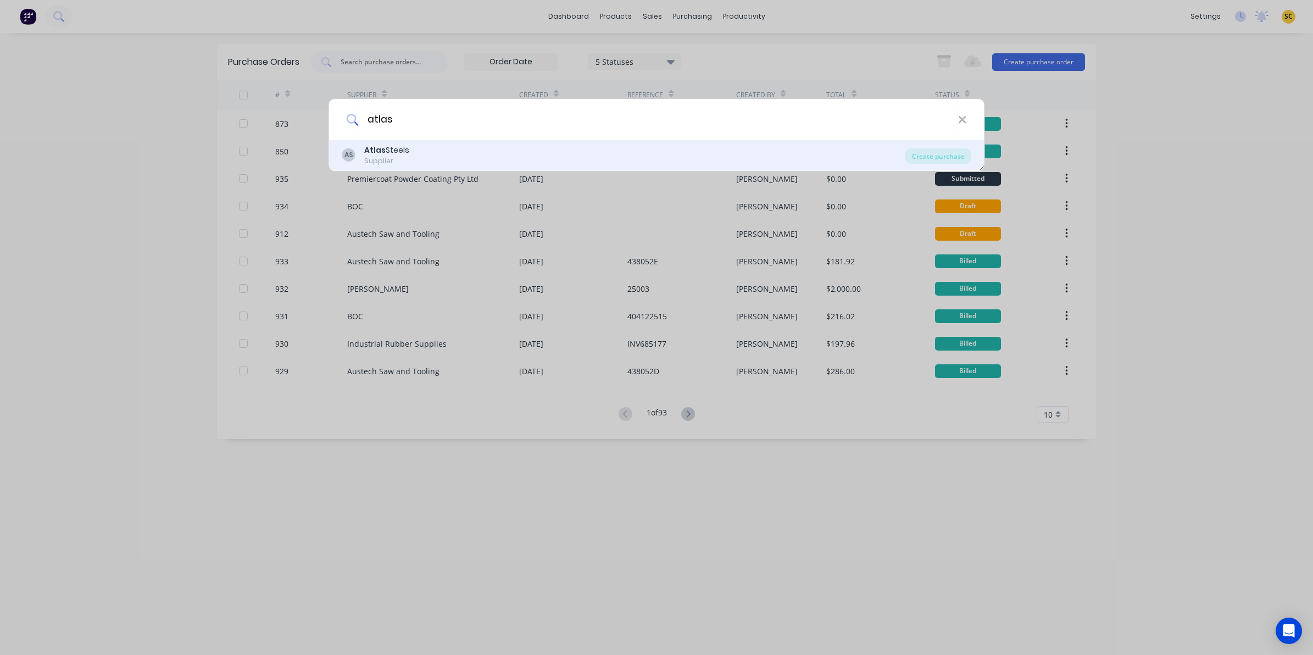
type input "atlas"
click at [692, 152] on div "AS Atlas Steels Supplier" at bounding box center [623, 154] width 563 height 21
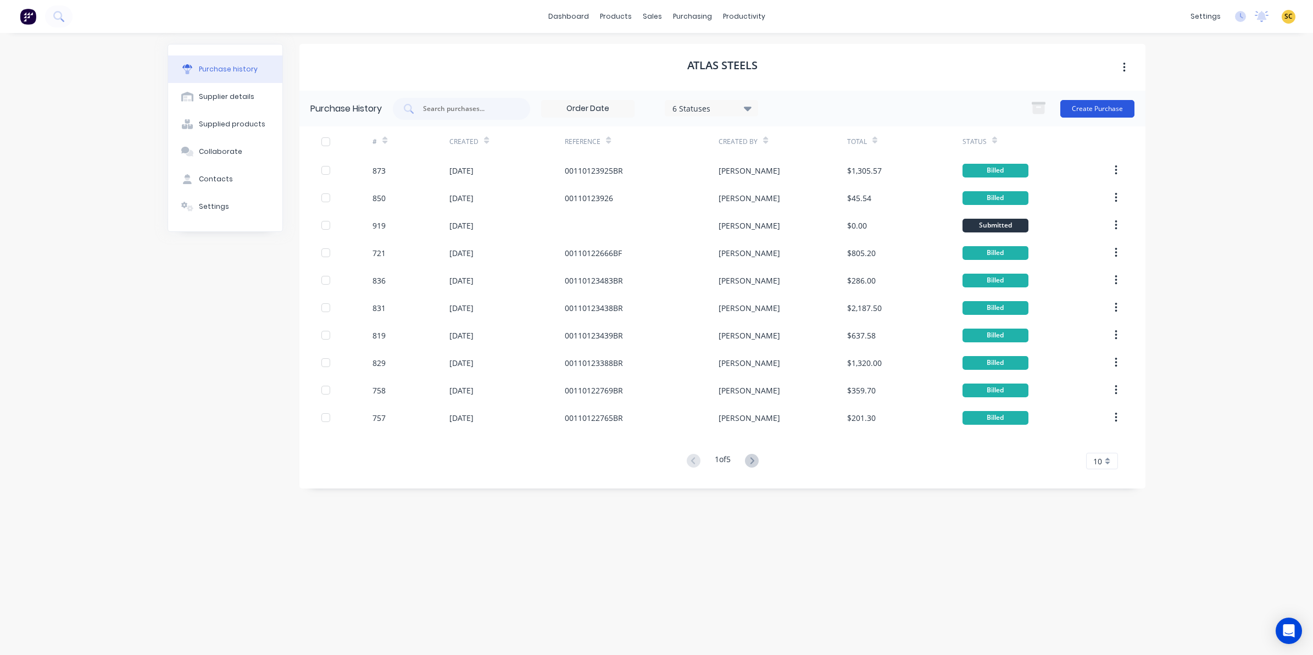
click at [1107, 103] on button "Create Purchase" at bounding box center [1097, 109] width 74 height 18
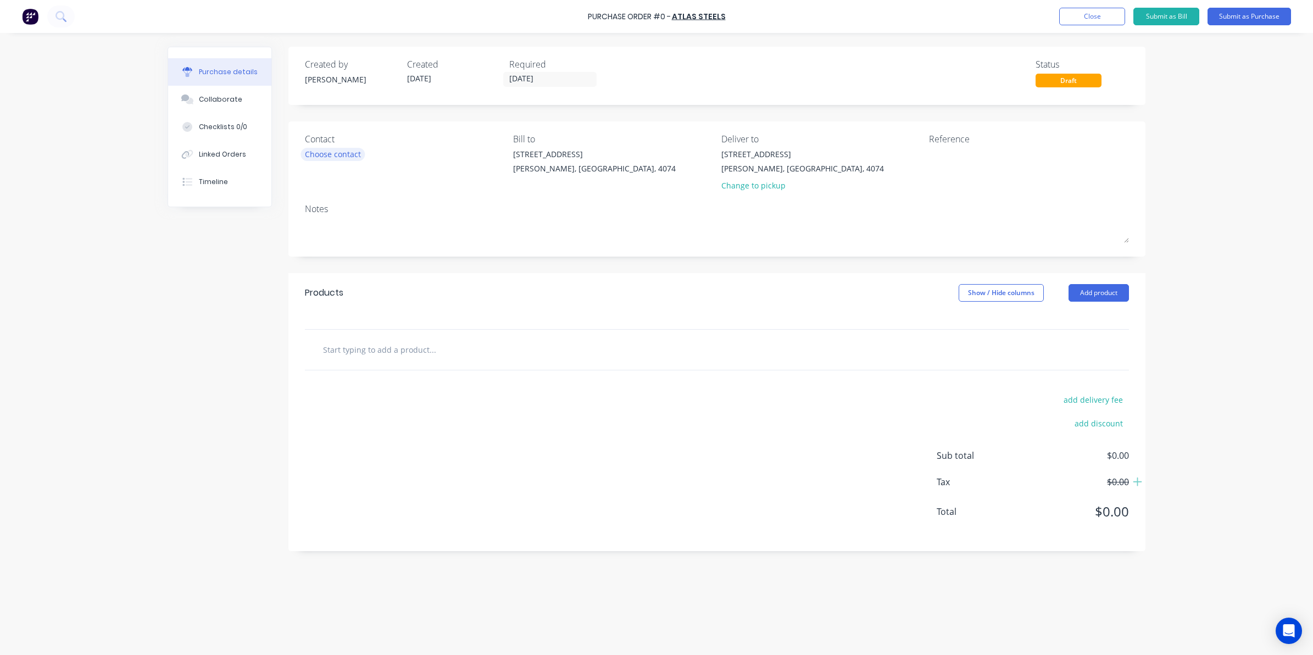
click at [334, 154] on div "Choose contact" at bounding box center [333, 154] width 56 height 12
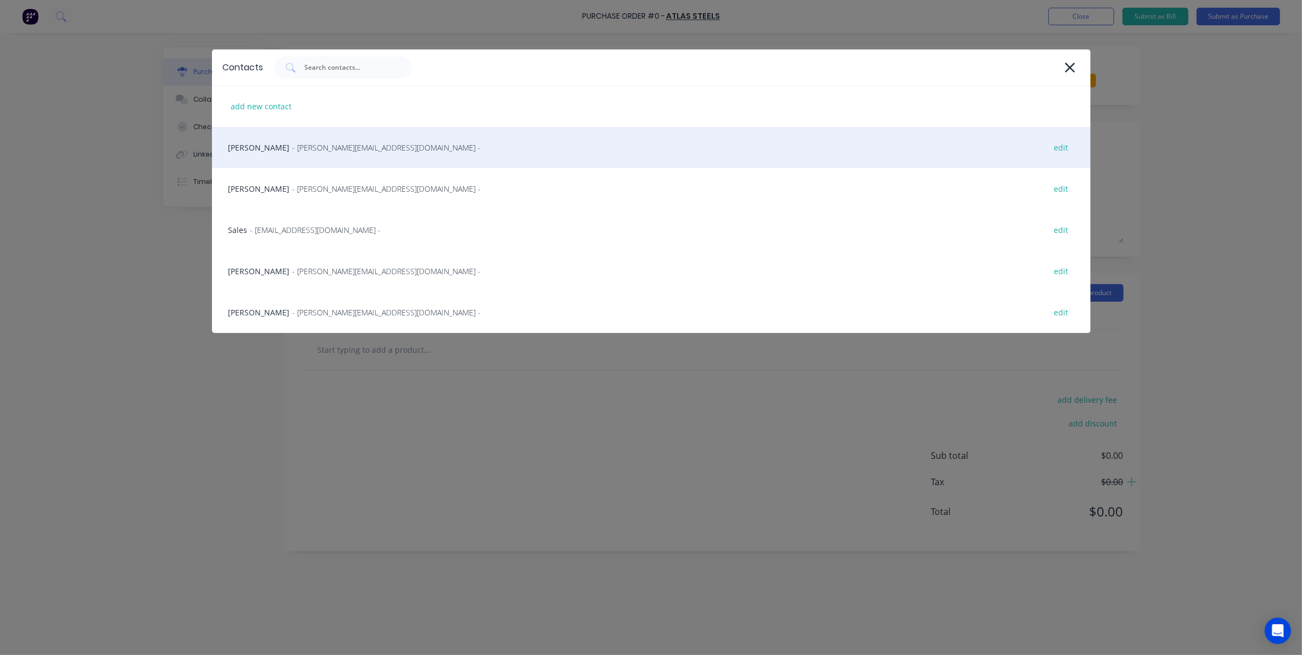
click at [327, 154] on div "[PERSON_NAME] - [PERSON_NAME][EMAIL_ADDRESS][DOMAIN_NAME] - edit" at bounding box center [651, 147] width 879 height 41
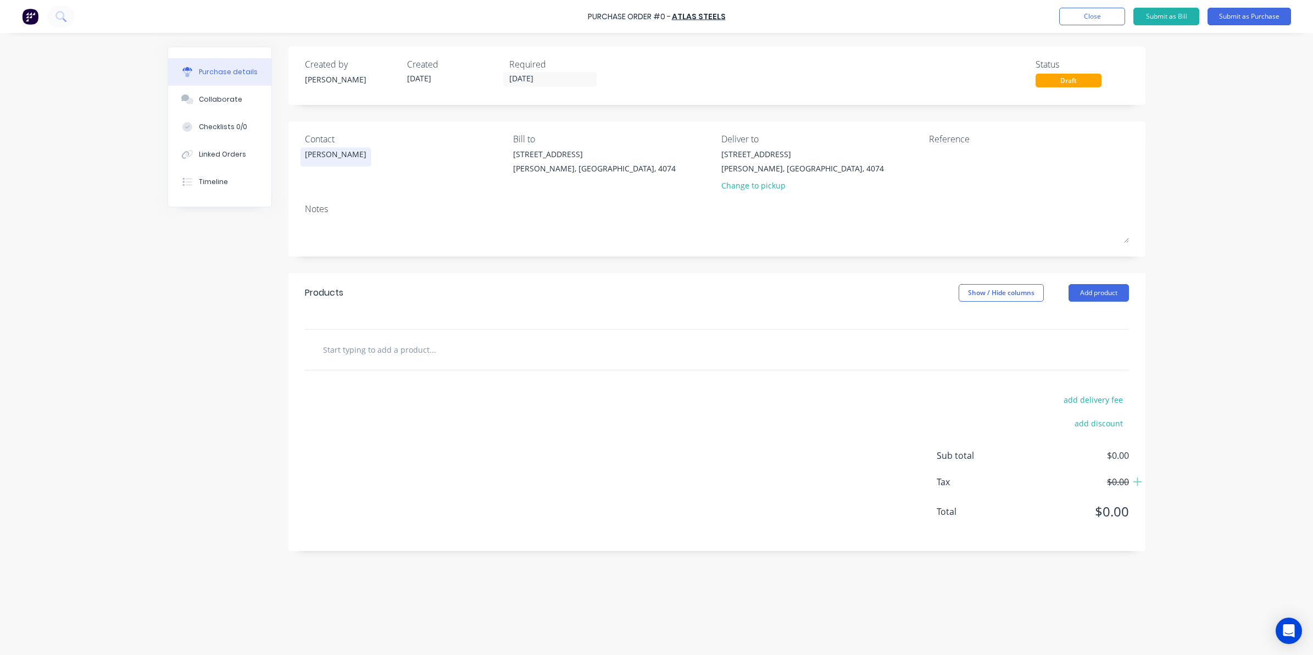
click at [316, 154] on div "[PERSON_NAME]" at bounding box center [336, 154] width 62 height 12
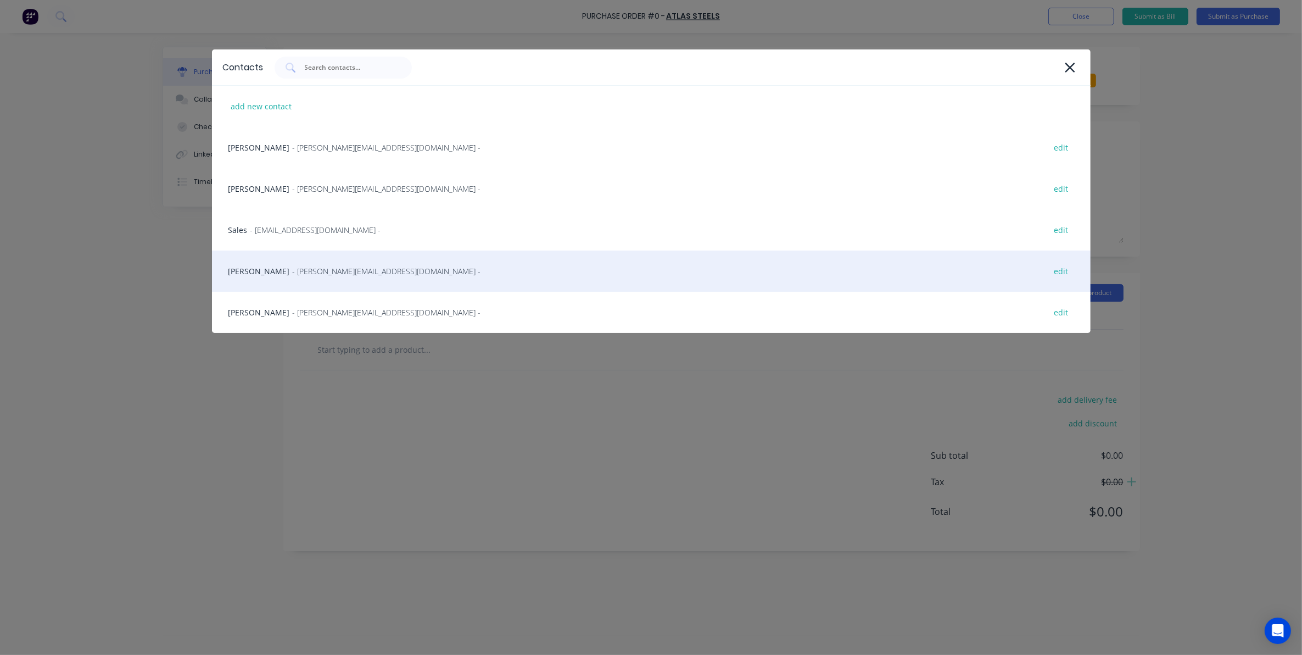
click at [294, 257] on div "[PERSON_NAME] - [PERSON_NAME][EMAIL_ADDRESS][DOMAIN_NAME] - edit" at bounding box center [651, 270] width 879 height 41
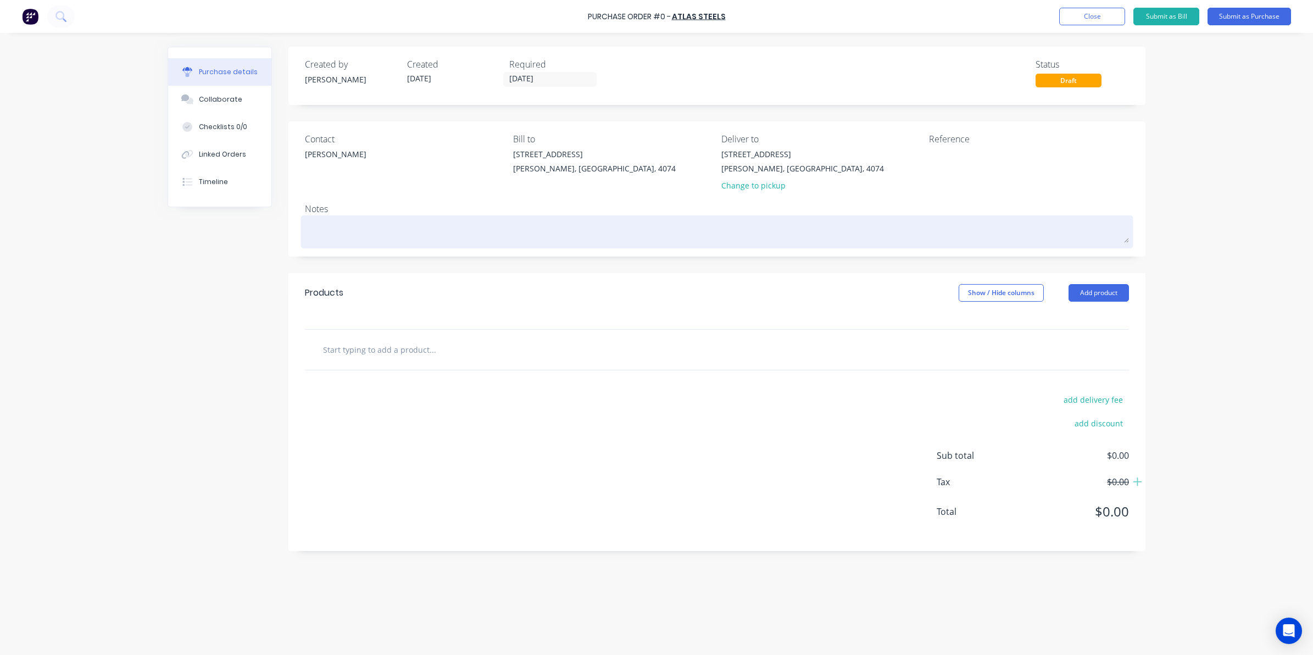
click at [305, 230] on div at bounding box center [717, 231] width 824 height 27
click at [310, 235] on textarea at bounding box center [717, 230] width 824 height 25
type textarea "x"
type textarea "a"
type textarea "x"
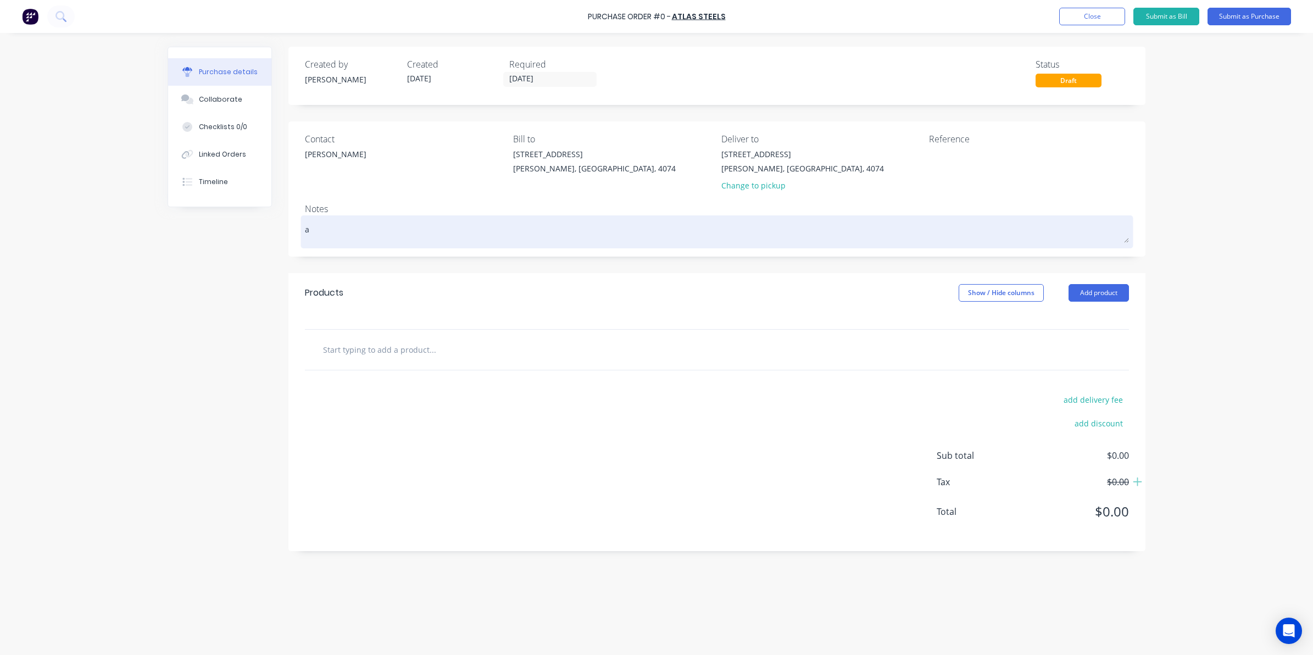
type textarea "as"
type textarea "x"
type textarea "as"
type textarea "x"
type textarea "as p"
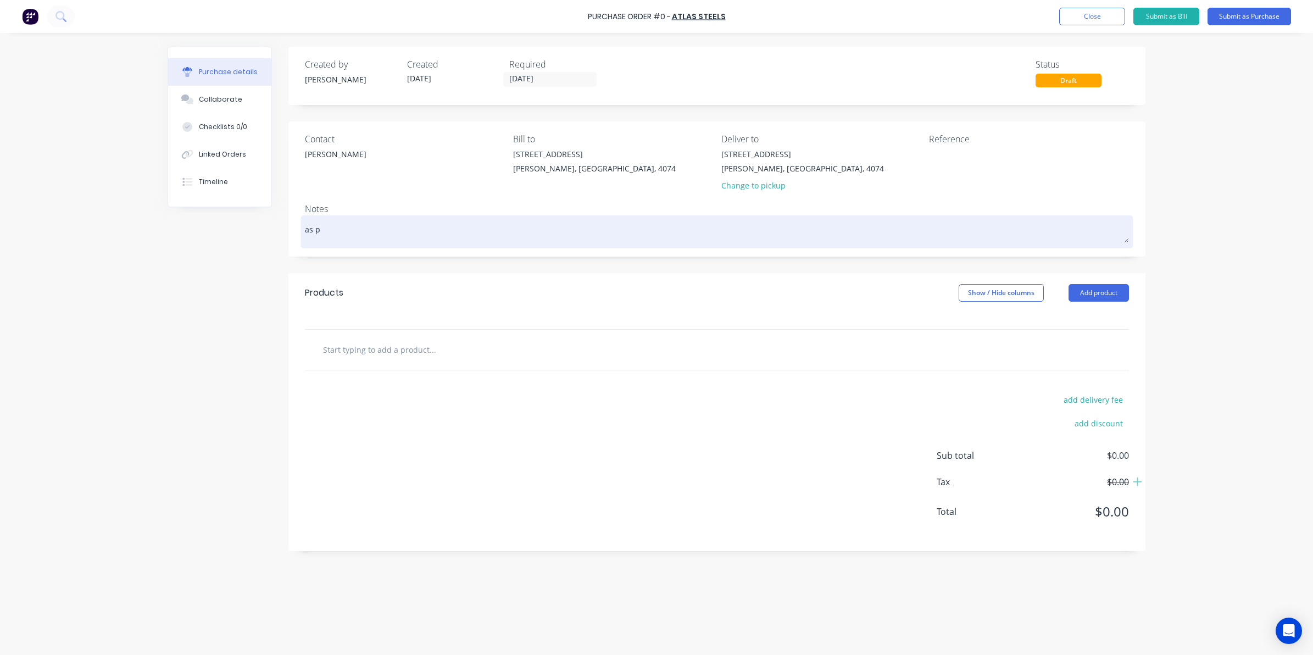
type textarea "x"
type textarea "as pe"
type textarea "x"
type textarea "as per"
type textarea "x"
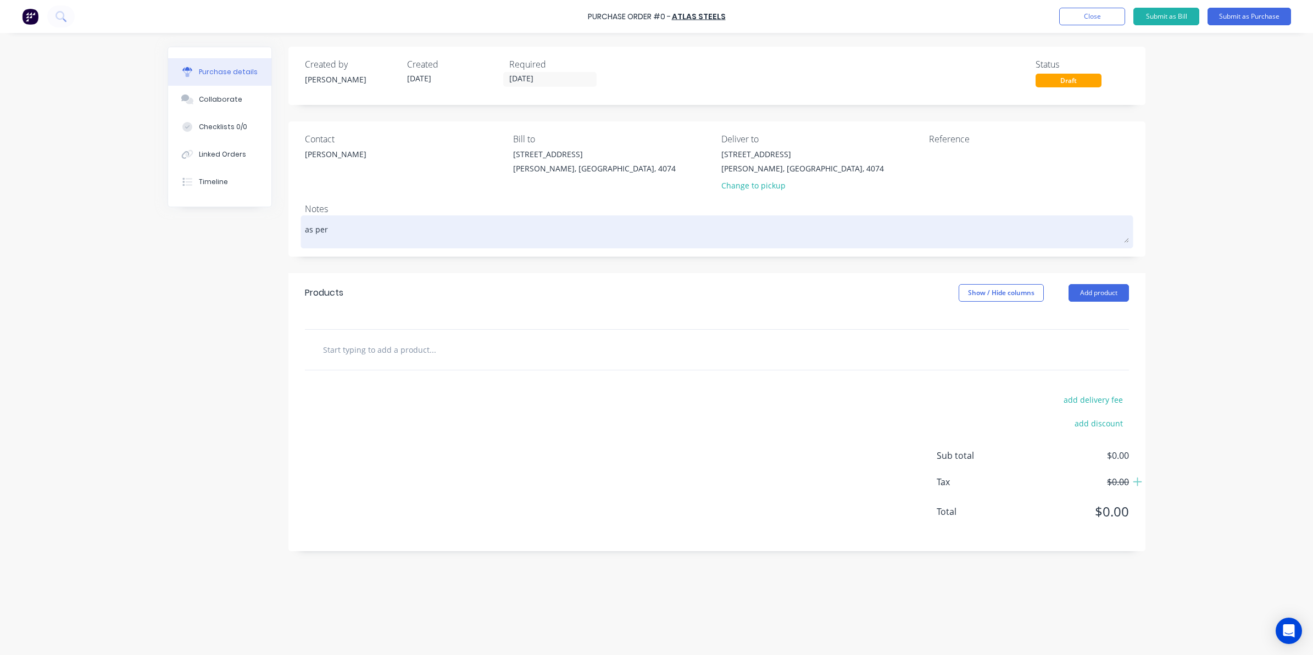
type textarea "as per"
type textarea "x"
type textarea "as per q"
type textarea "x"
type textarea "as per qu"
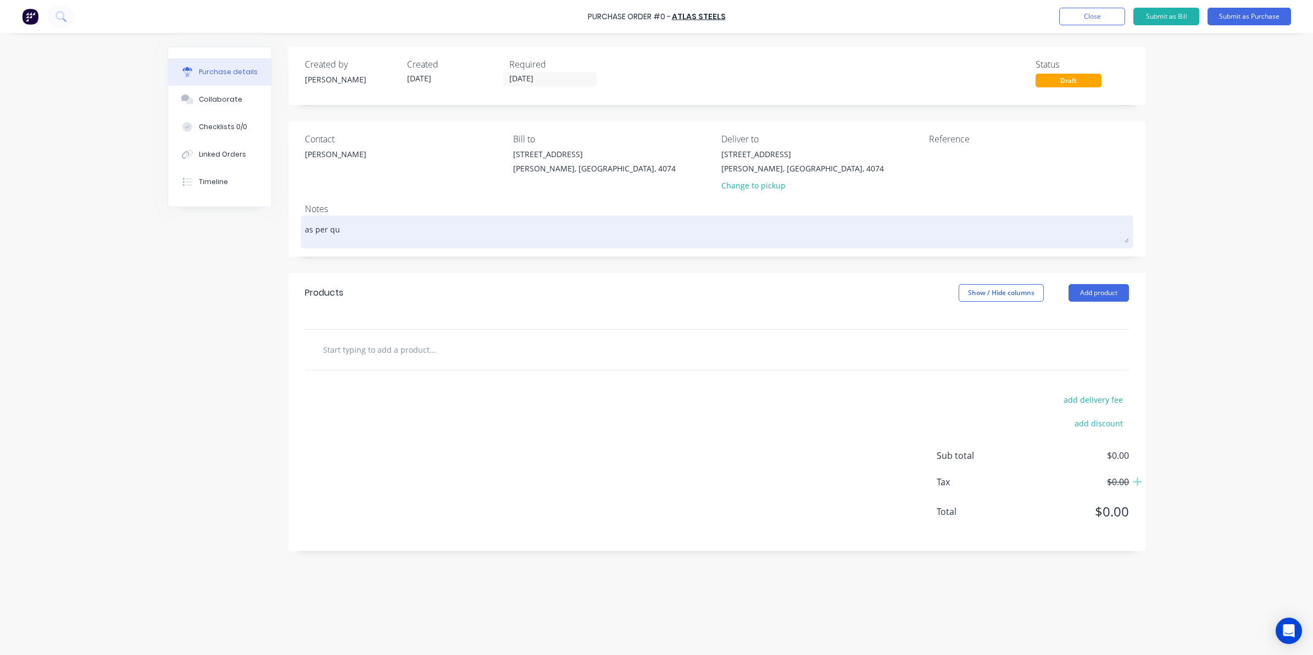
type textarea "x"
type textarea "as per quo"
type textarea "x"
type textarea "as per quot"
type textarea "x"
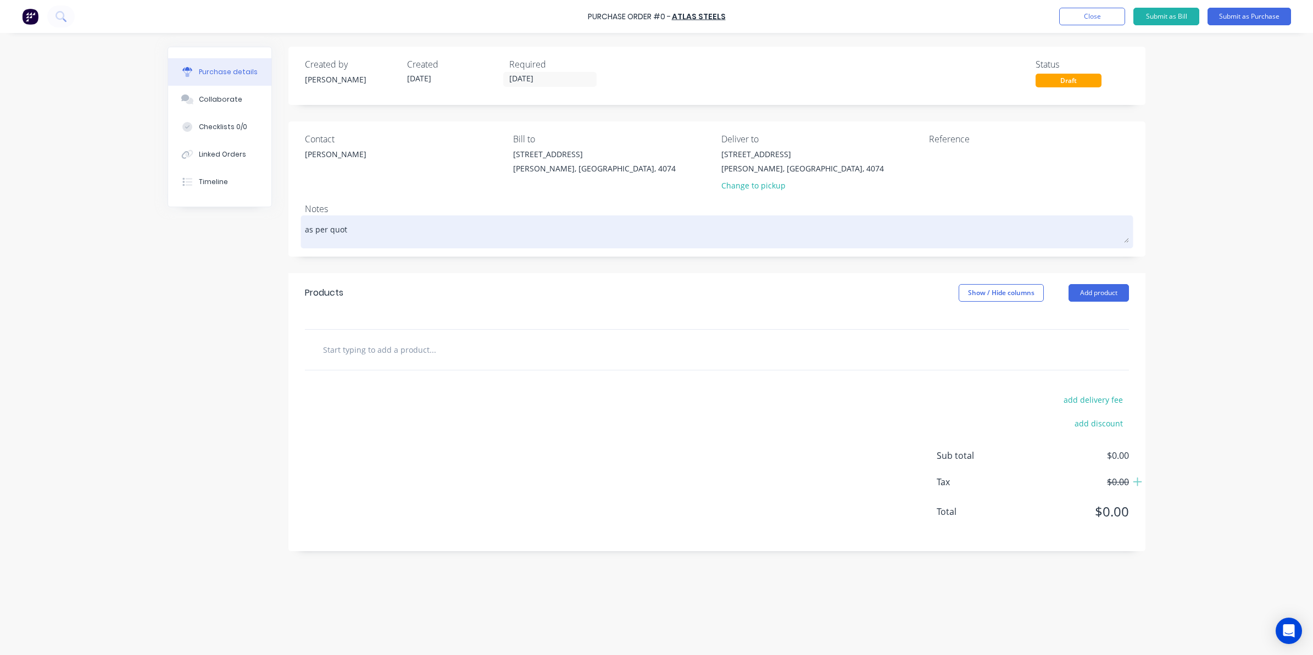
type textarea "as per quote"
type textarea "x"
type textarea "as per quote"
type textarea "x"
type textarea "as per quote 0"
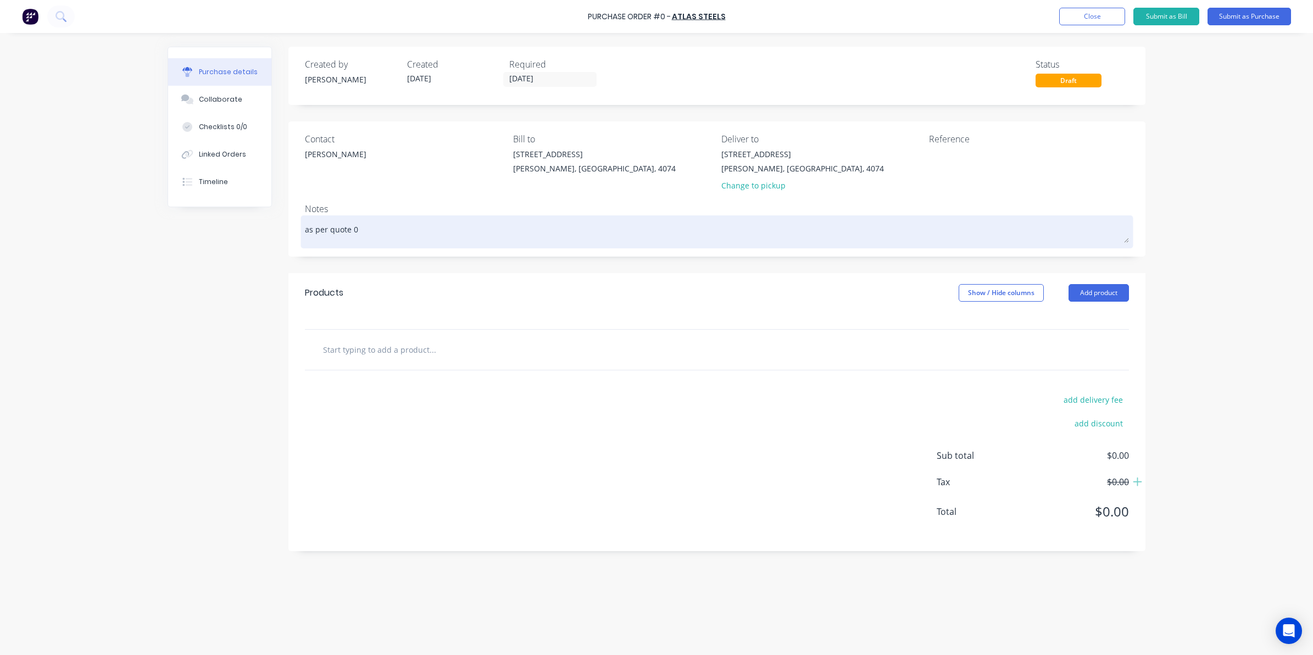
type textarea "x"
type textarea "as per quote 02"
type textarea "x"
type textarea "as per quote 020"
type textarea "x"
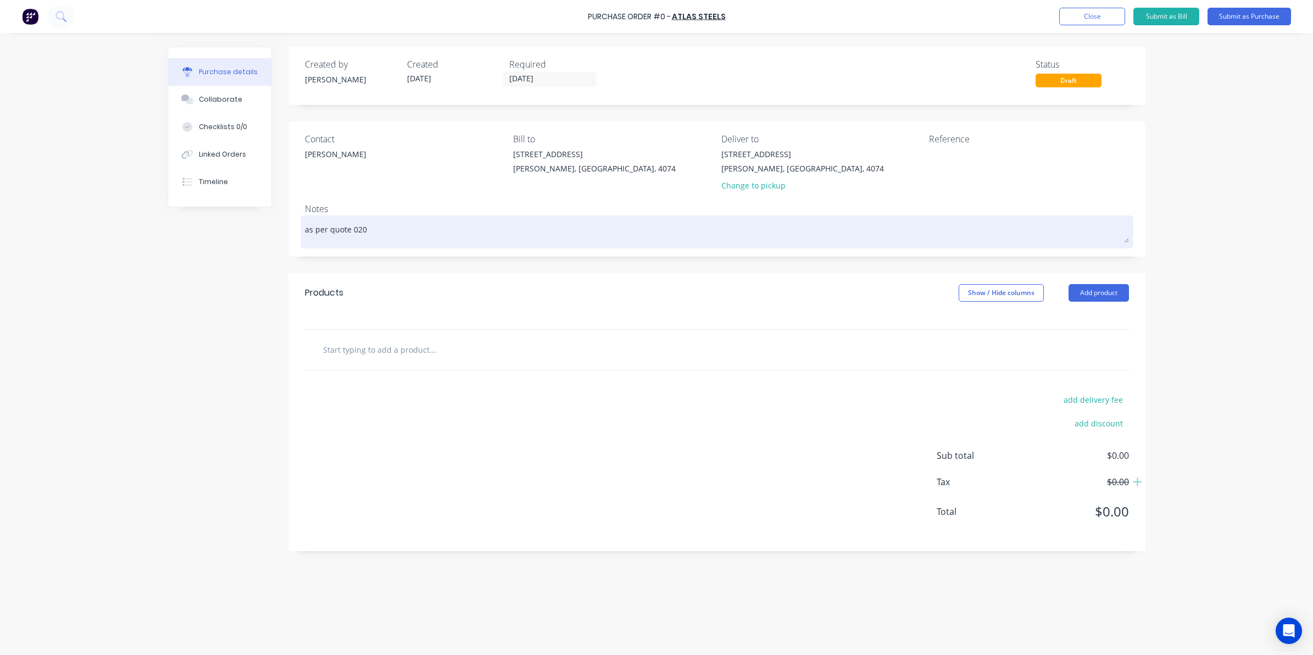
type textarea "as per quote 0202"
type textarea "x"
type textarea "as per quote 02021"
type textarea "x"
type textarea "as per quote 020213"
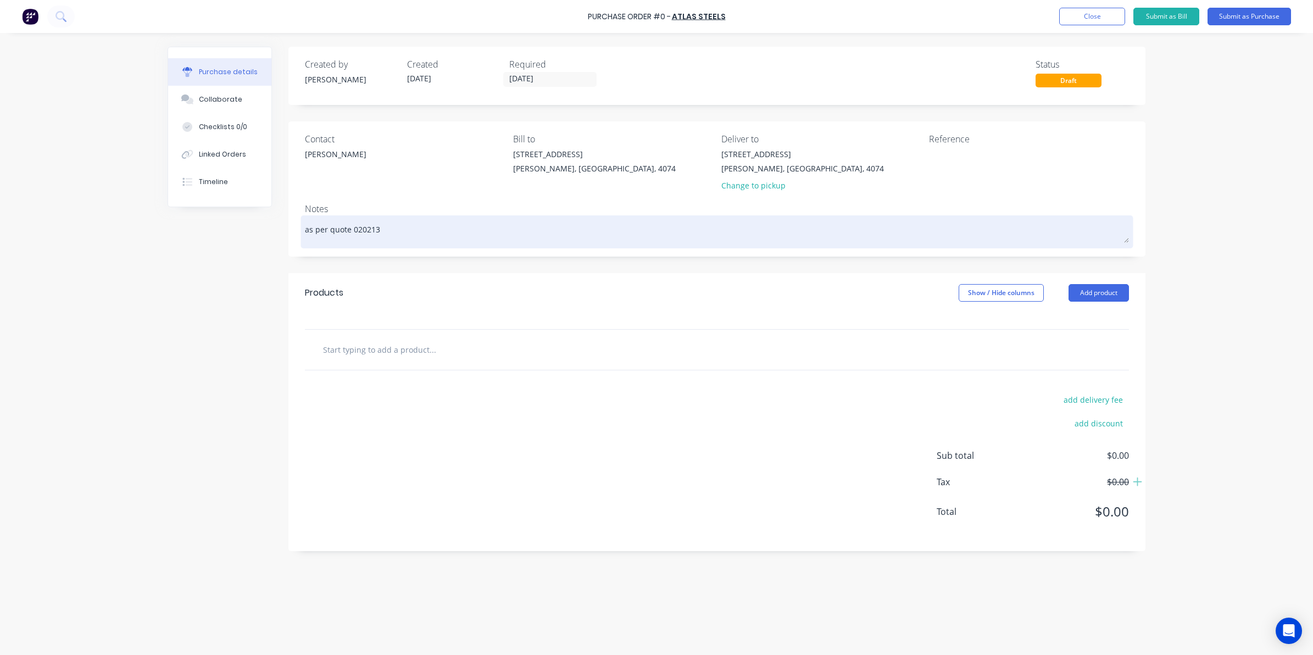
type textarea "x"
type textarea "as per quote 0202131"
type textarea "x"
type textarea "as per quote 0202131S"
type textarea "x"
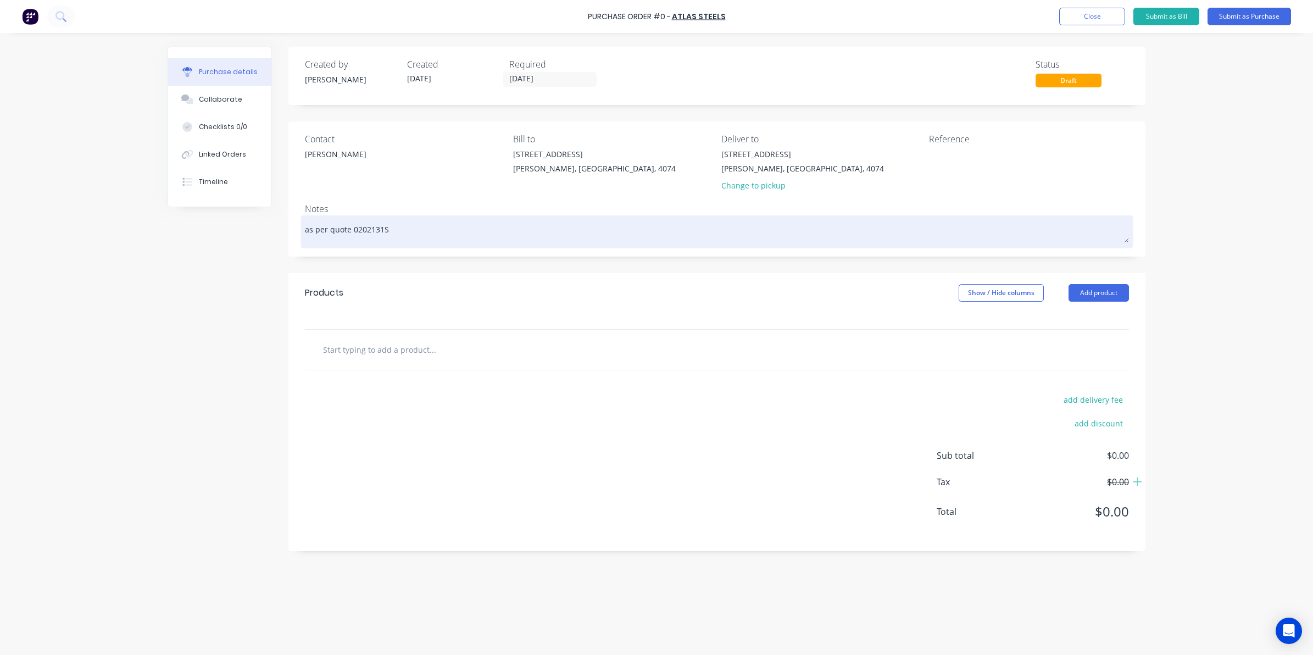
type textarea "as per quote 0202131SQ"
type textarea "x"
type textarea "as per quote 0202131SQB"
type textarea "x"
type textarea "as per quote 0202131SQBR"
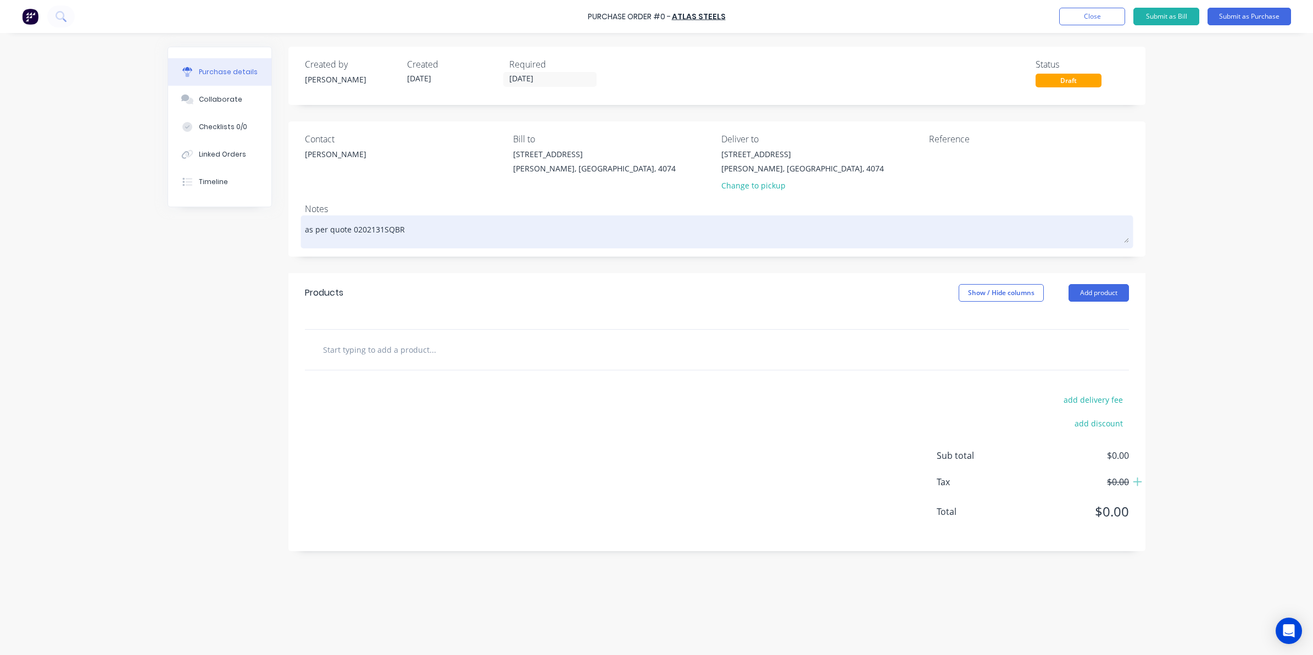
type textarea "x"
type textarea "as per quote 0202131SQBR-"
type textarea "x"
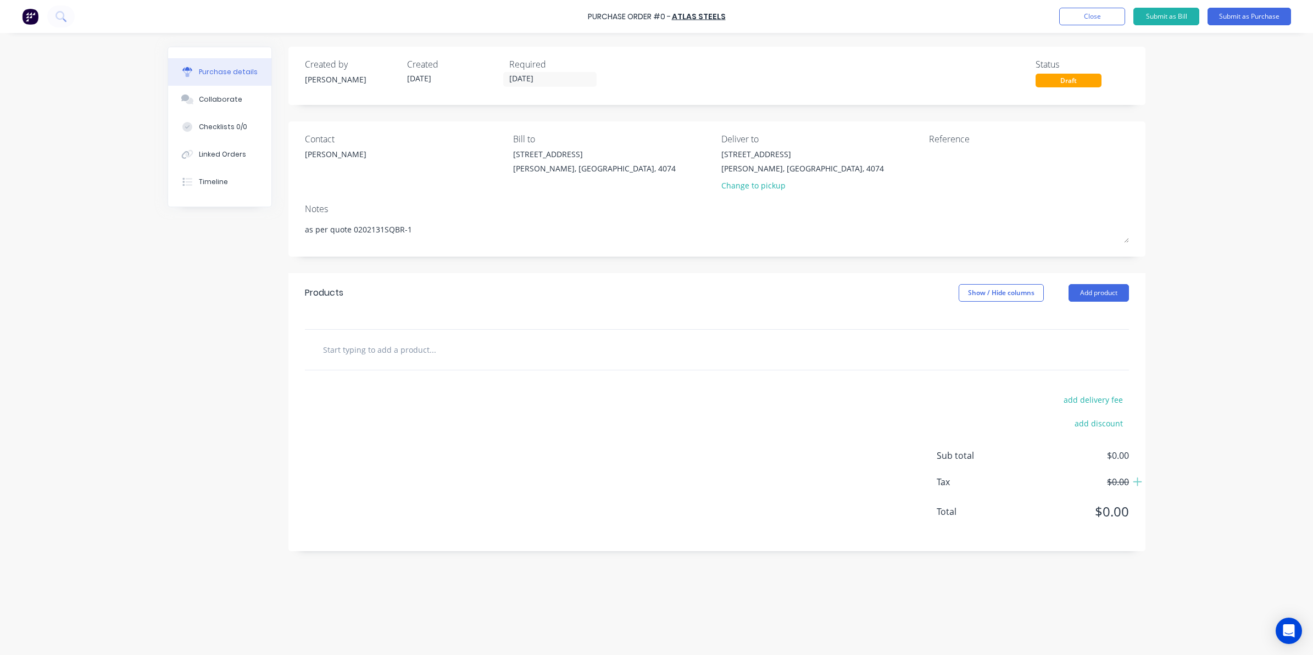
type textarea "as per quote 0202131SQBR-1"
type textarea "x"
type textarea "as per quote 0202131SQBR-1"
click at [405, 341] on input "text" at bounding box center [432, 349] width 220 height 22
drag, startPoint x: 767, startPoint y: 185, endPoint x: 750, endPoint y: 199, distance: 22.3
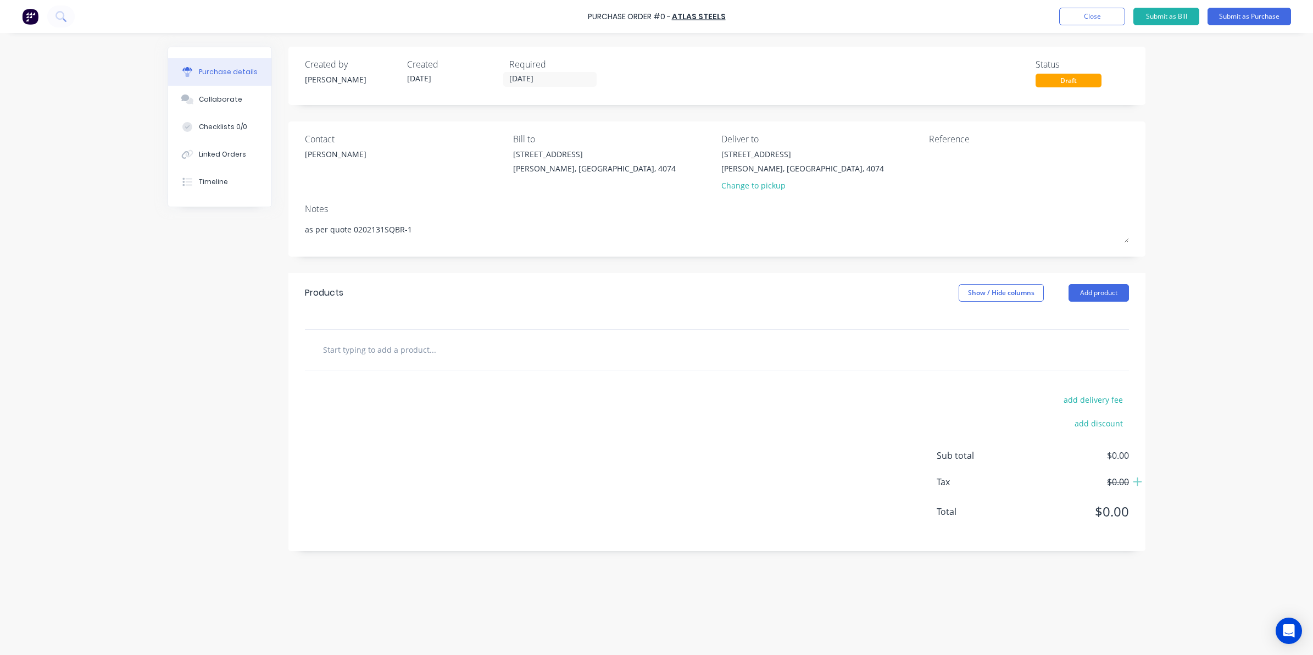
click at [767, 185] on div "Change to pickup" at bounding box center [802, 186] width 163 height 12
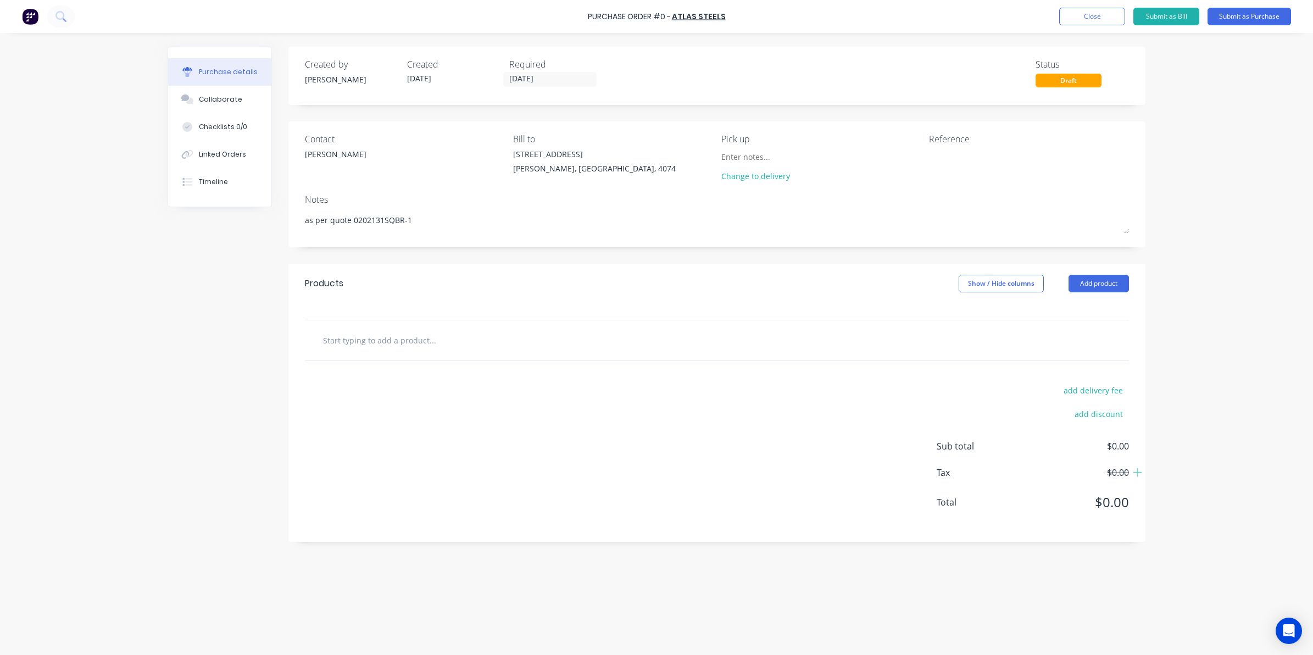
click at [394, 336] on input "text" at bounding box center [432, 340] width 220 height 22
type textarea "x"
type input "0"
type textarea "x"
type input "00"
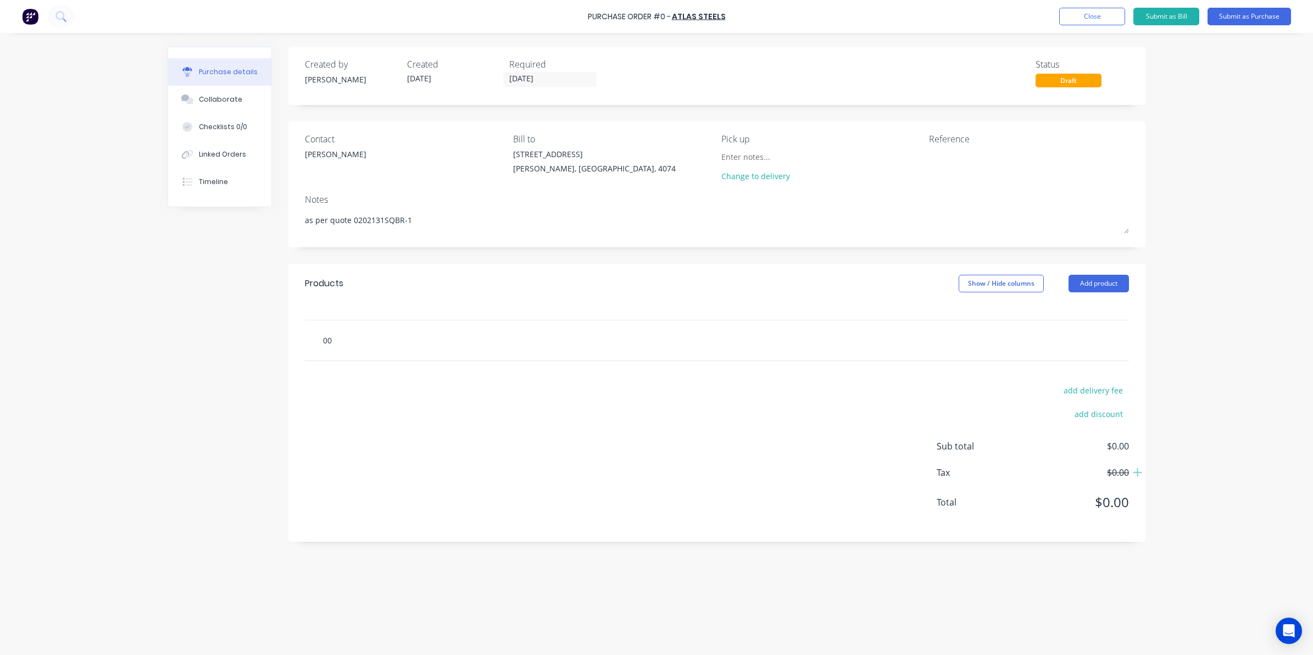
type textarea "x"
type input "004"
type textarea "x"
type input "0043"
type textarea "x"
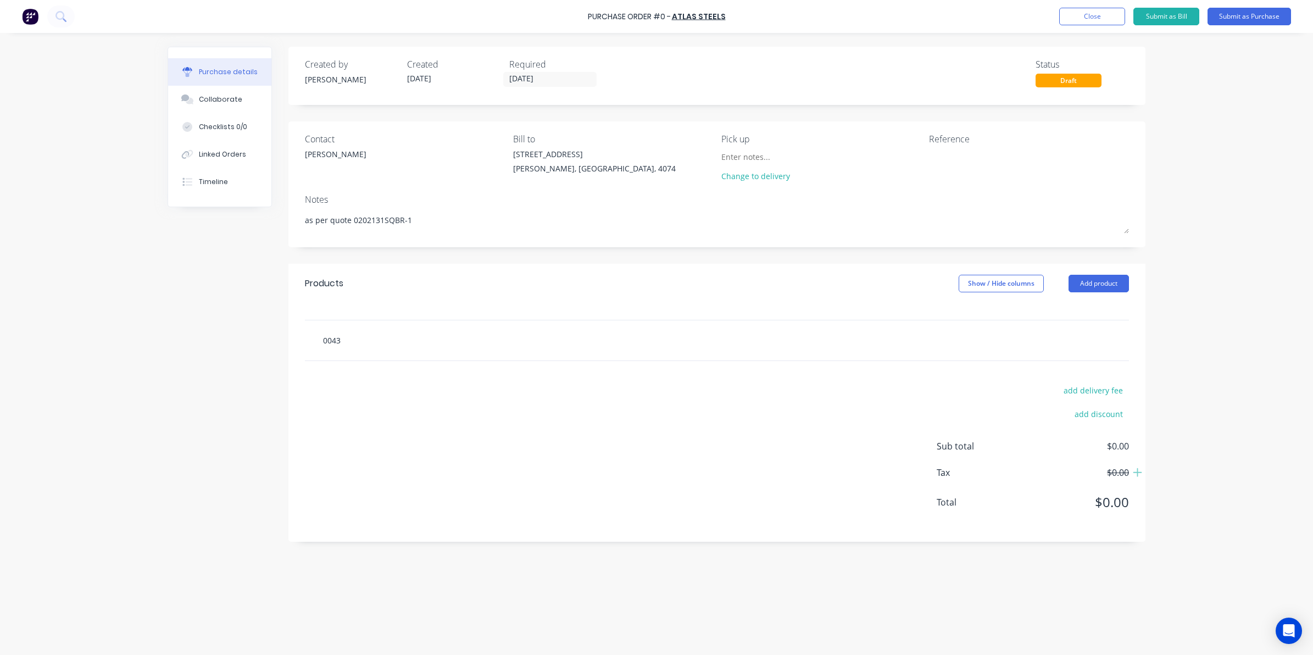
type input "00439"
type textarea "x"
type input "004391"
type textarea "x"
type input "0043917"
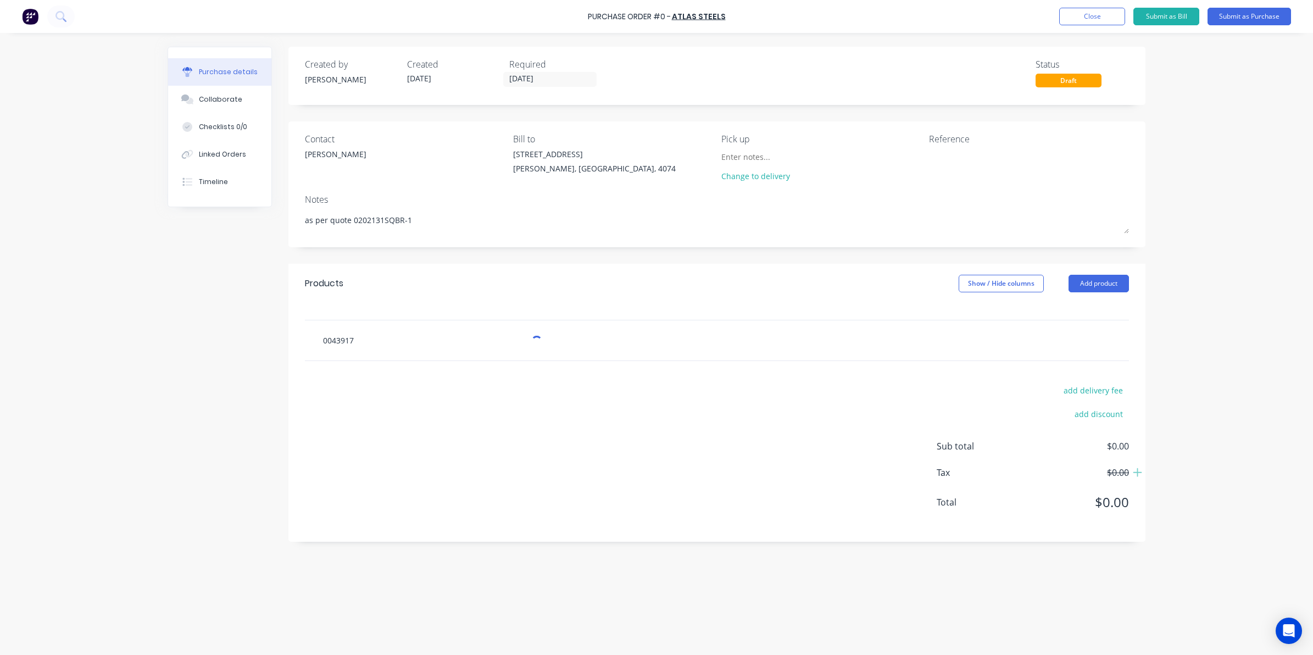
type textarea "x"
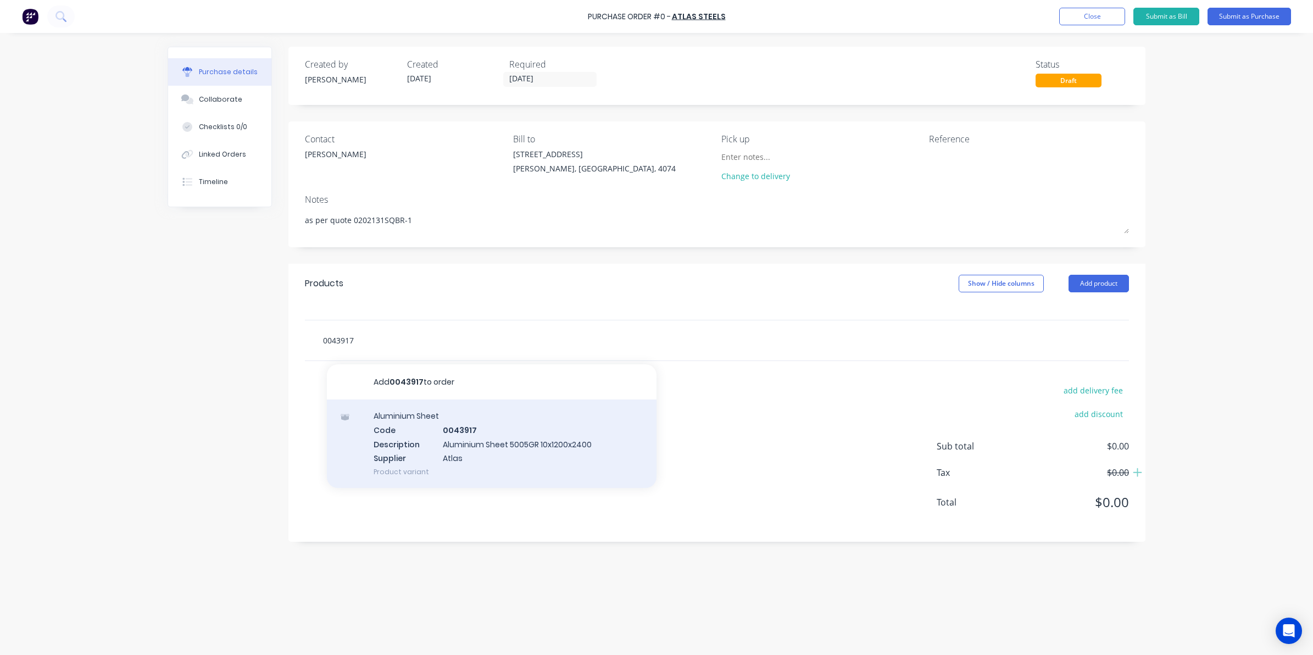
type input "0043917"
click at [499, 452] on div "Aluminium Sheet Code 0043917 Description Aluminium Sheet 5005GR 10x1200x2400 Su…" at bounding box center [492, 443] width 330 height 88
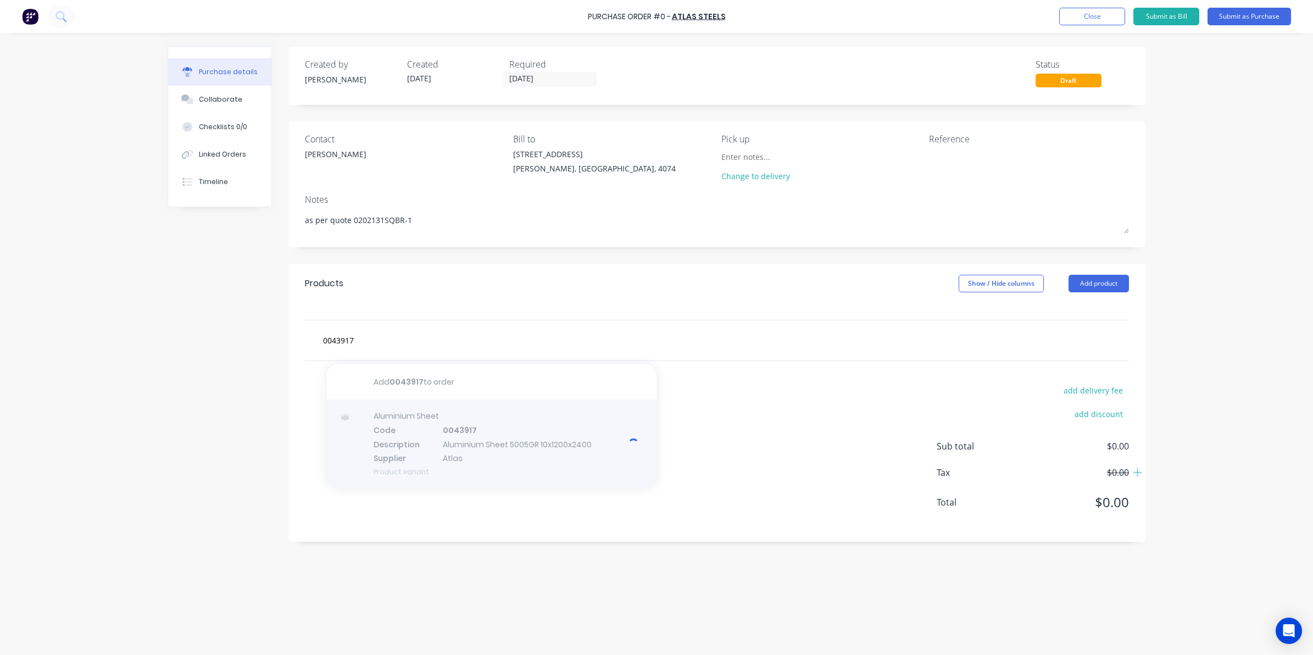
type textarea "x"
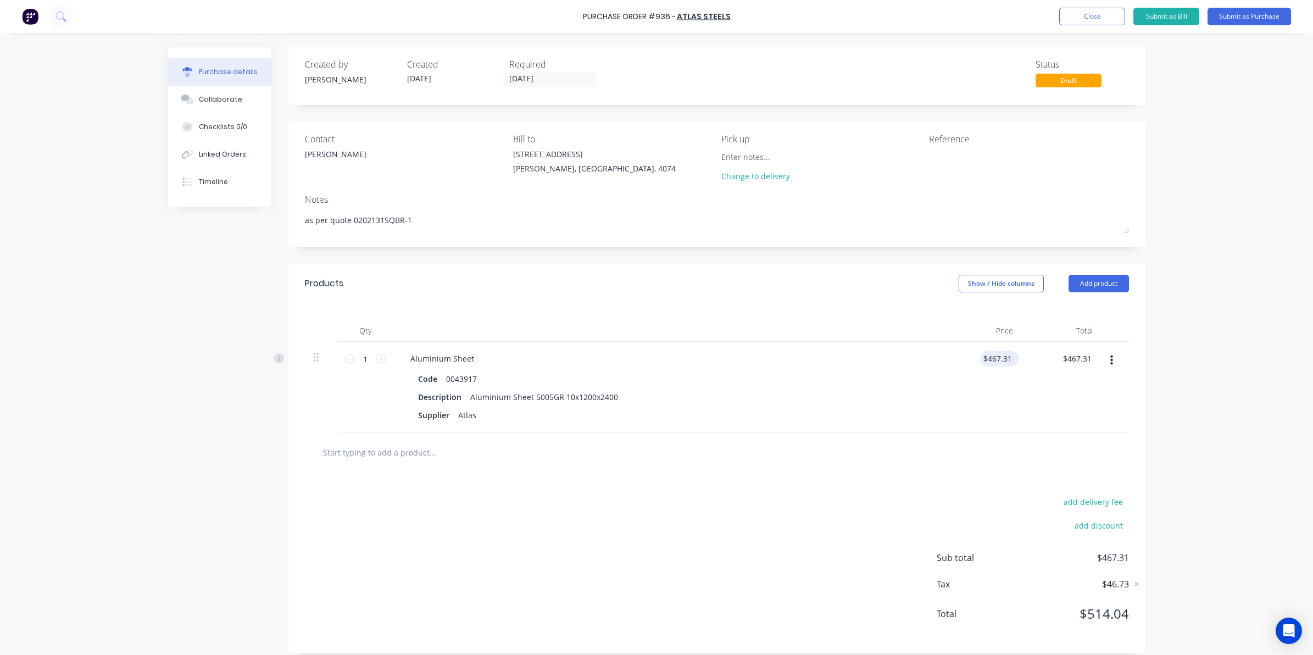
type textarea "x"
drag, startPoint x: 979, startPoint y: 361, endPoint x: 1066, endPoint y: 358, distance: 86.9
click at [1065, 358] on div "1 1 Aluminium Sheet Code 0043917 Description Aluminium Sheet 5005GR 10x1200x240…" at bounding box center [717, 387] width 824 height 91
type input "579.62"
type textarea "x"
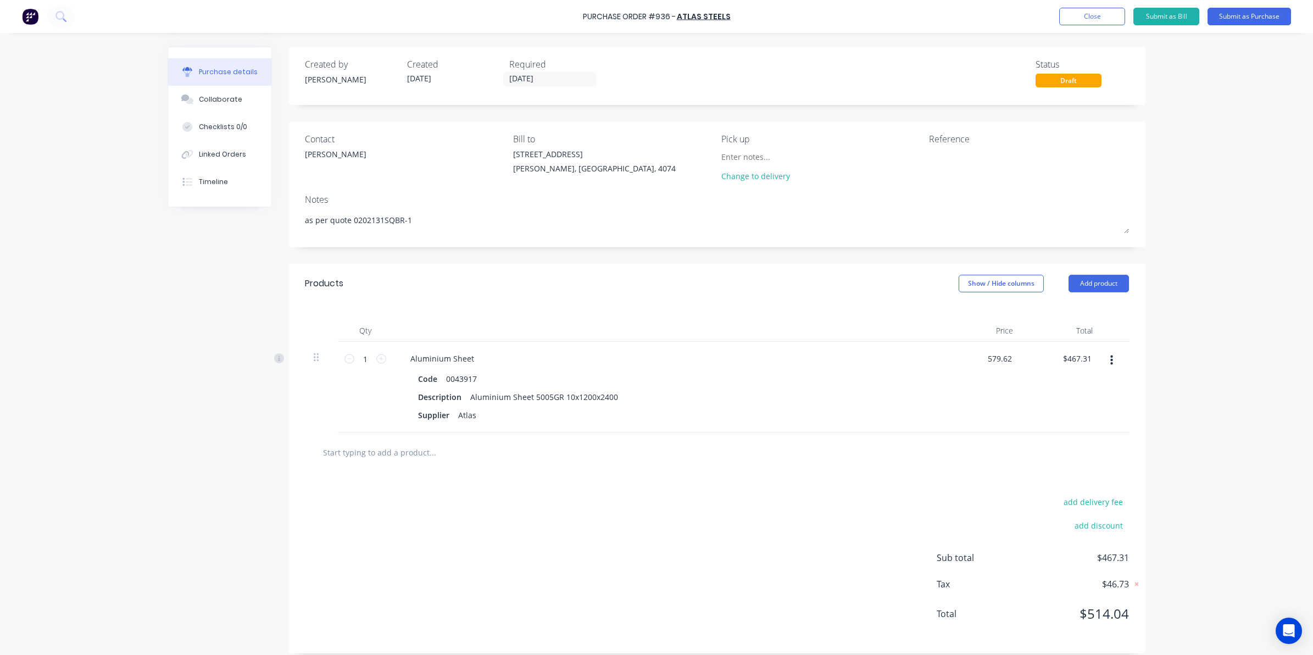
type input "$579.62"
click at [789, 487] on div "add delivery fee add discount Sub total $579.62 Tax $57.96 Total $637.58" at bounding box center [716, 562] width 857 height 181
type textarea "x"
click at [182, 161] on button "Linked Orders" at bounding box center [219, 154] width 103 height 27
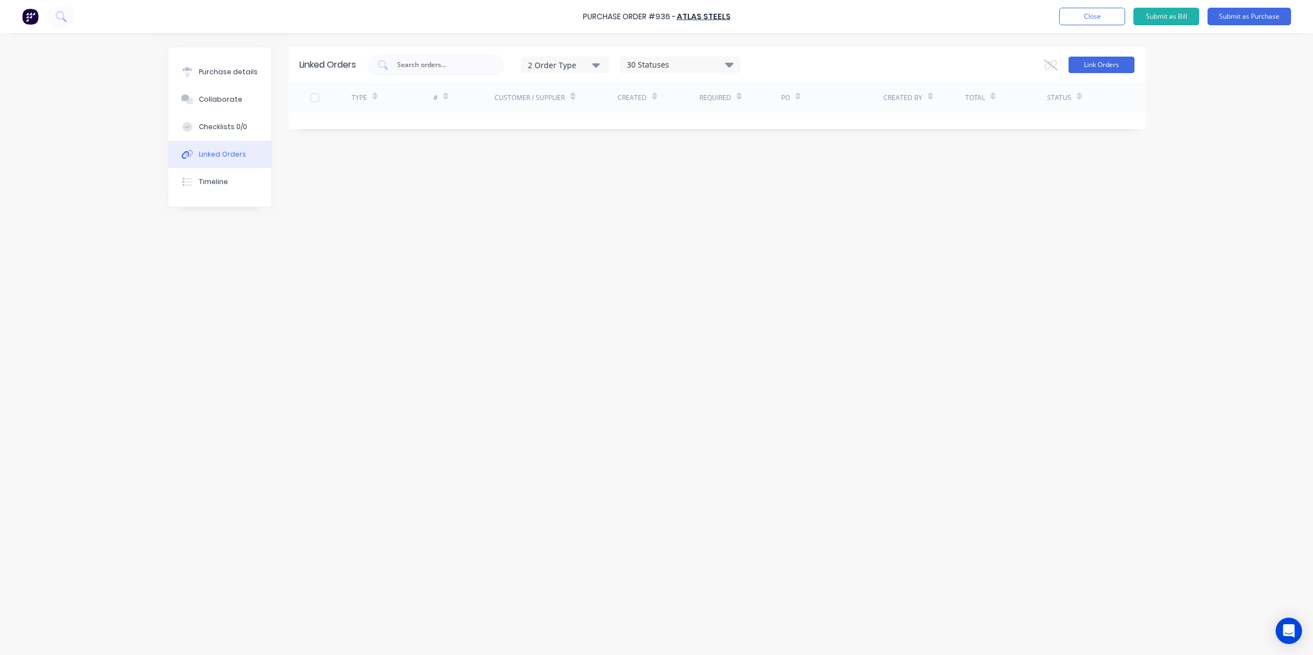
click at [1105, 62] on button "Link Orders" at bounding box center [1101, 65] width 66 height 16
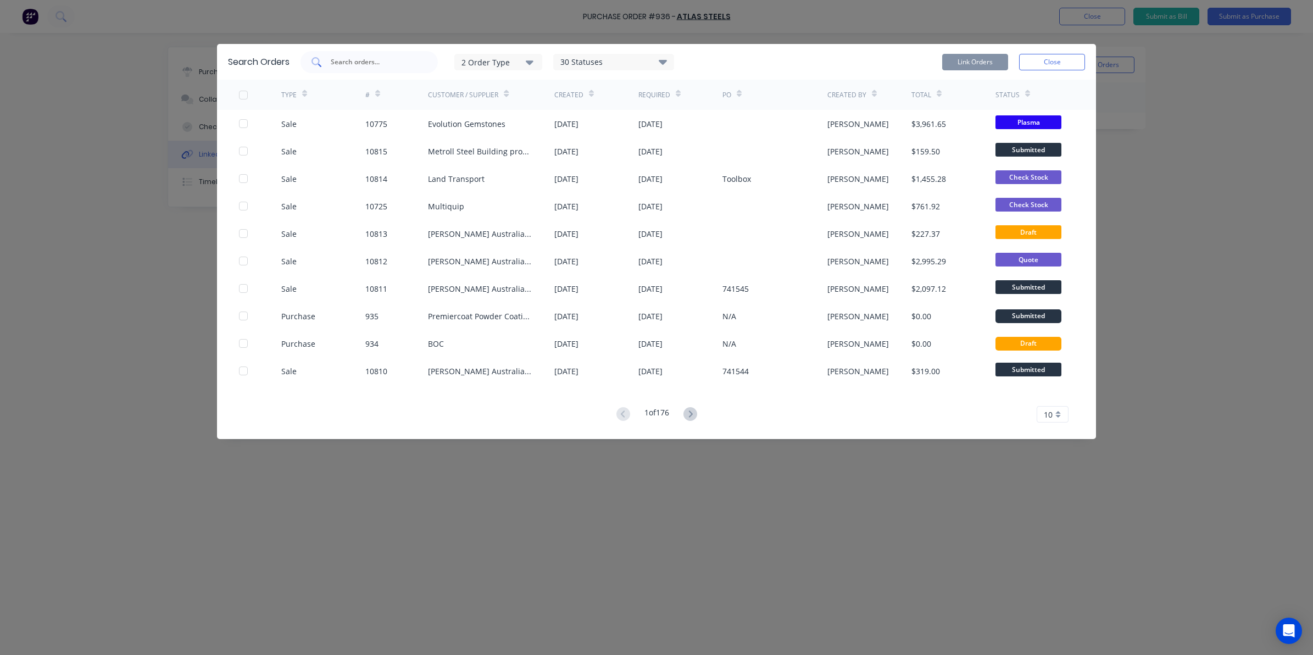
click at [378, 51] on div at bounding box center [368, 62] width 137 height 22
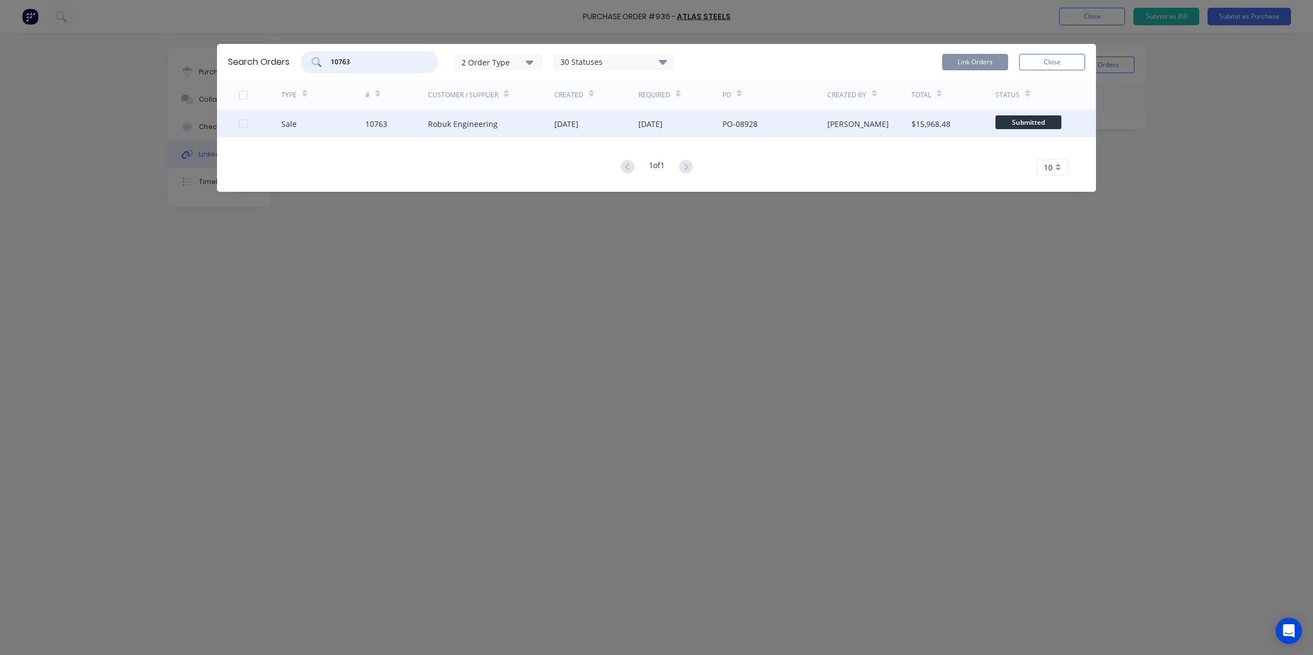
click at [242, 125] on div at bounding box center [243, 124] width 22 height 22
type input "10763"
click at [973, 66] on button "Link Orders" at bounding box center [975, 62] width 66 height 16
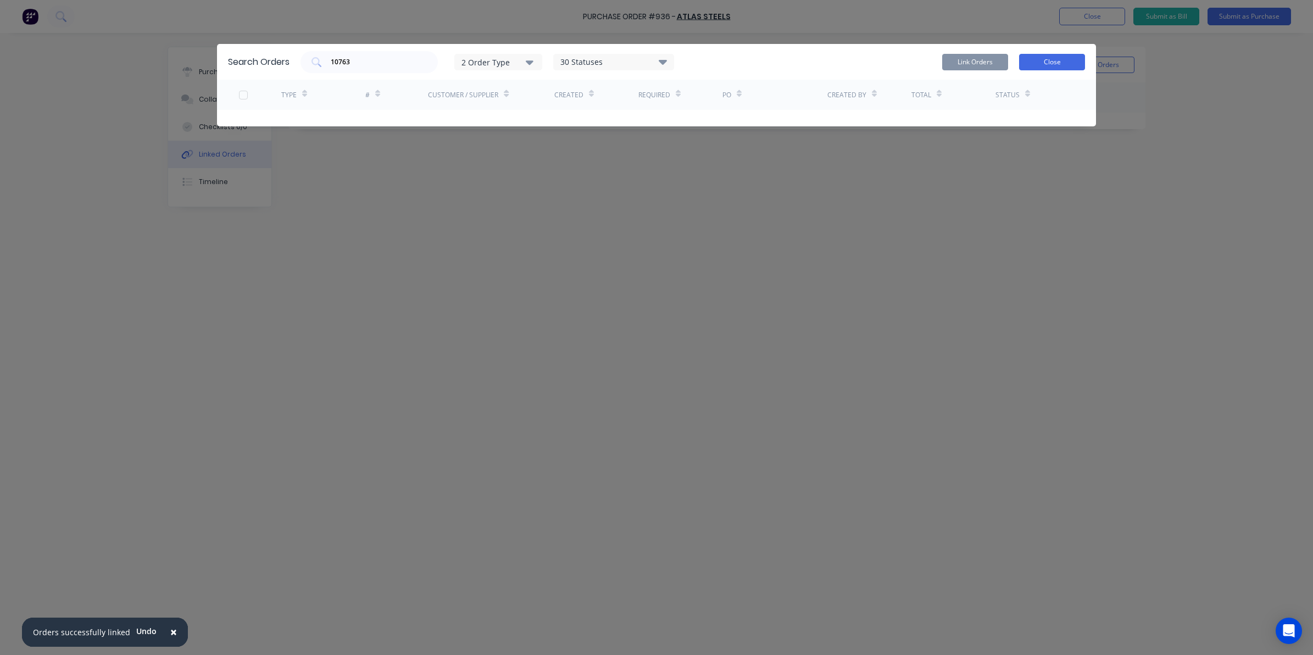
click at [1080, 62] on button "Close" at bounding box center [1052, 62] width 66 height 16
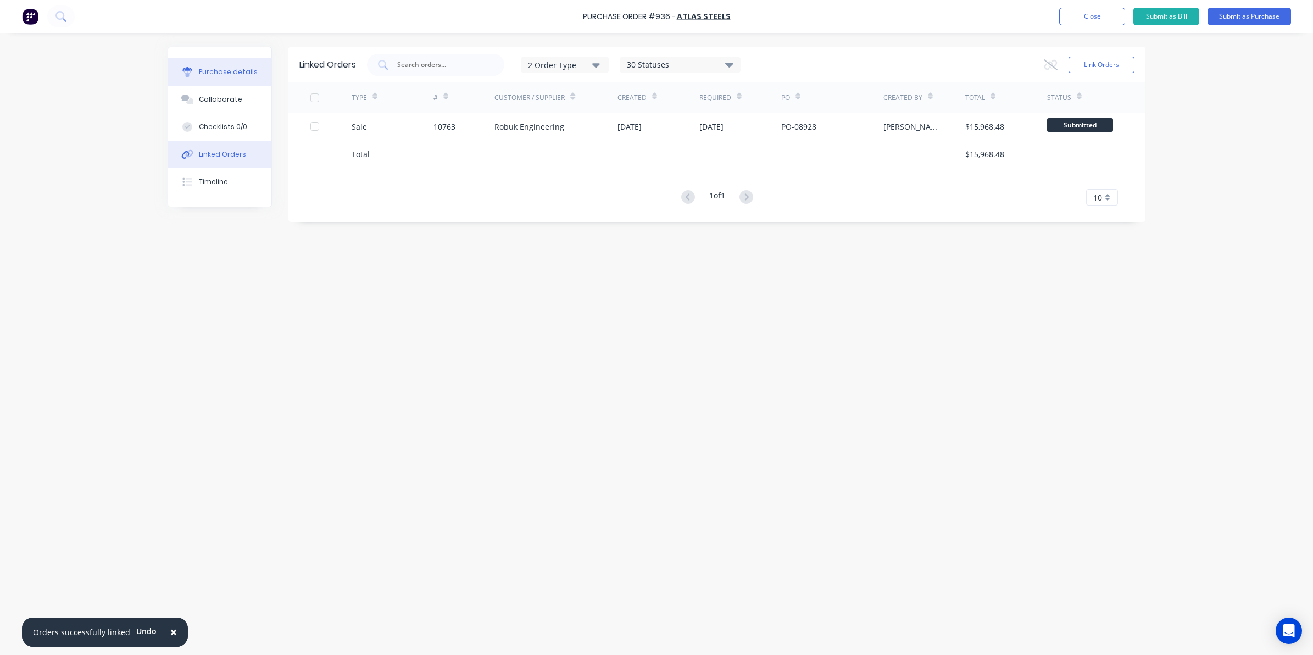
click at [229, 77] on button "Purchase details" at bounding box center [219, 71] width 103 height 27
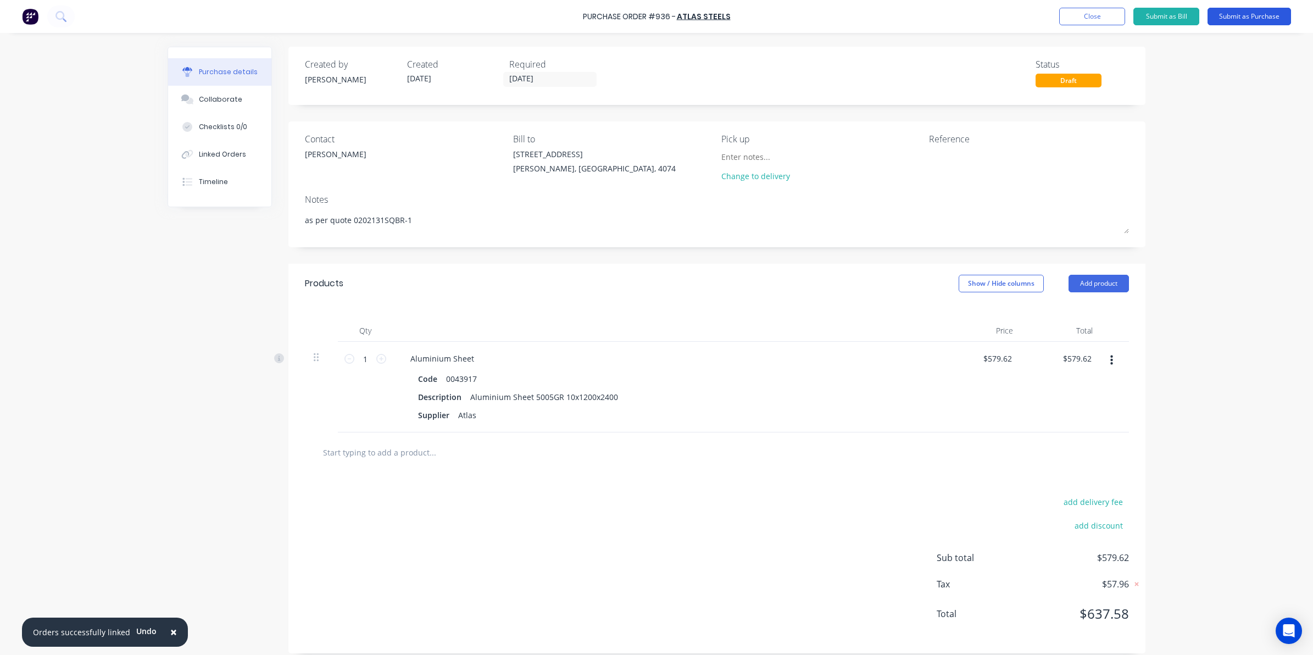
click at [1258, 23] on button "Submit as Purchase" at bounding box center [1248, 17] width 83 height 18
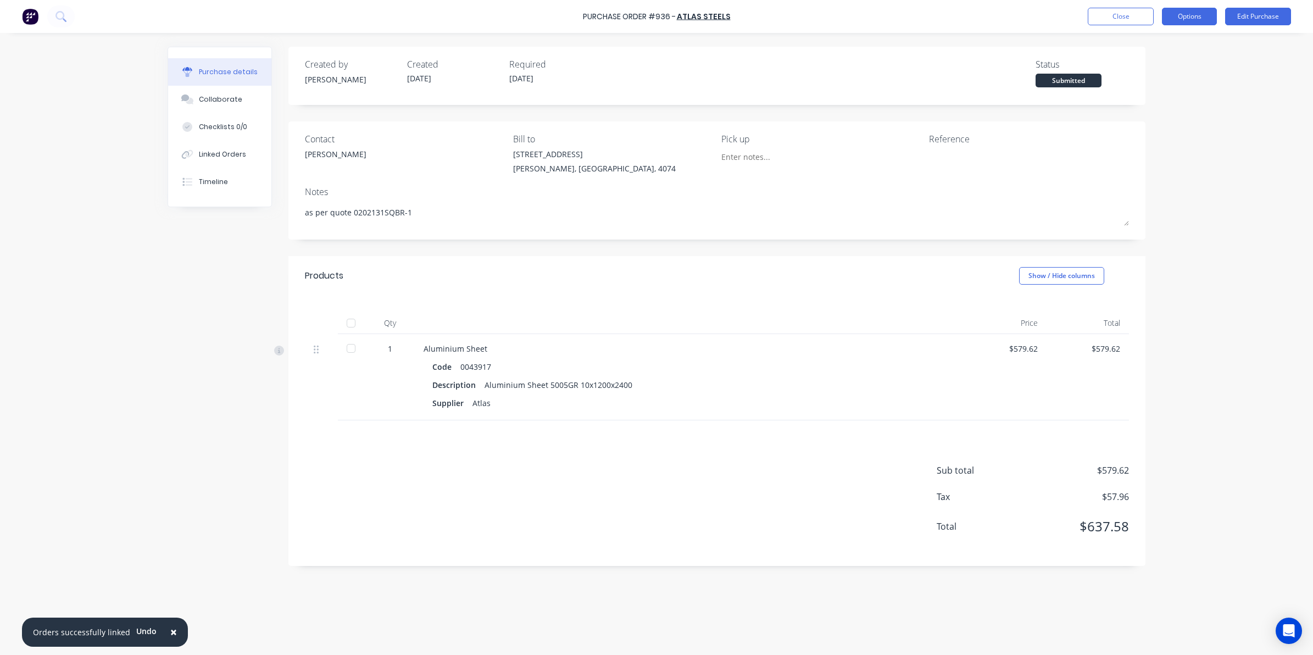
click at [1168, 20] on button "Options" at bounding box center [1189, 17] width 55 height 18
click at [1136, 37] on div "Print / Email" at bounding box center [1164, 45] width 85 height 16
click at [1143, 92] on div "Without pricing" at bounding box center [1164, 89] width 85 height 16
type textarea "x"
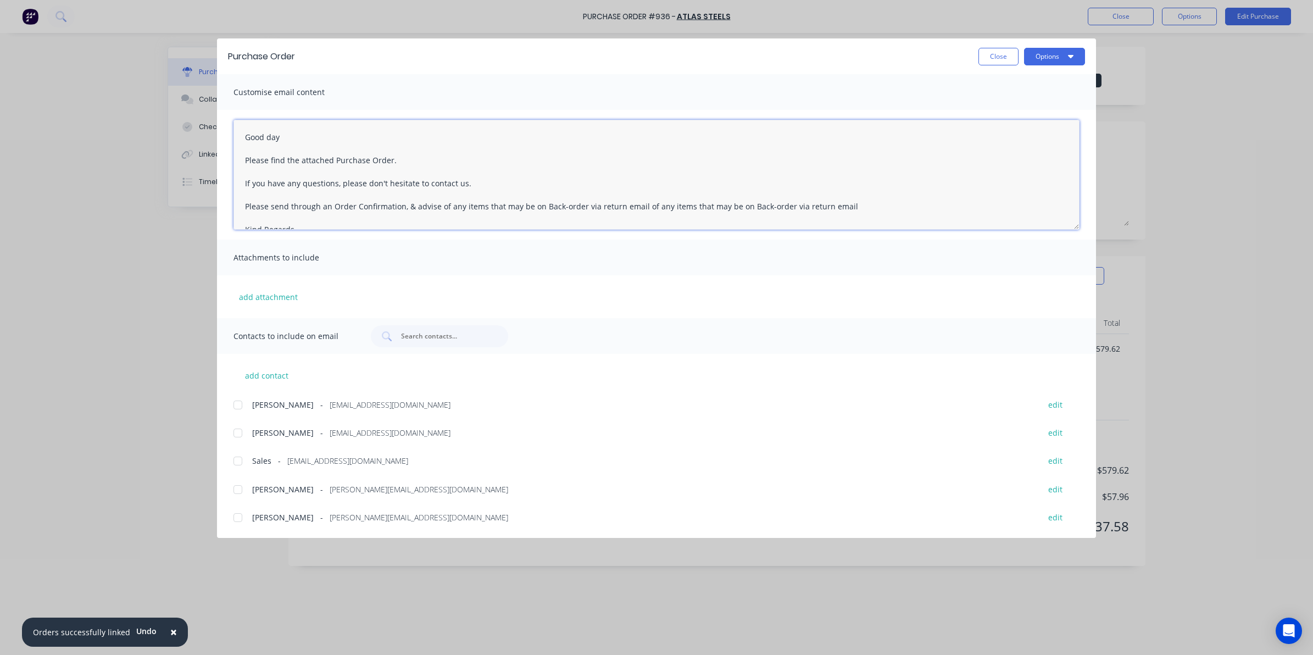
click at [415, 158] on textarea "Good day Please find the attached Purchase Order. If you have any questions, pl…" at bounding box center [656, 175] width 846 height 110
type textarea "Good day Please find the attached Purchase Order. please have this available fo…"
type textarea "x"
click at [234, 464] on div at bounding box center [238, 461] width 22 height 22
click at [236, 495] on div at bounding box center [238, 489] width 22 height 22
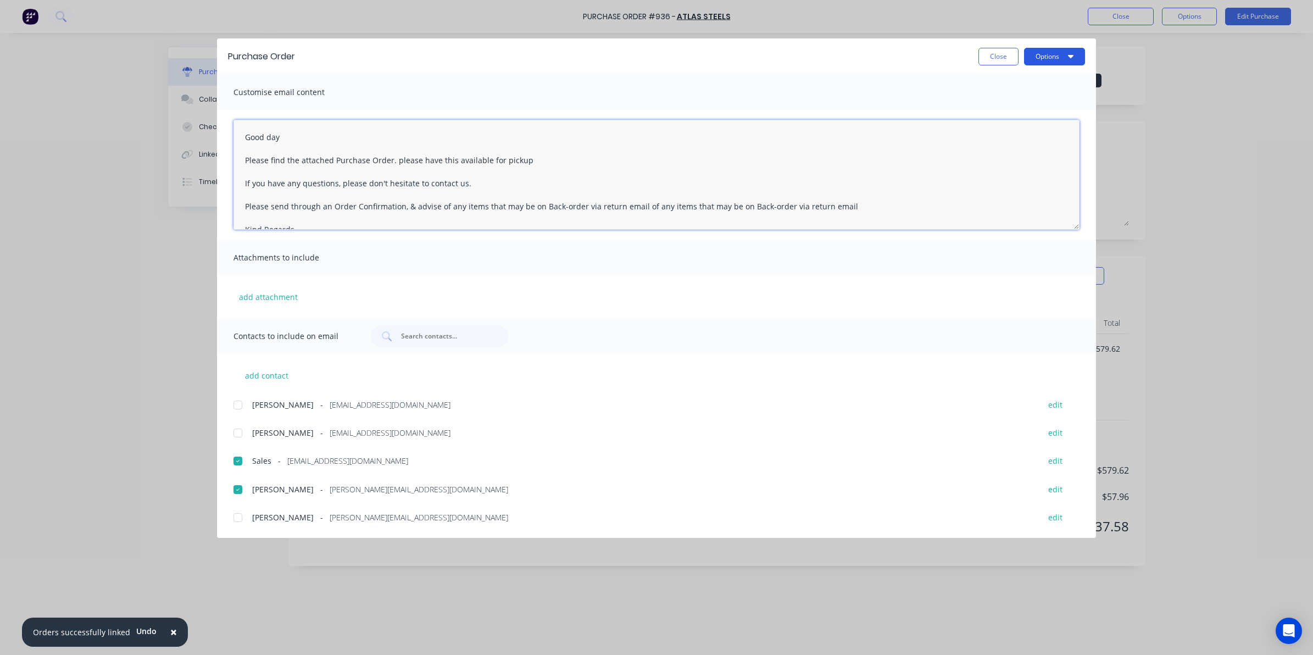
type textarea "Good day Please find the attached Purchase Order. please have this available fo…"
click at [1041, 57] on button "Options" at bounding box center [1054, 57] width 61 height 18
click at [1030, 125] on div "Email" at bounding box center [1032, 128] width 85 height 16
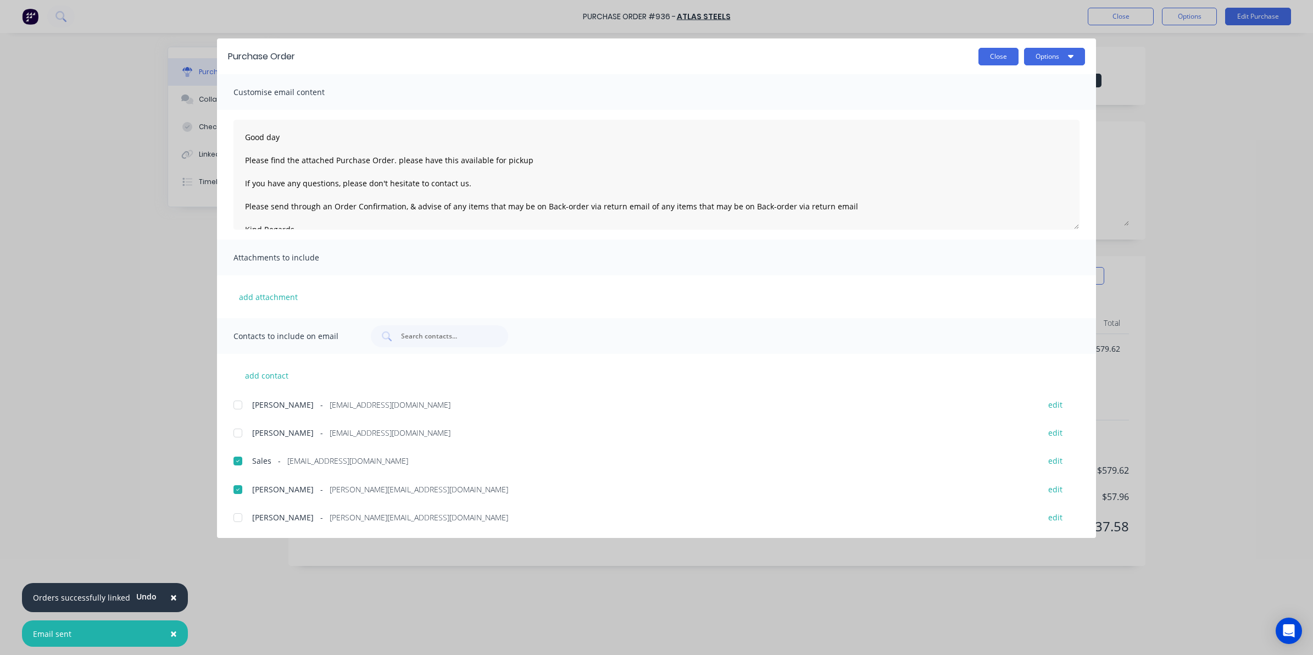
click at [1000, 55] on button "Close" at bounding box center [998, 57] width 40 height 18
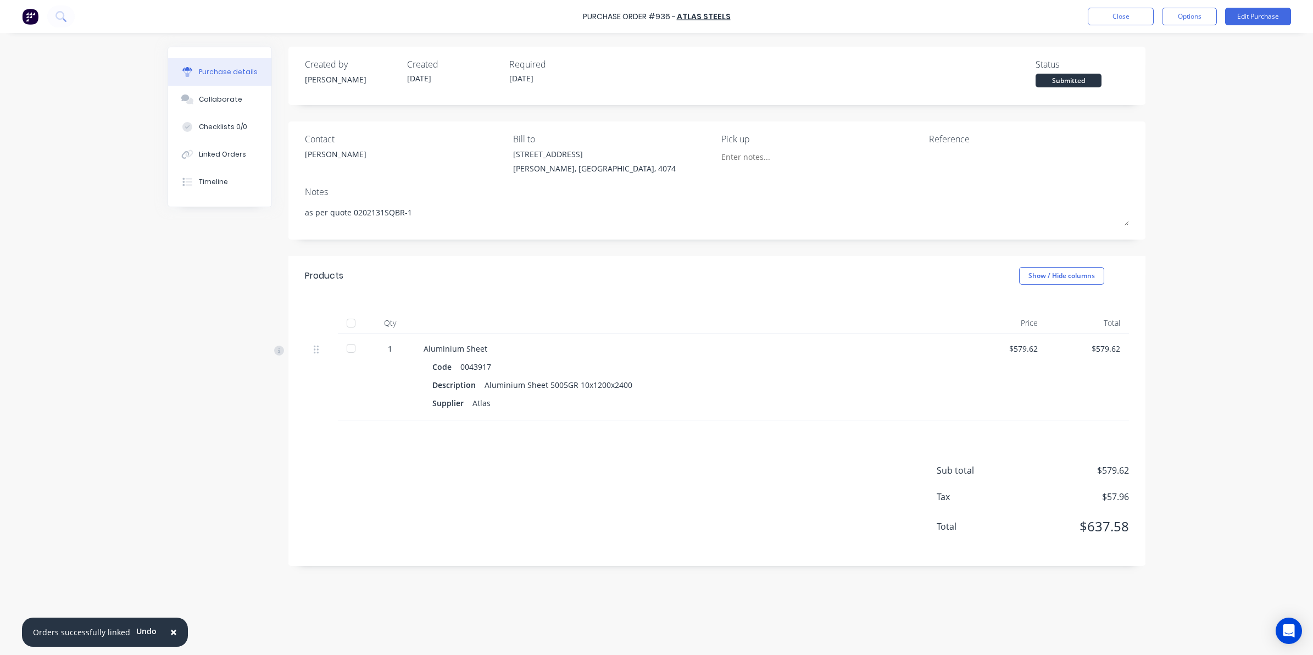
type textarea "x"
click at [1132, 12] on button "Close" at bounding box center [1121, 17] width 66 height 18
